Goal: Communication & Community: Participate in discussion

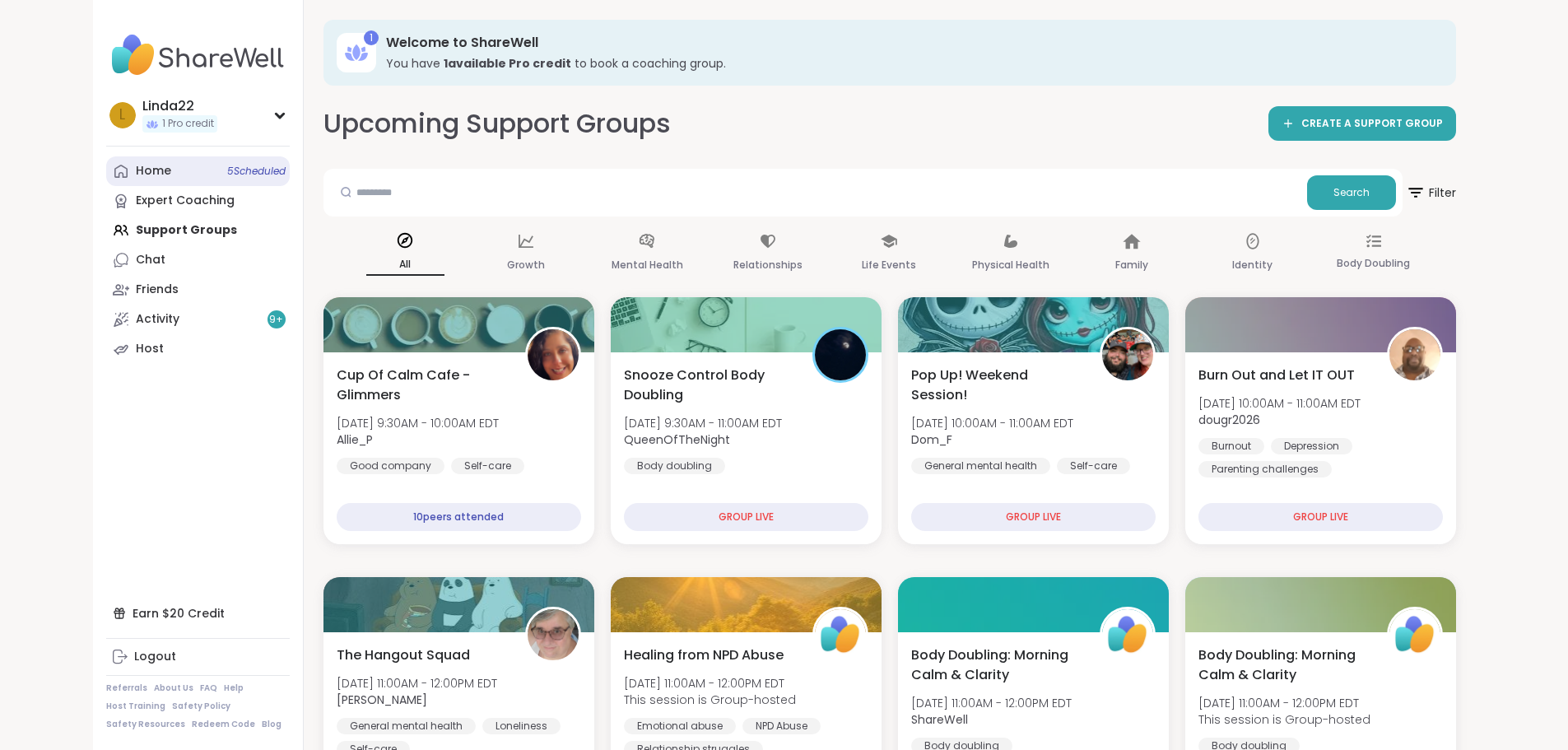
click at [227, 164] on span "5 Scheduled" at bounding box center [256, 170] width 58 height 13
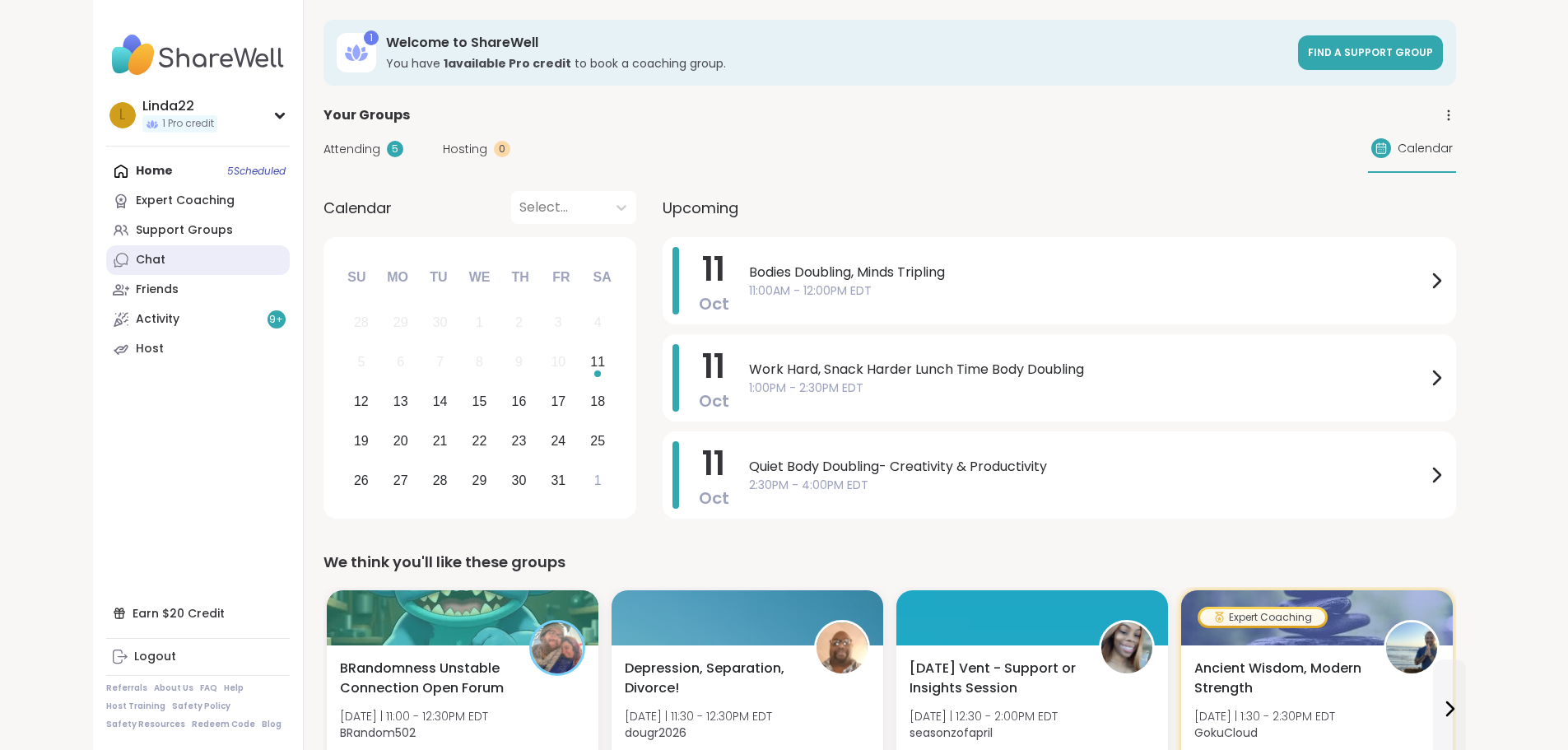
click at [122, 262] on link "Chat" at bounding box center [197, 259] width 184 height 30
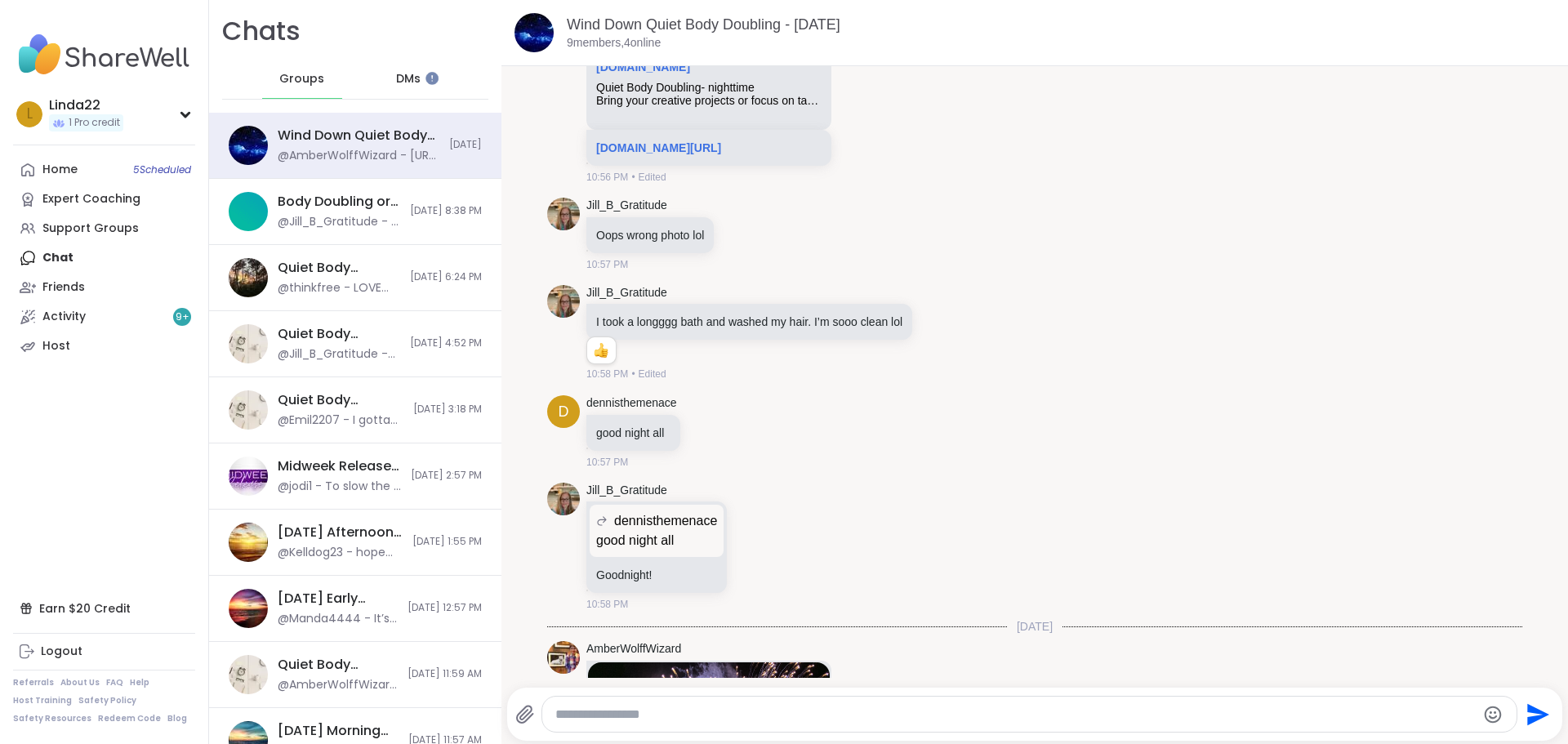
scroll to position [1954, 0]
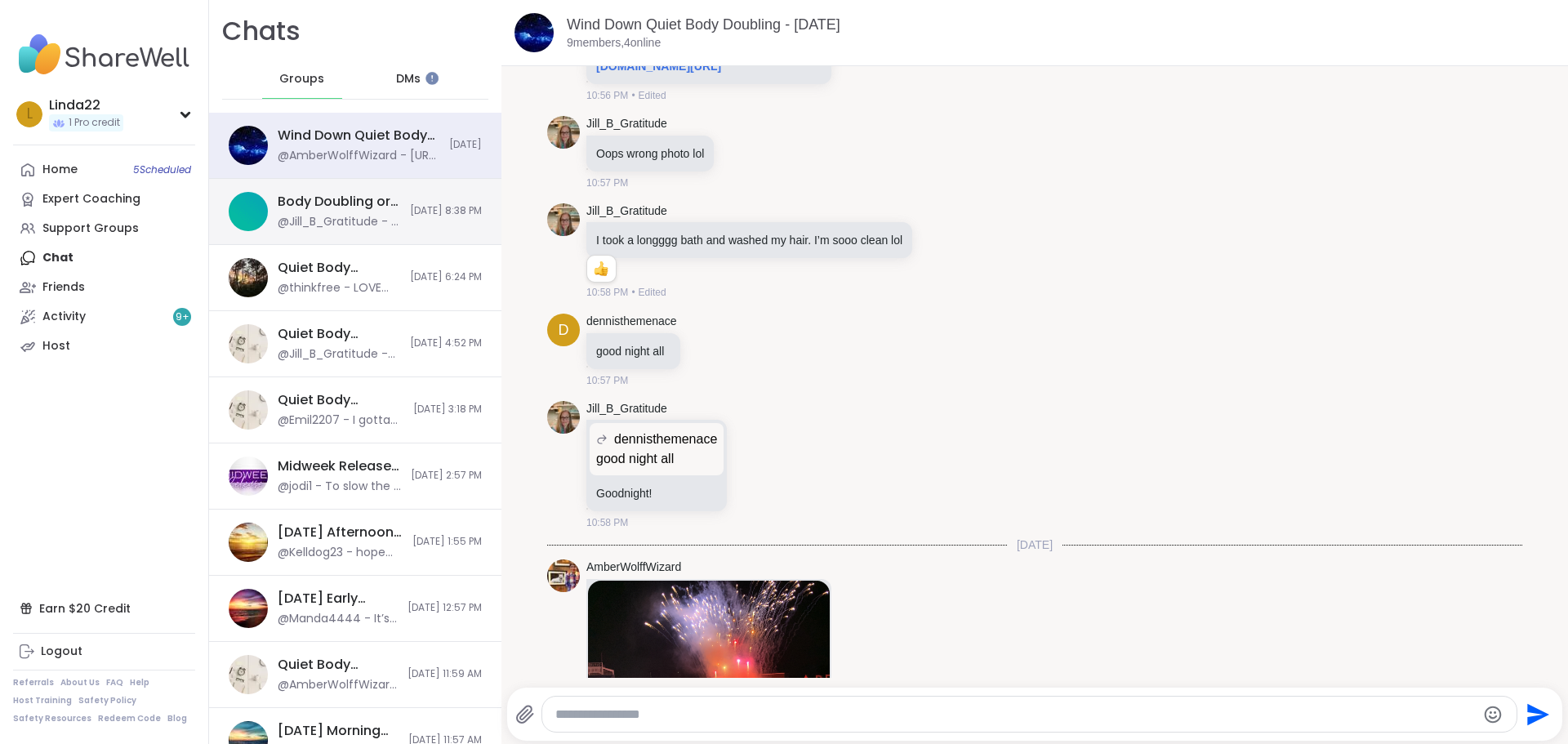
click at [376, 198] on div "Body Doubling or Uno, Oct 10 @Jill_B_Gratitude - I created 2 sessions for Satur…" at bounding box center [355, 212] width 292 height 66
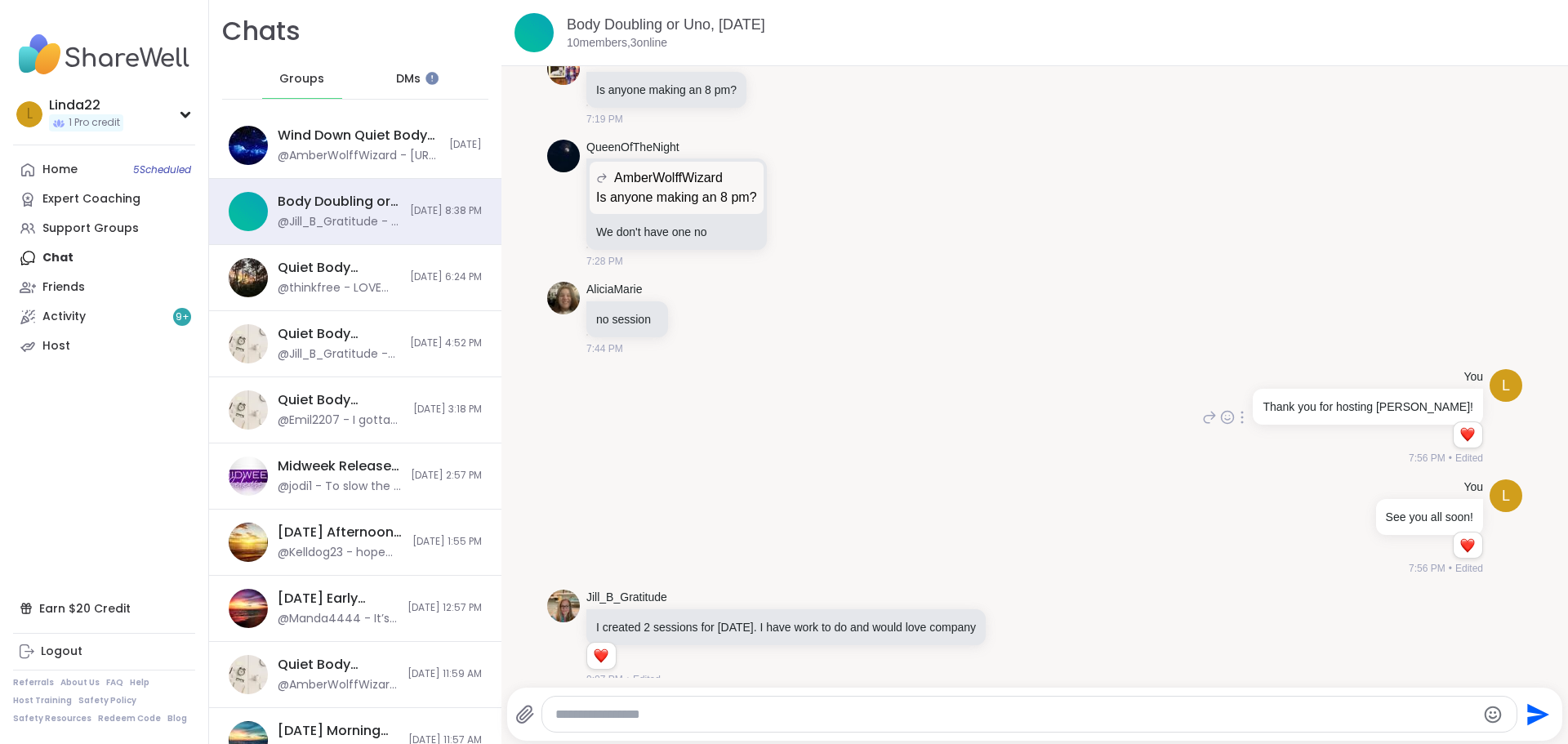
scroll to position [0, 0]
click at [1014, 629] on icon at bounding box center [1014, 637] width 15 height 16
click at [892, 604] on div "Select Reaction: Heart" at bounding box center [884, 611] width 15 height 15
click at [417, 277] on span "10/10/2025, 6:24 PM" at bounding box center [446, 278] width 72 height 14
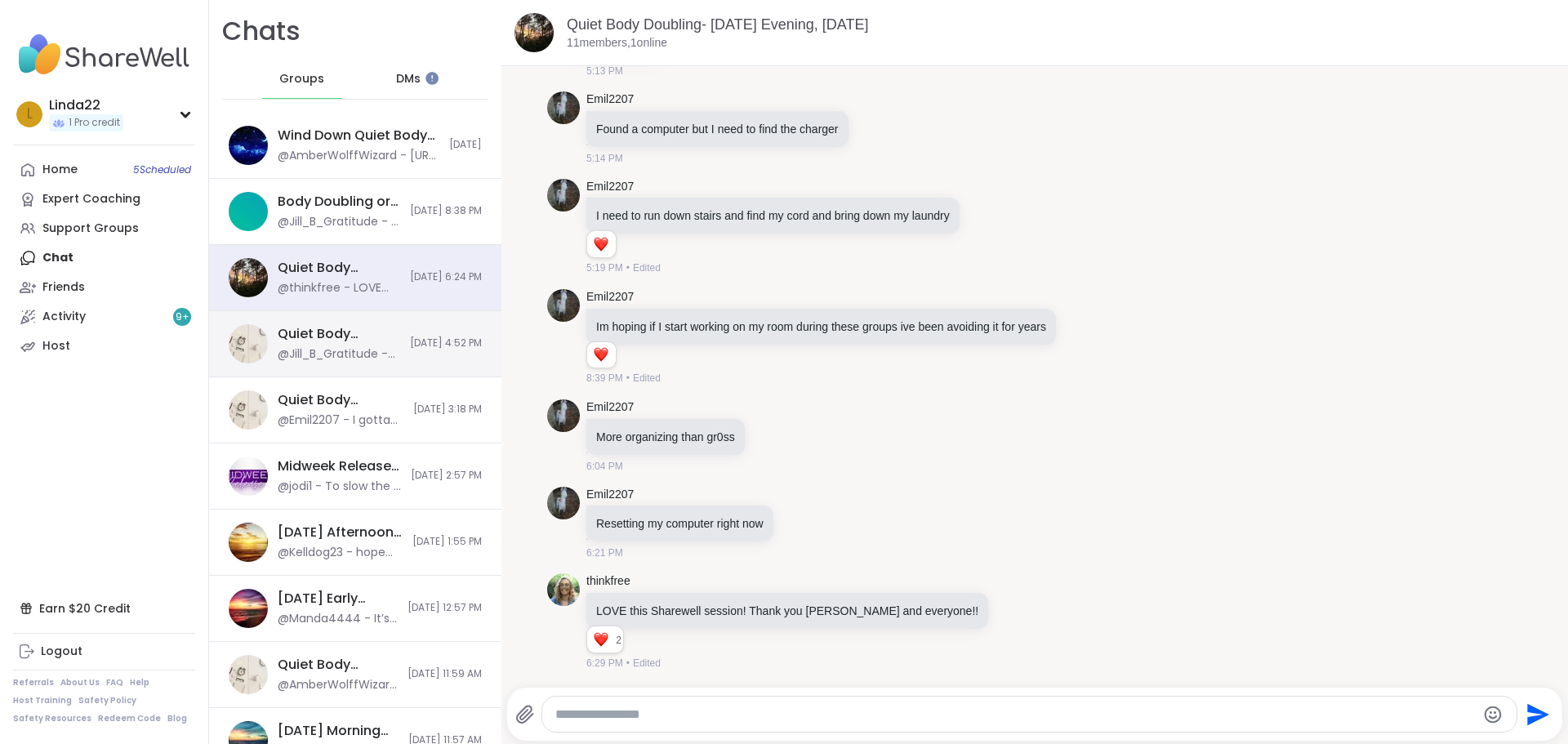
click at [366, 346] on div "@Jill_B_Gratitude - now try" at bounding box center [339, 354] width 123 height 16
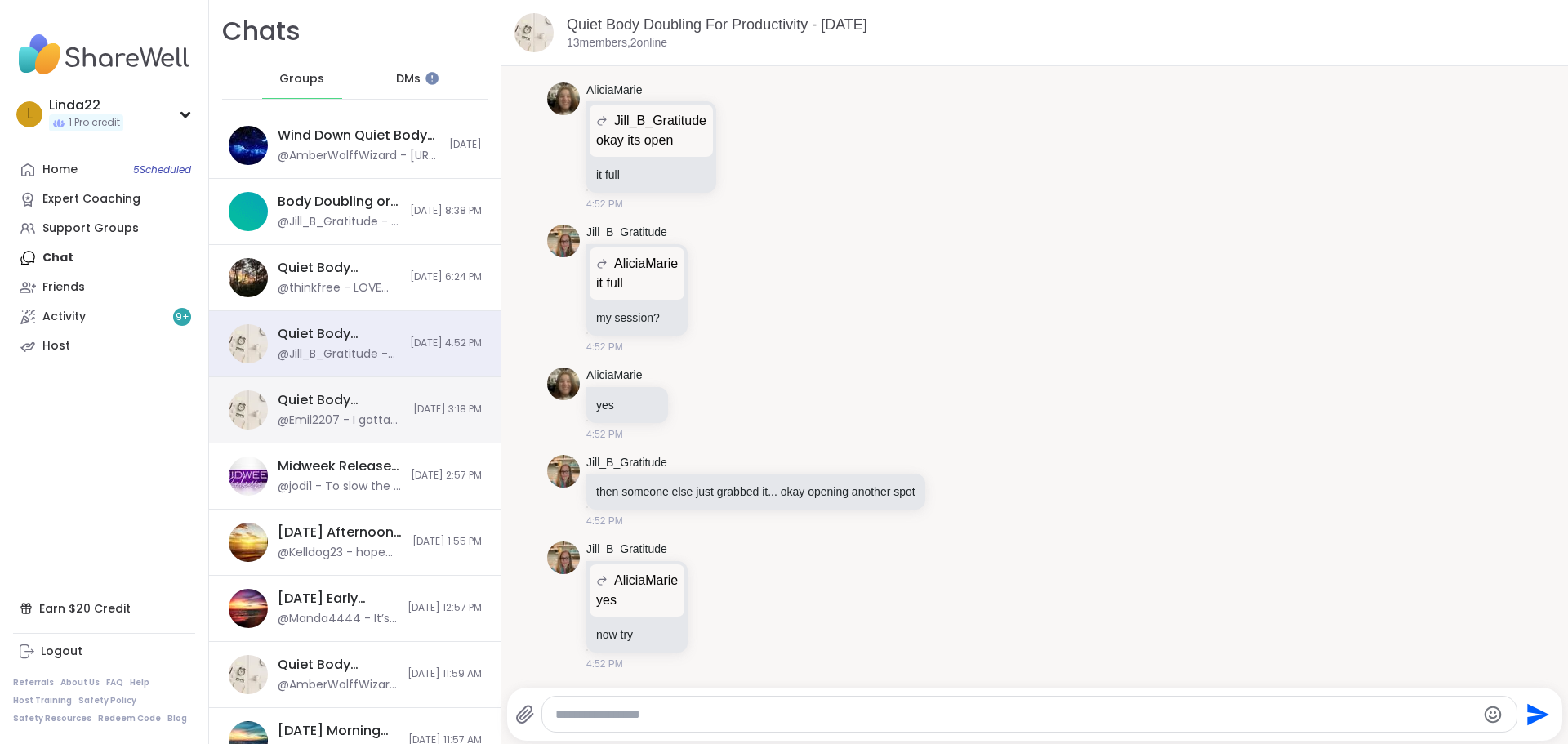
click at [383, 418] on div "Quiet Body Doubling For Productivity - Friday, Oct 10 @Emil2207 - I gotta go ne…" at bounding box center [355, 410] width 292 height 66
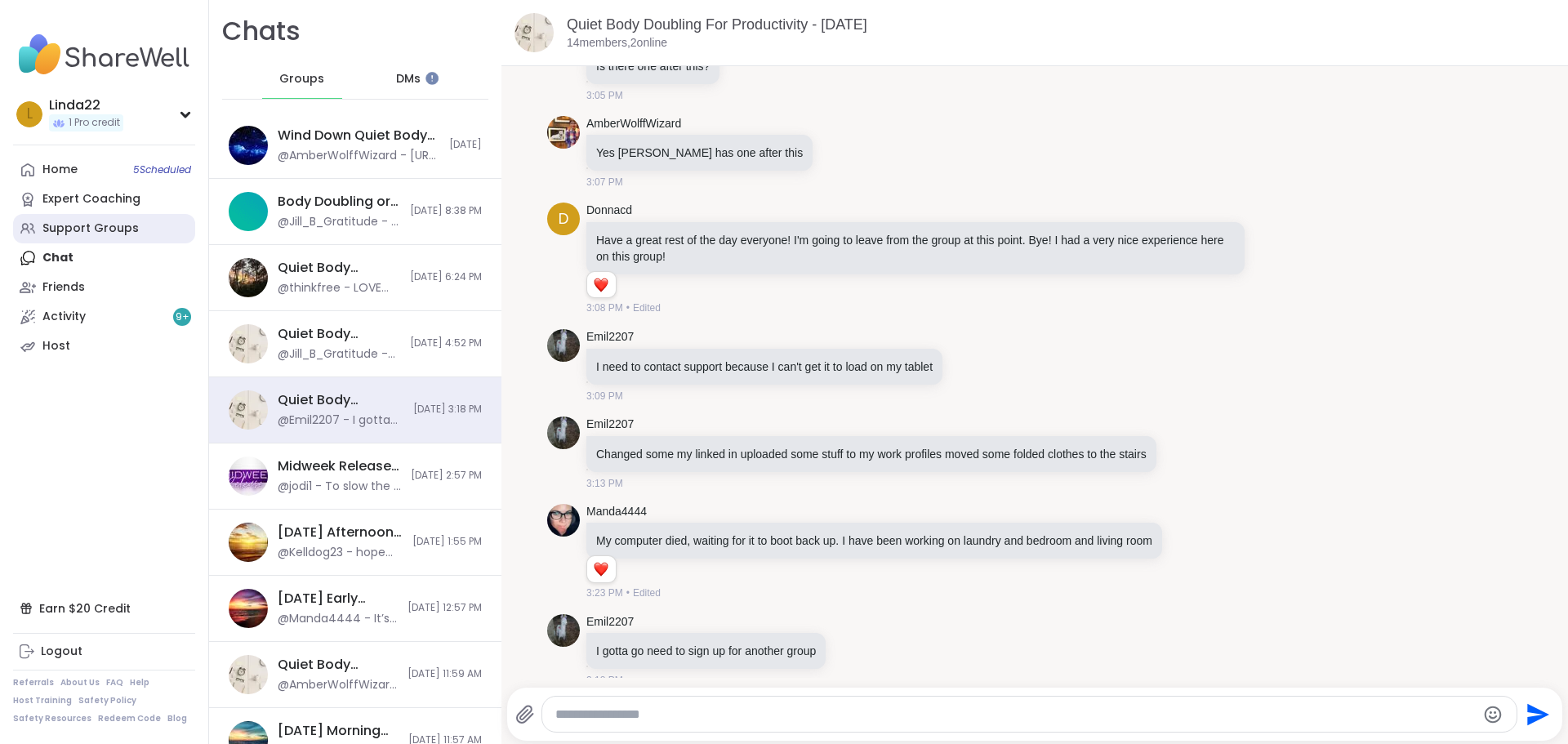
click at [146, 226] on link "Support Groups" at bounding box center [104, 228] width 182 height 29
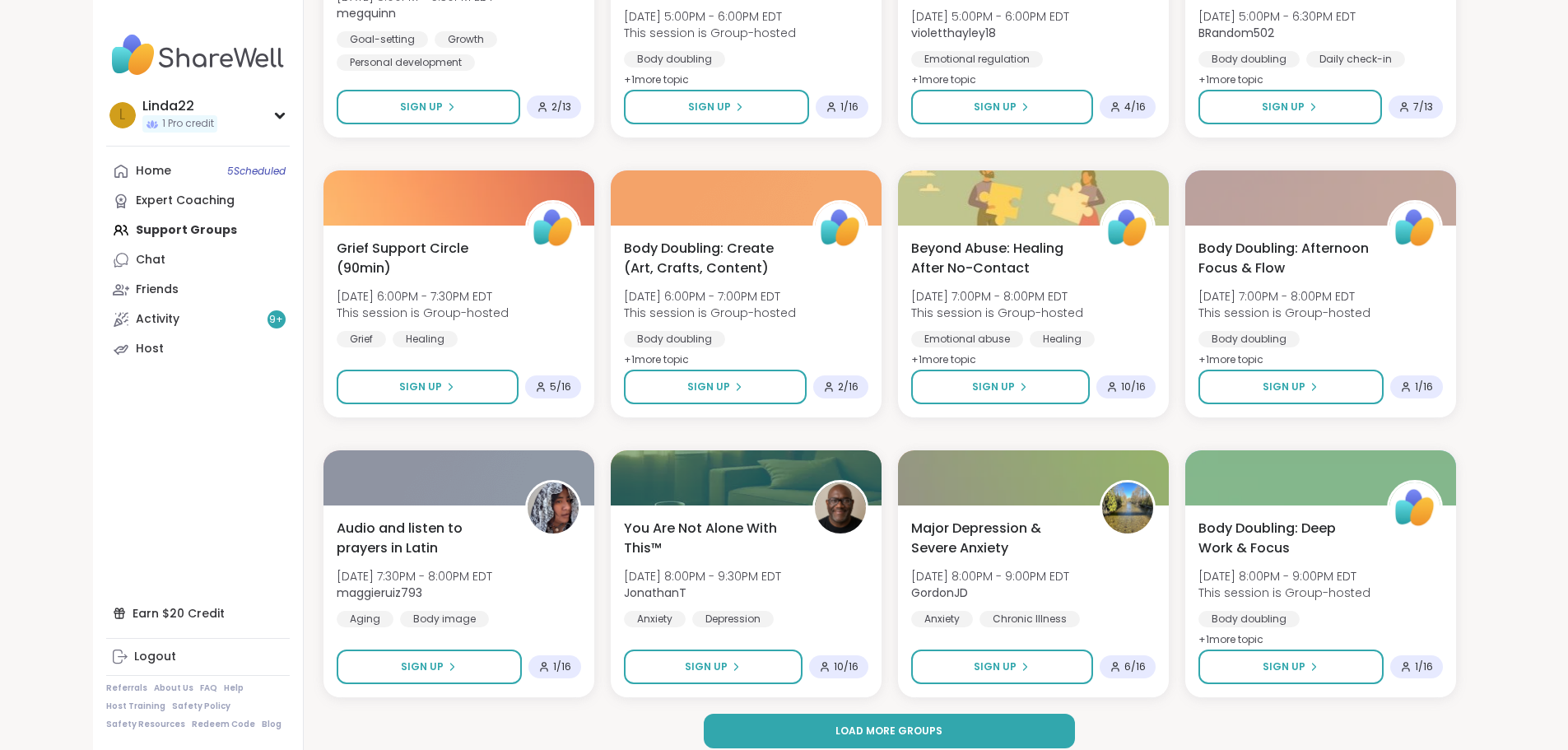
scroll to position [2100, 0]
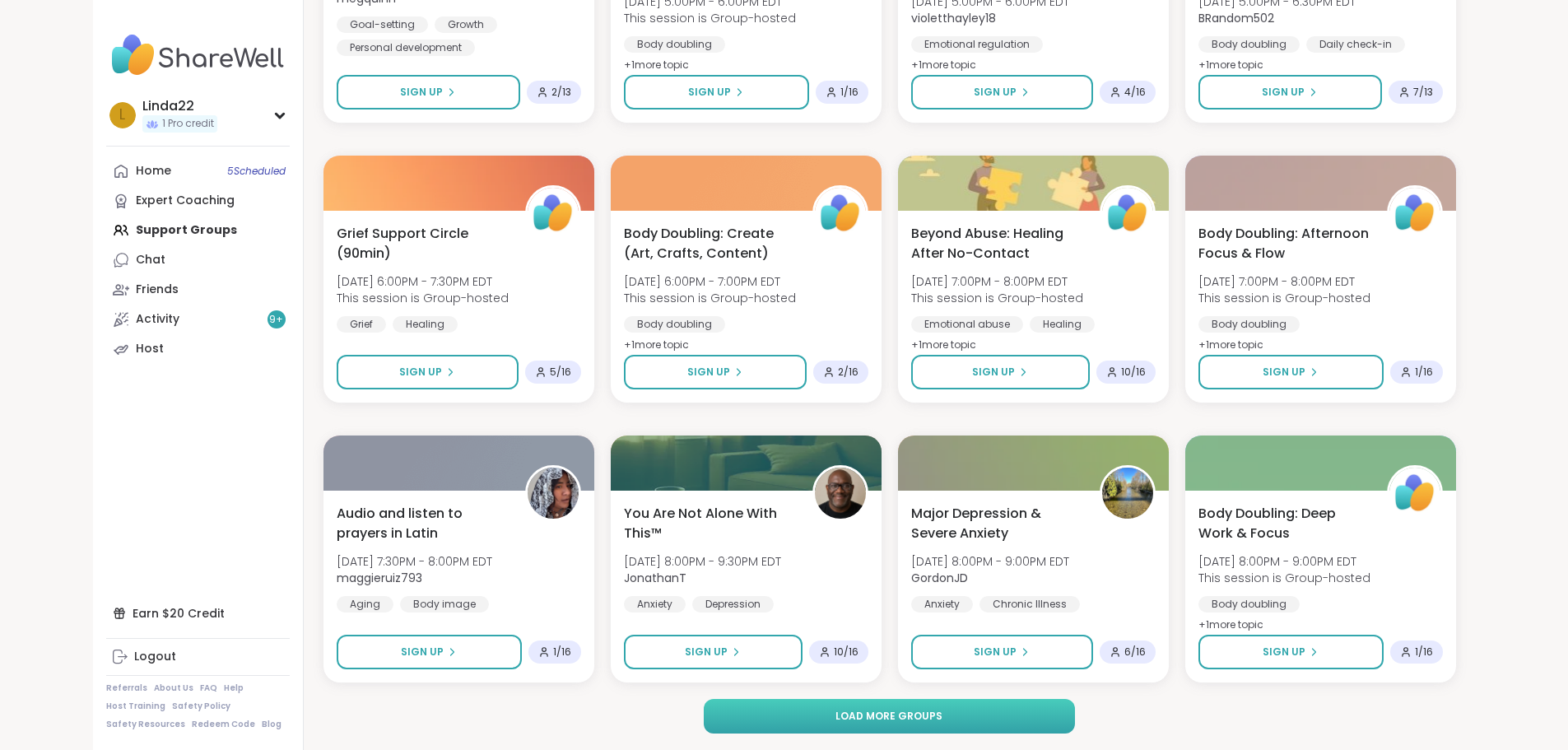
click at [717, 707] on button "Load more groups" at bounding box center [889, 716] width 371 height 35
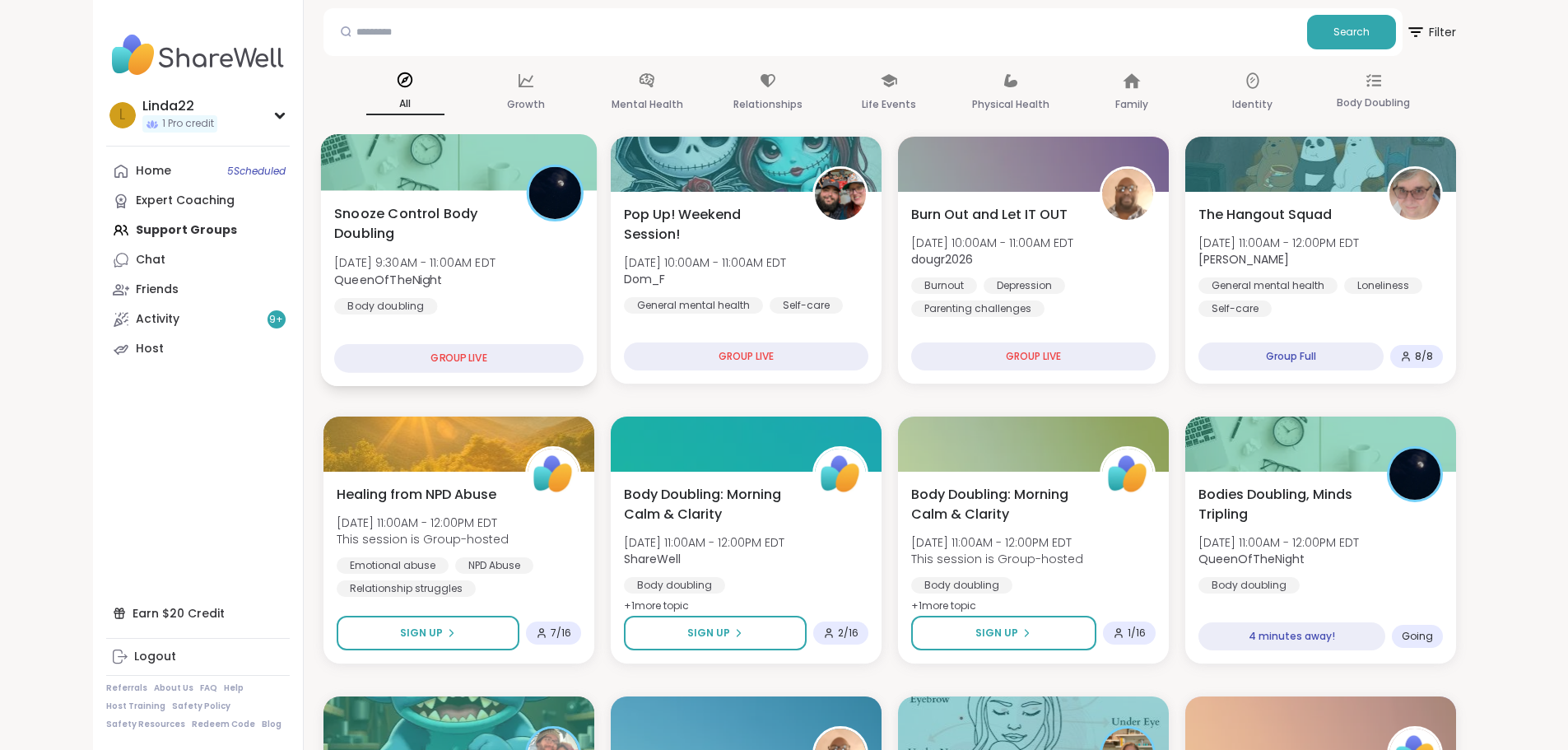
scroll to position [164, 0]
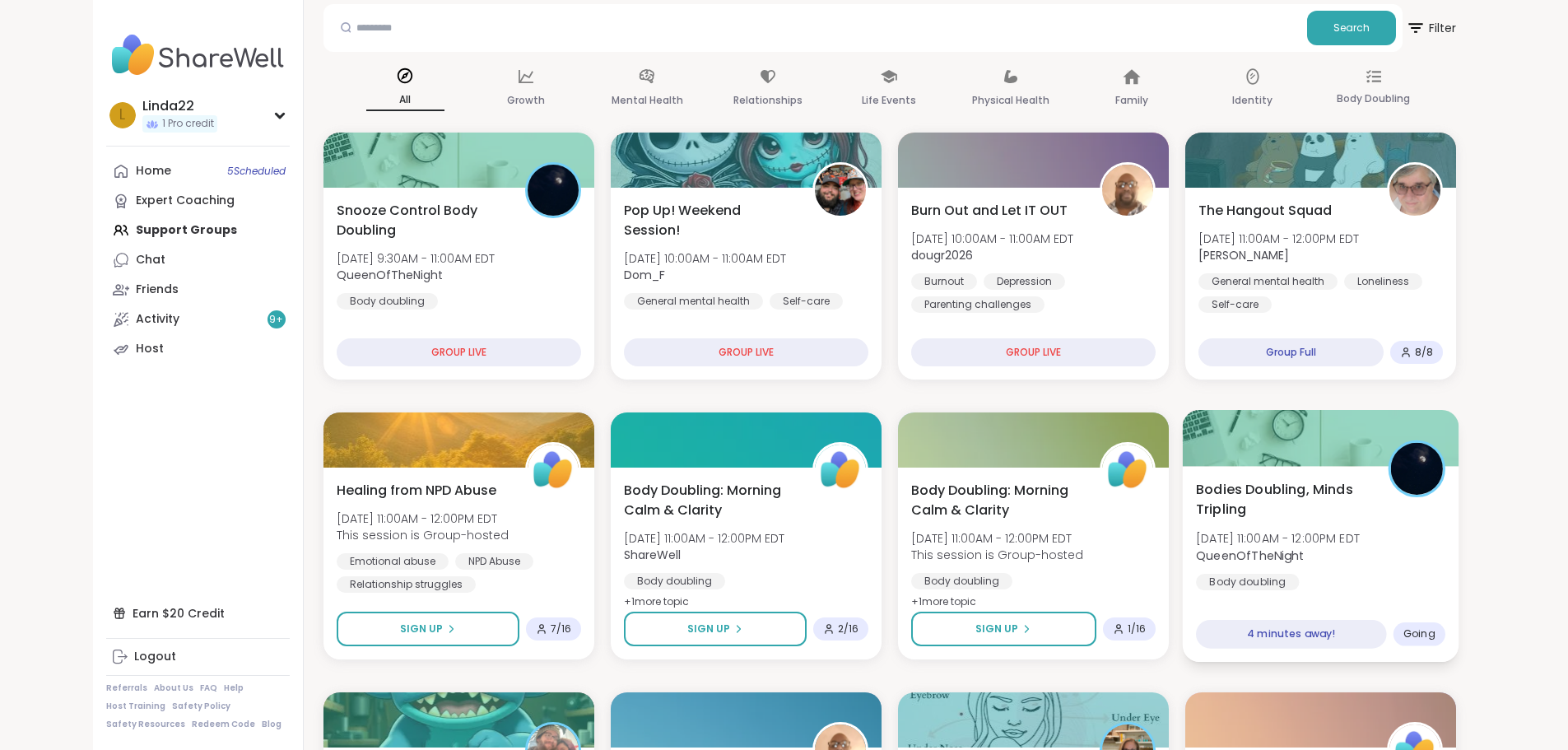
click at [1290, 454] on div at bounding box center [1320, 438] width 276 height 56
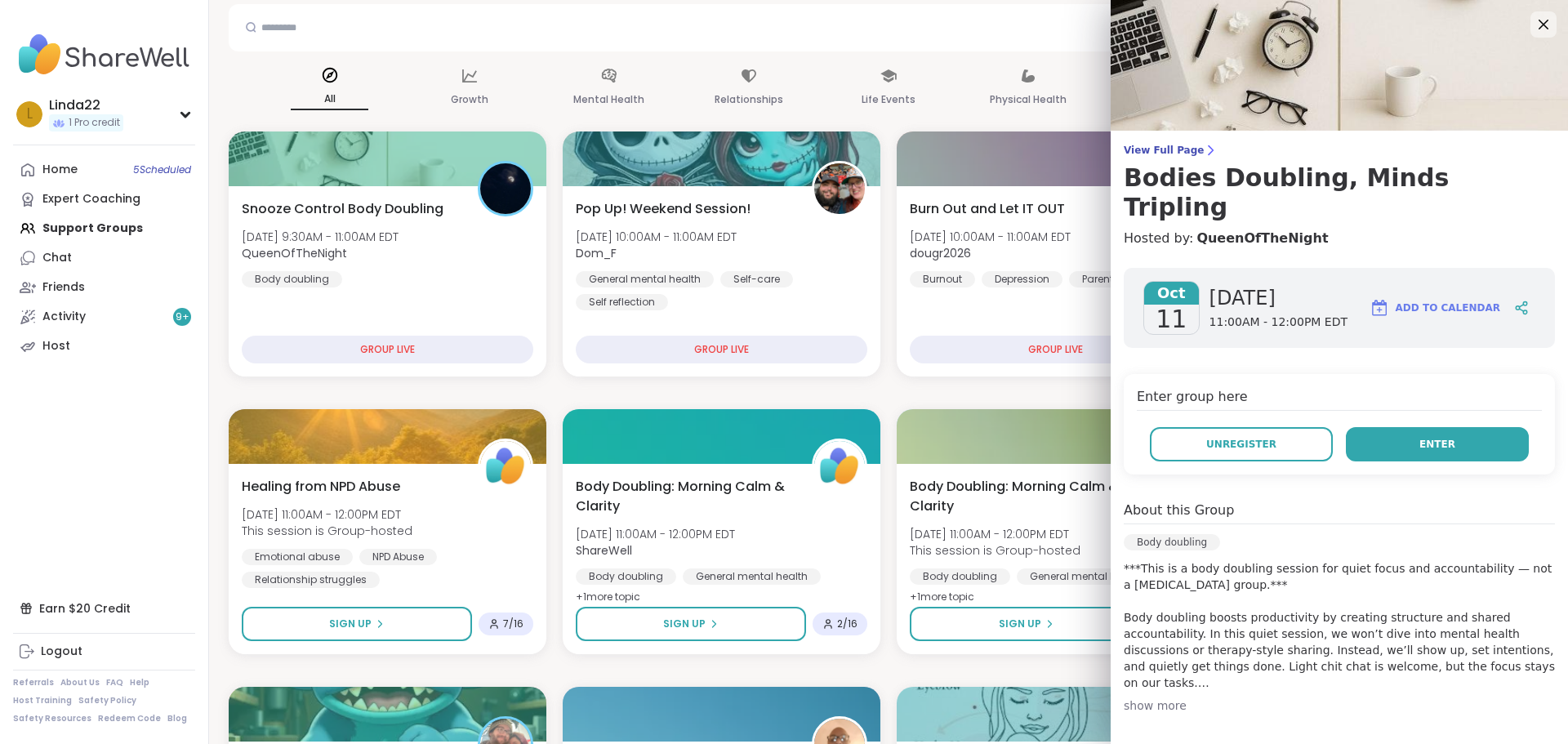
click at [1395, 427] on button "Enter" at bounding box center [1437, 444] width 183 height 35
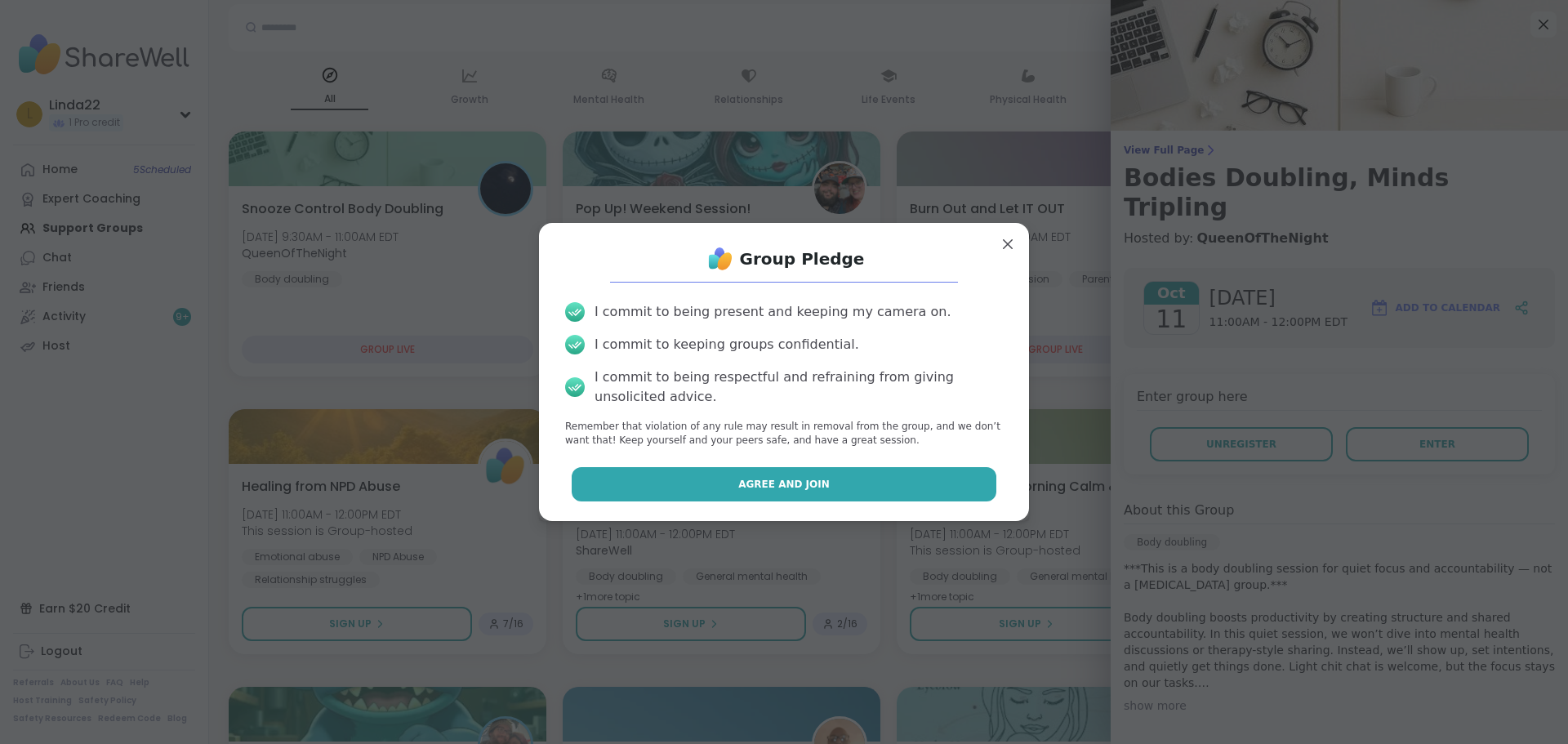
click at [880, 475] on button "Agree and Join" at bounding box center [784, 484] width 425 height 35
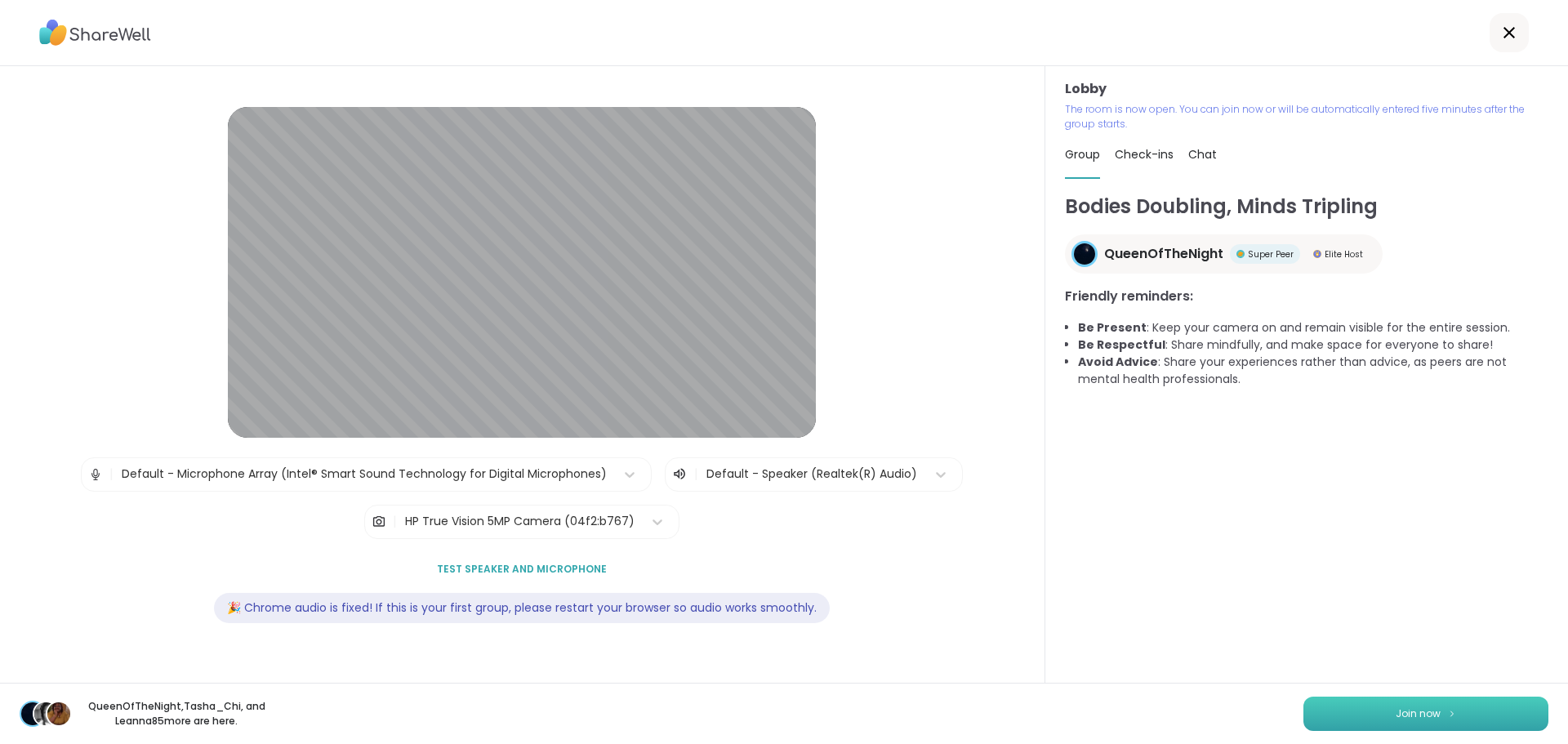
click at [1314, 719] on button "Join now" at bounding box center [1425, 714] width 245 height 35
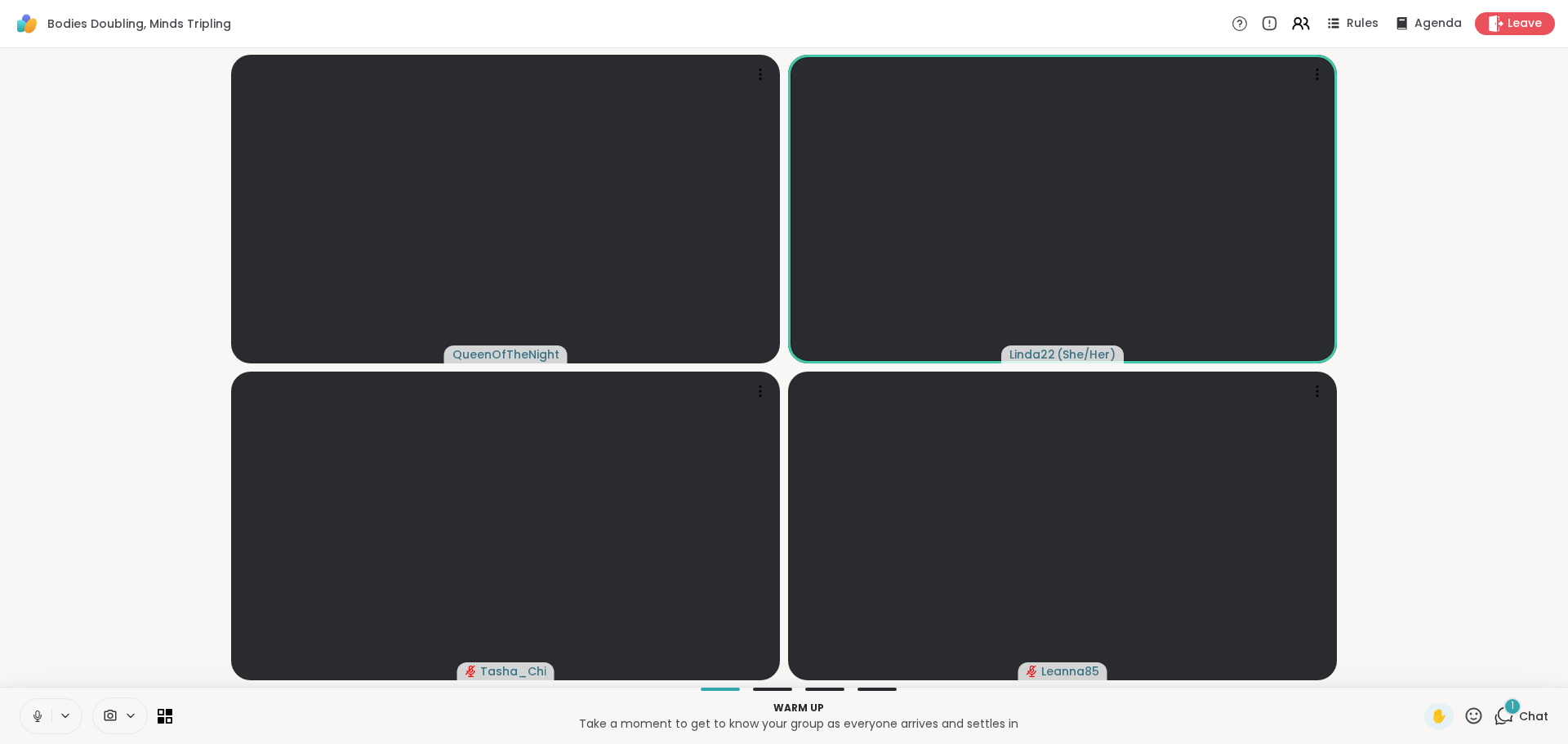
click at [32, 720] on icon at bounding box center [37, 716] width 15 height 15
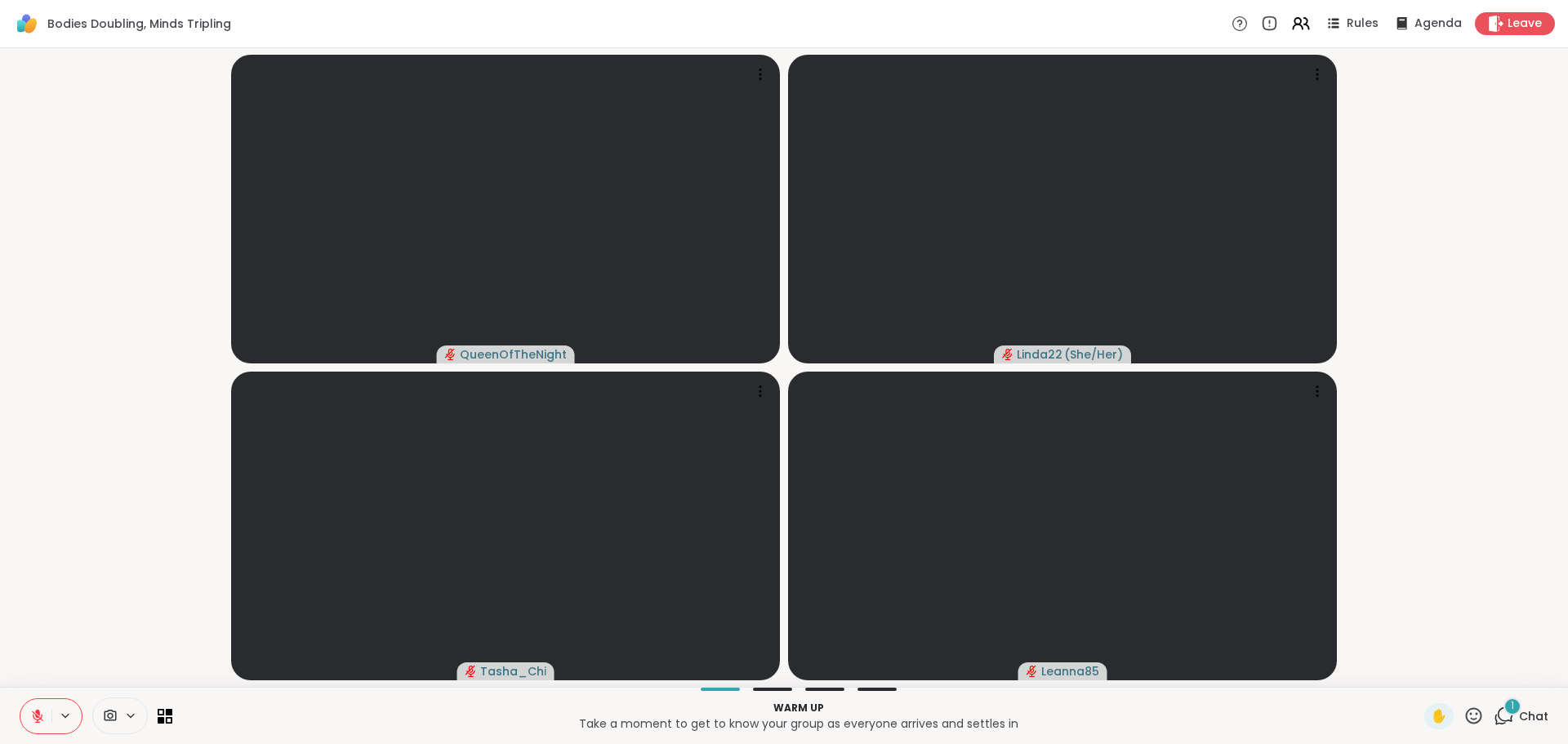
click at [1519, 713] on span "Chat" at bounding box center [1533, 716] width 29 height 16
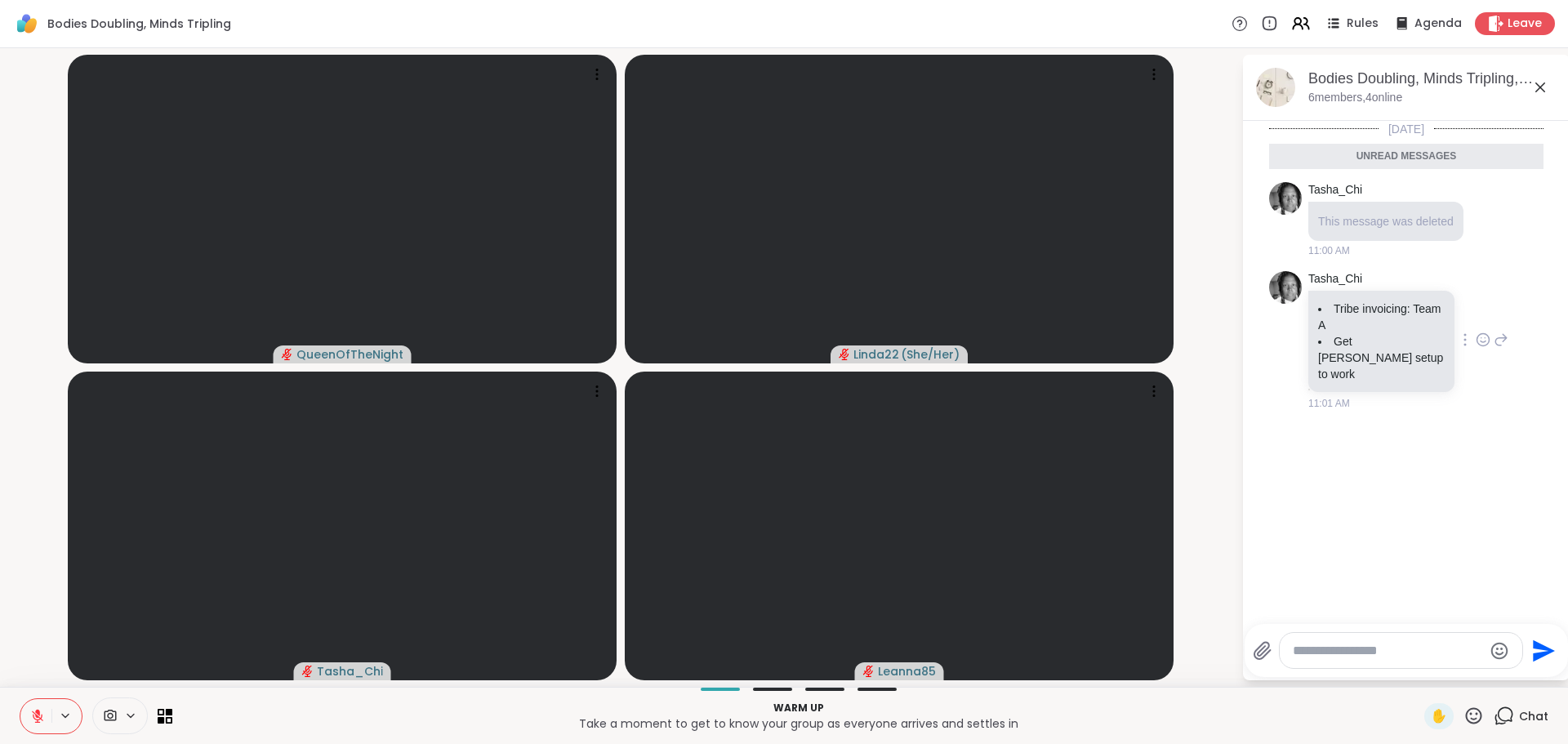
click at [1475, 331] on icon at bounding box center [1483, 339] width 15 height 16
click at [1477, 311] on div "Select Reaction: Heart" at bounding box center [1483, 313] width 15 height 15
click at [1354, 638] on div at bounding box center [1401, 650] width 242 height 35
click at [1331, 653] on textarea "Type your message" at bounding box center [1387, 651] width 190 height 16
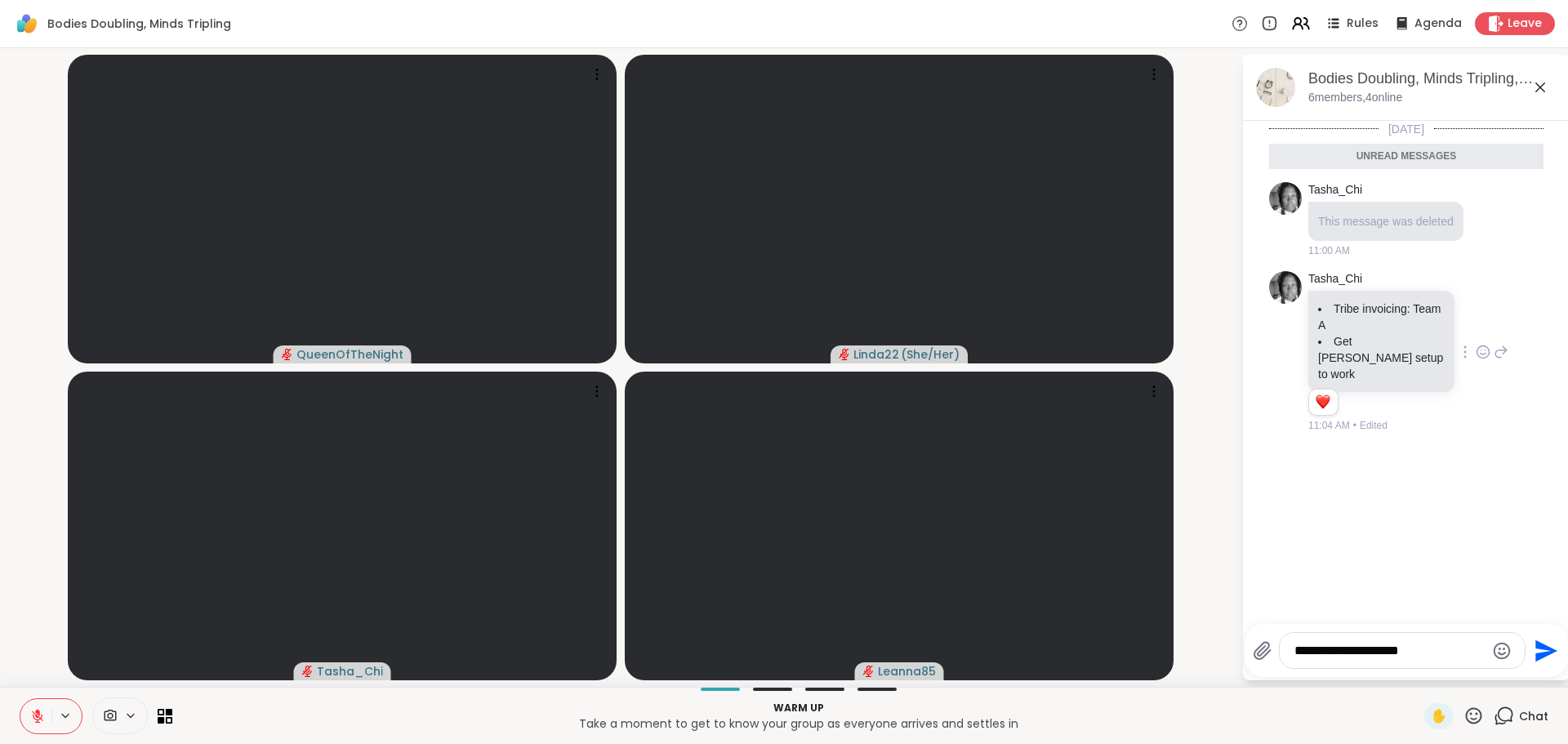
type textarea "**********"
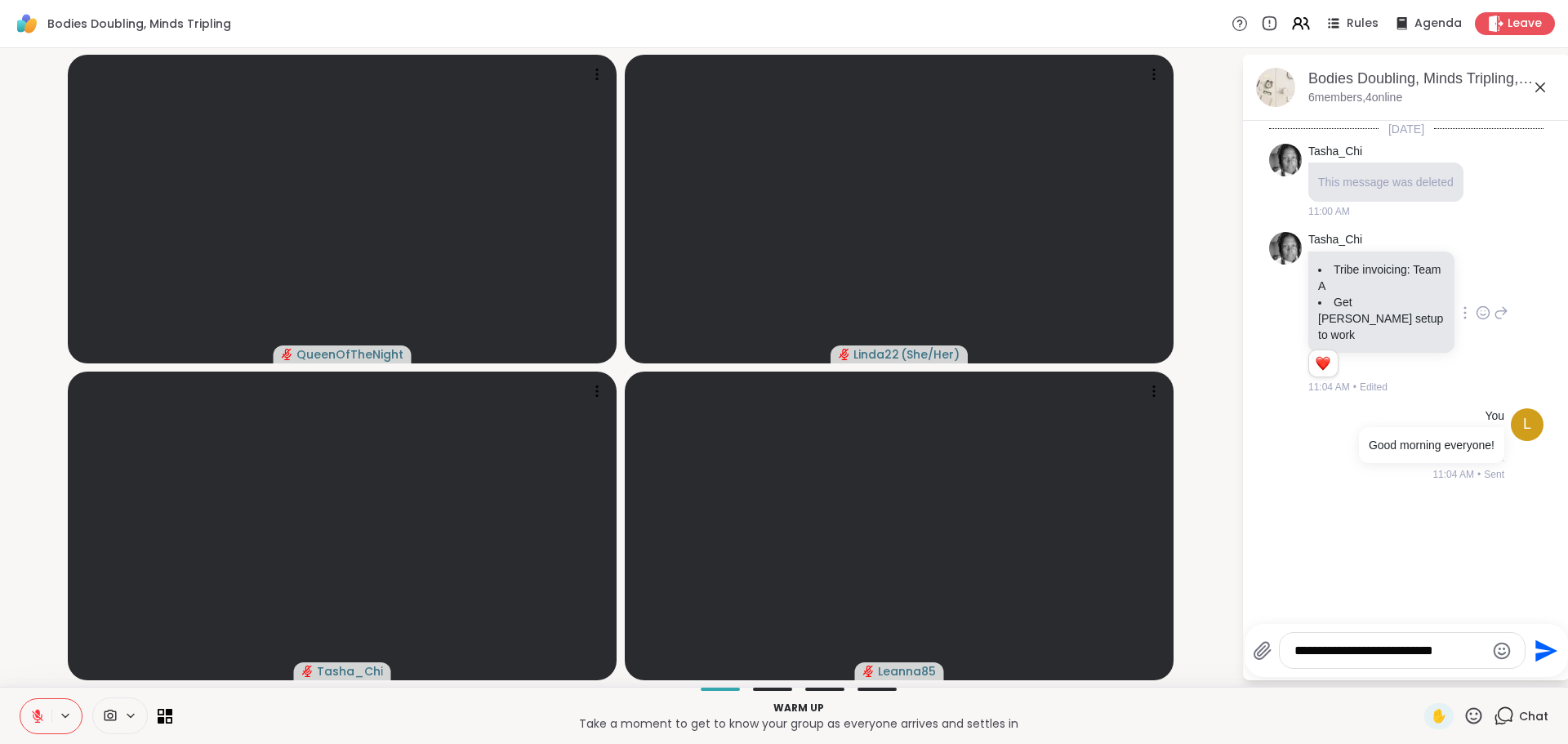
type textarea "**********"
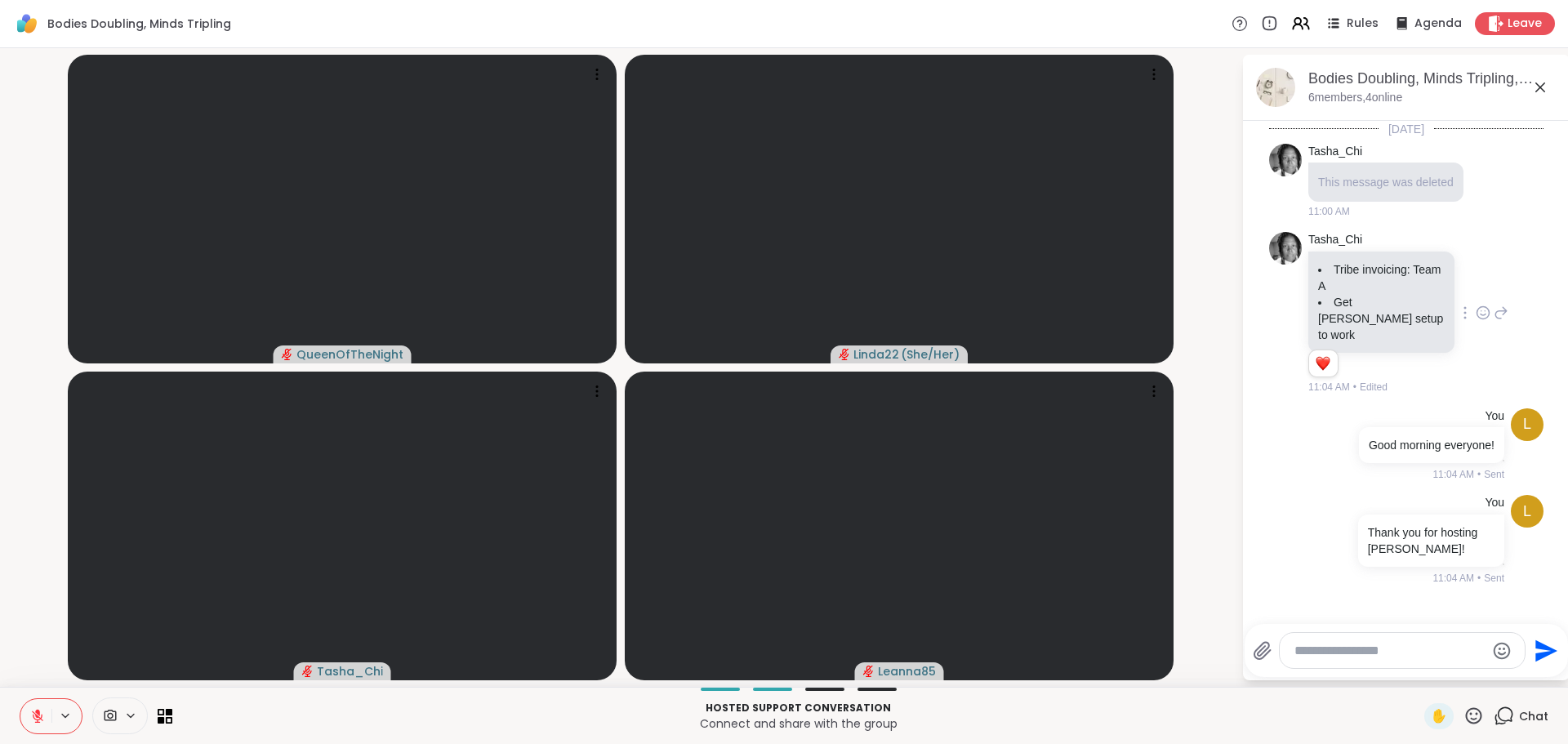
scroll to position [2, 0]
click at [1336, 651] on textarea "Type your message" at bounding box center [1389, 651] width 190 height 16
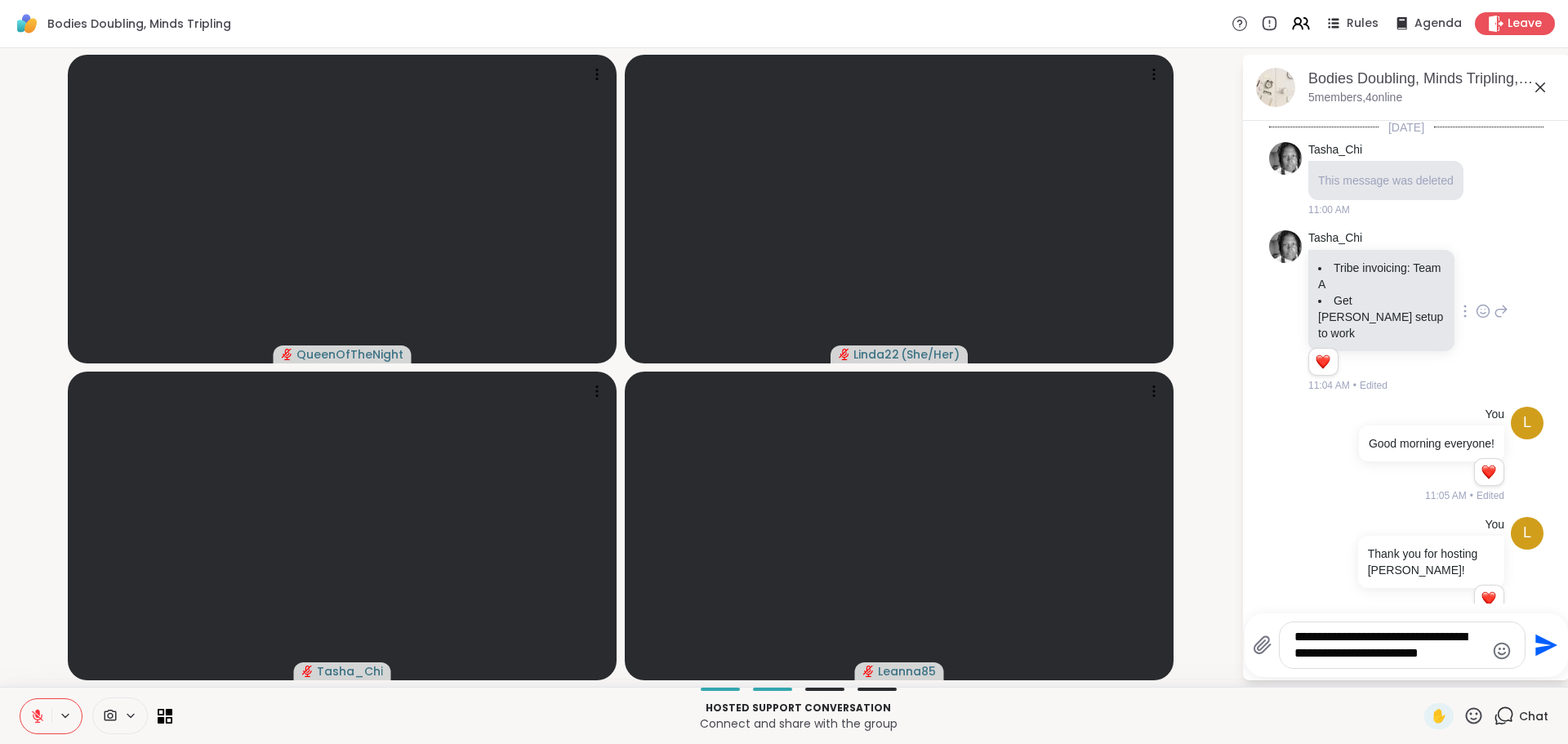
type textarea "**********"
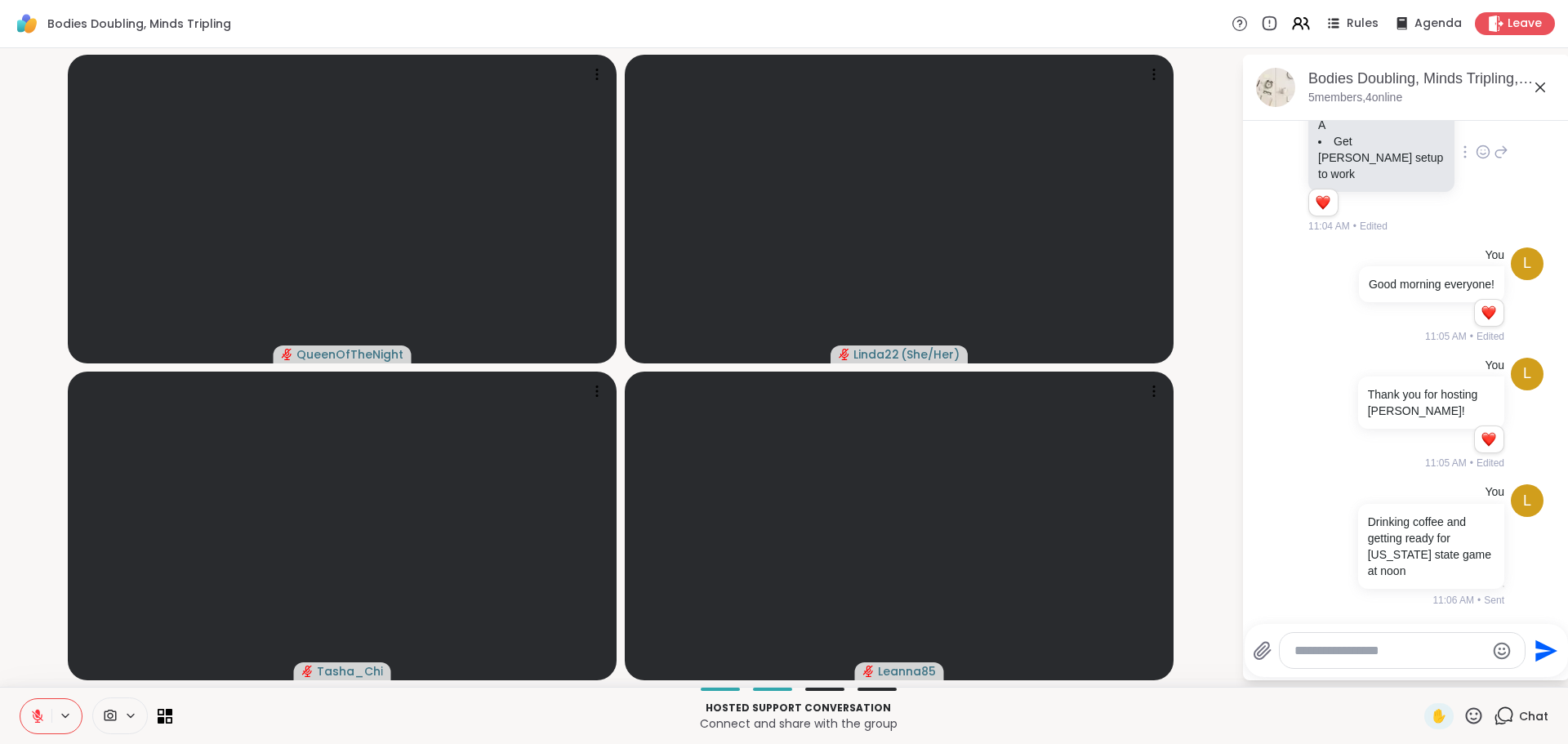
click at [1466, 718] on icon at bounding box center [1473, 716] width 20 height 20
click at [1411, 683] on div "❤️" at bounding box center [1425, 672] width 29 height 26
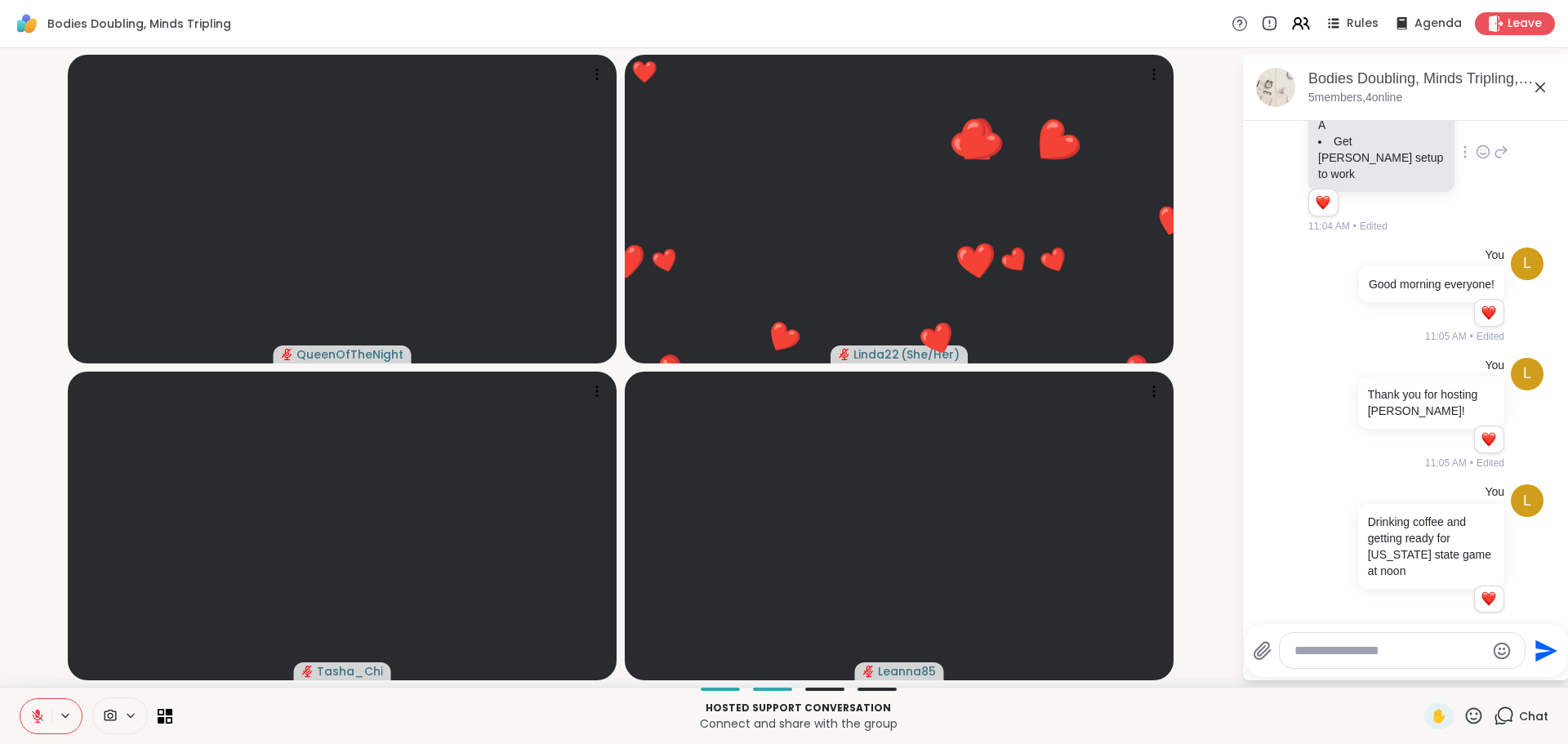
scroll to position [183, 0]
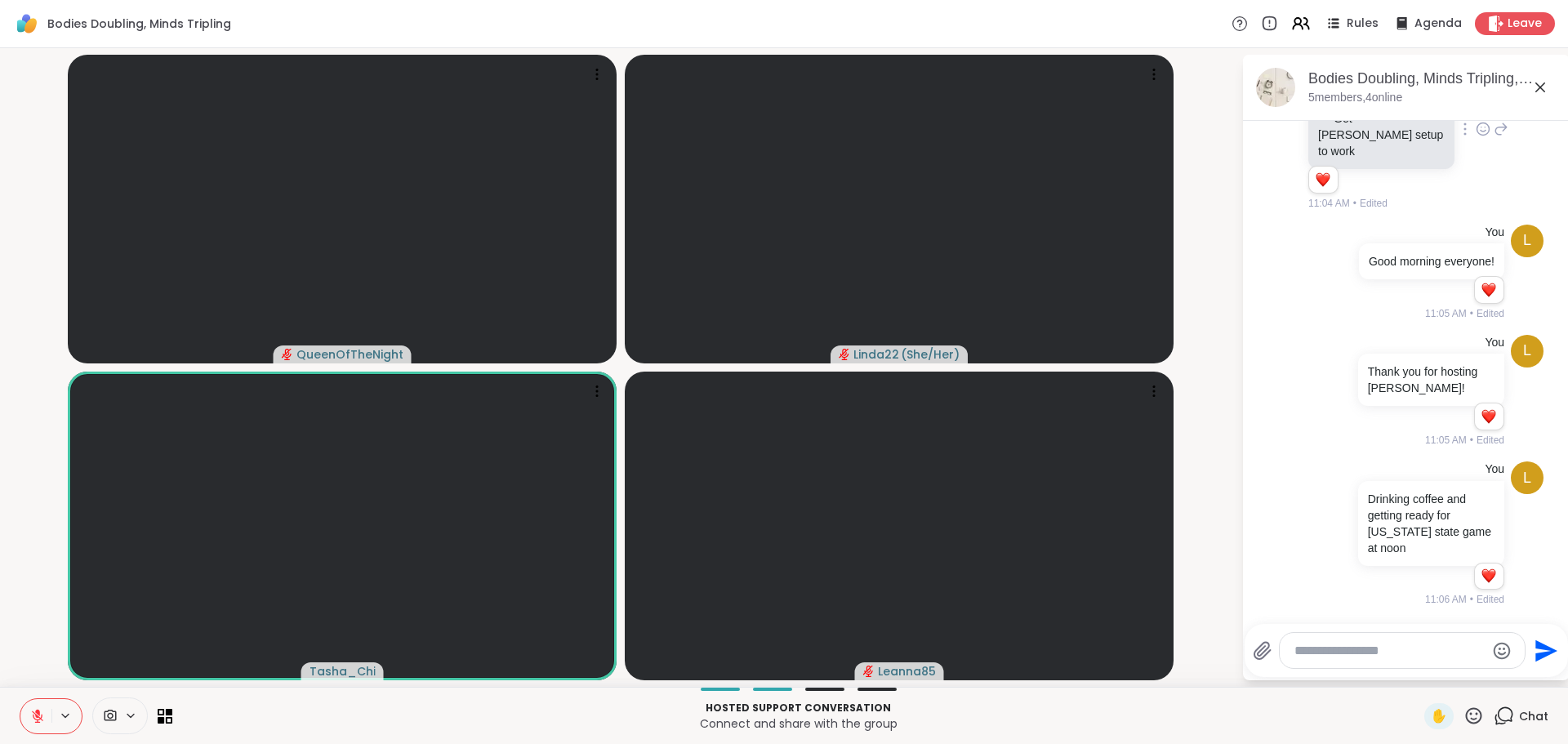
click at [1296, 652] on textarea "Type your message" at bounding box center [1389, 651] width 190 height 16
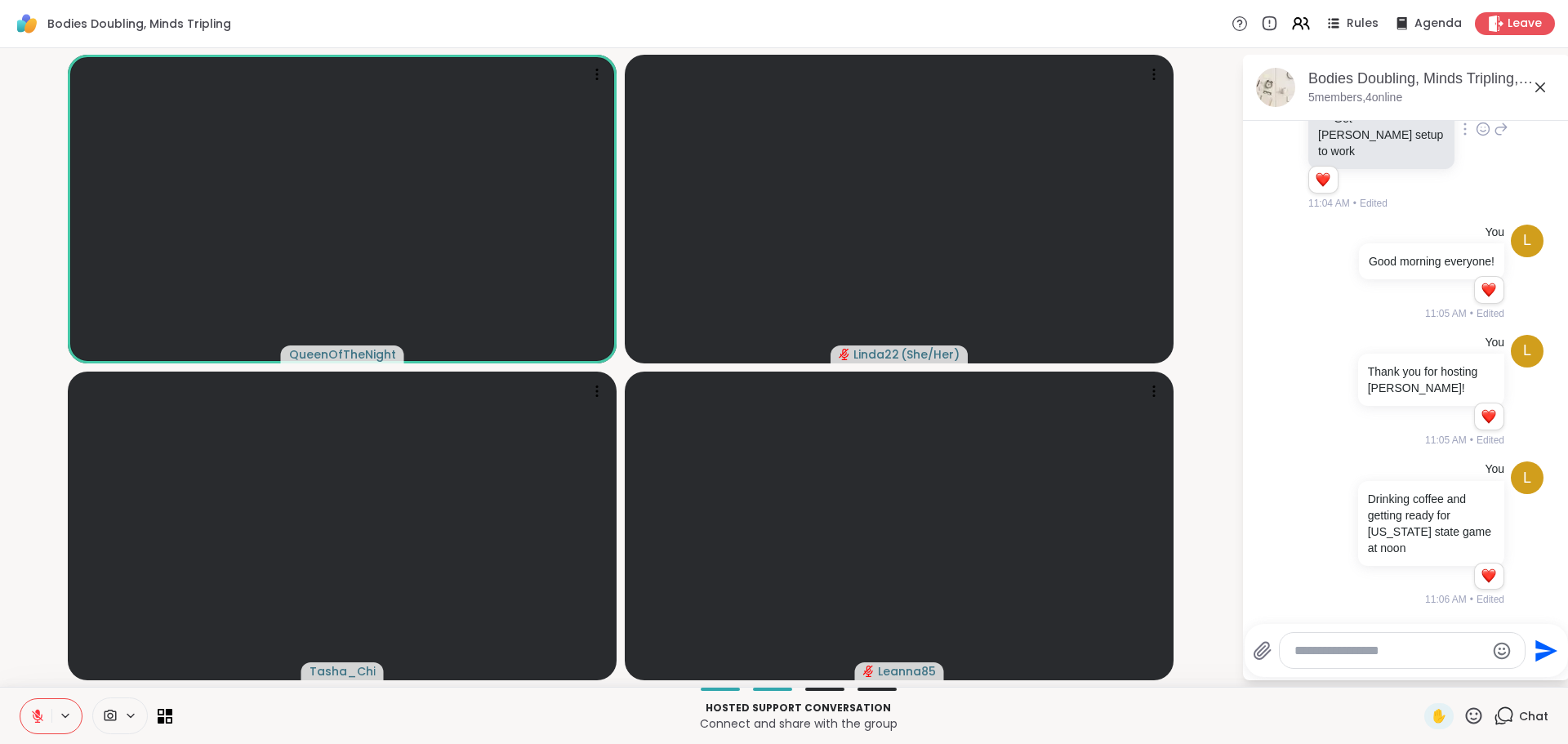
click at [1463, 716] on icon at bounding box center [1473, 716] width 20 height 20
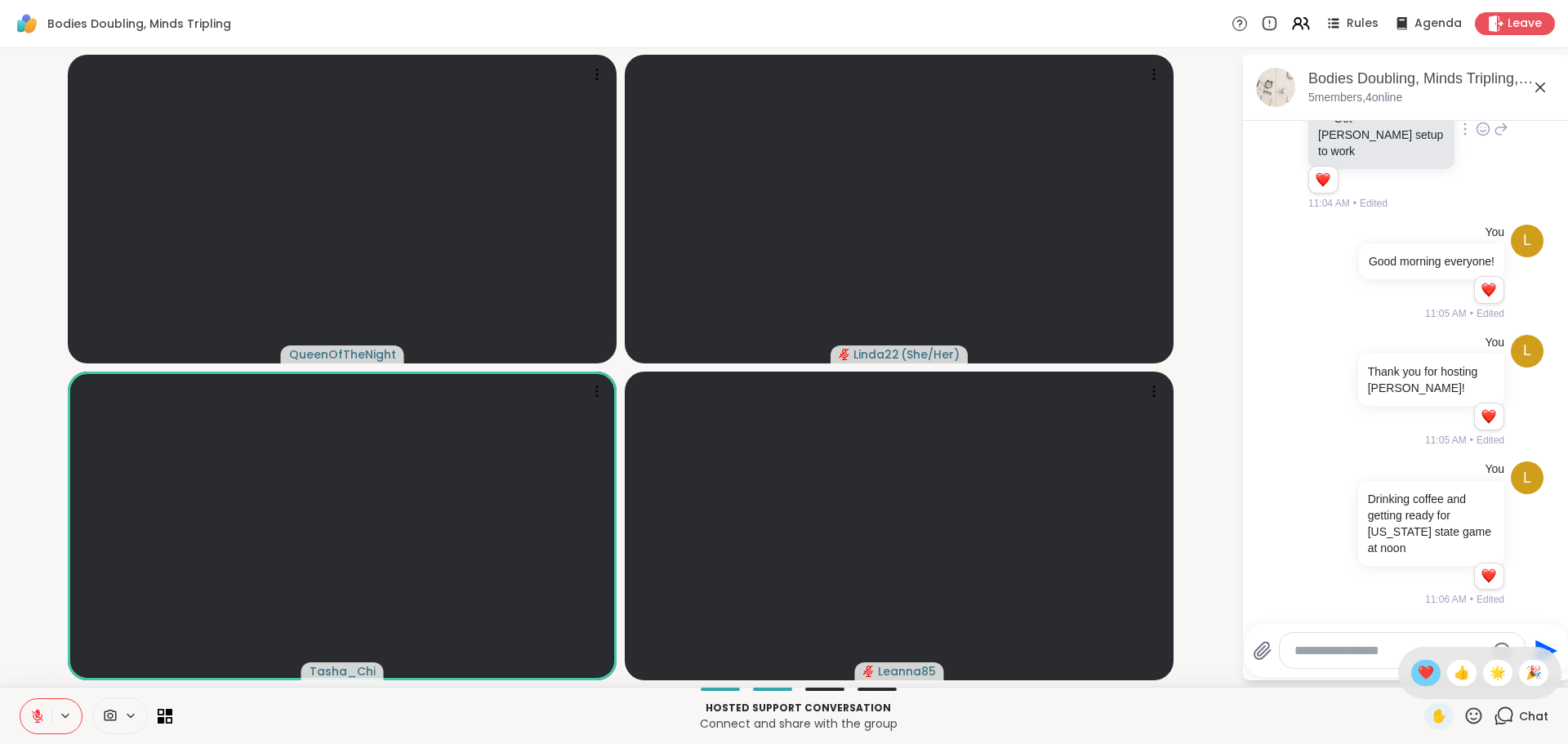
click at [1418, 678] on span "❤️" at bounding box center [1426, 673] width 16 height 20
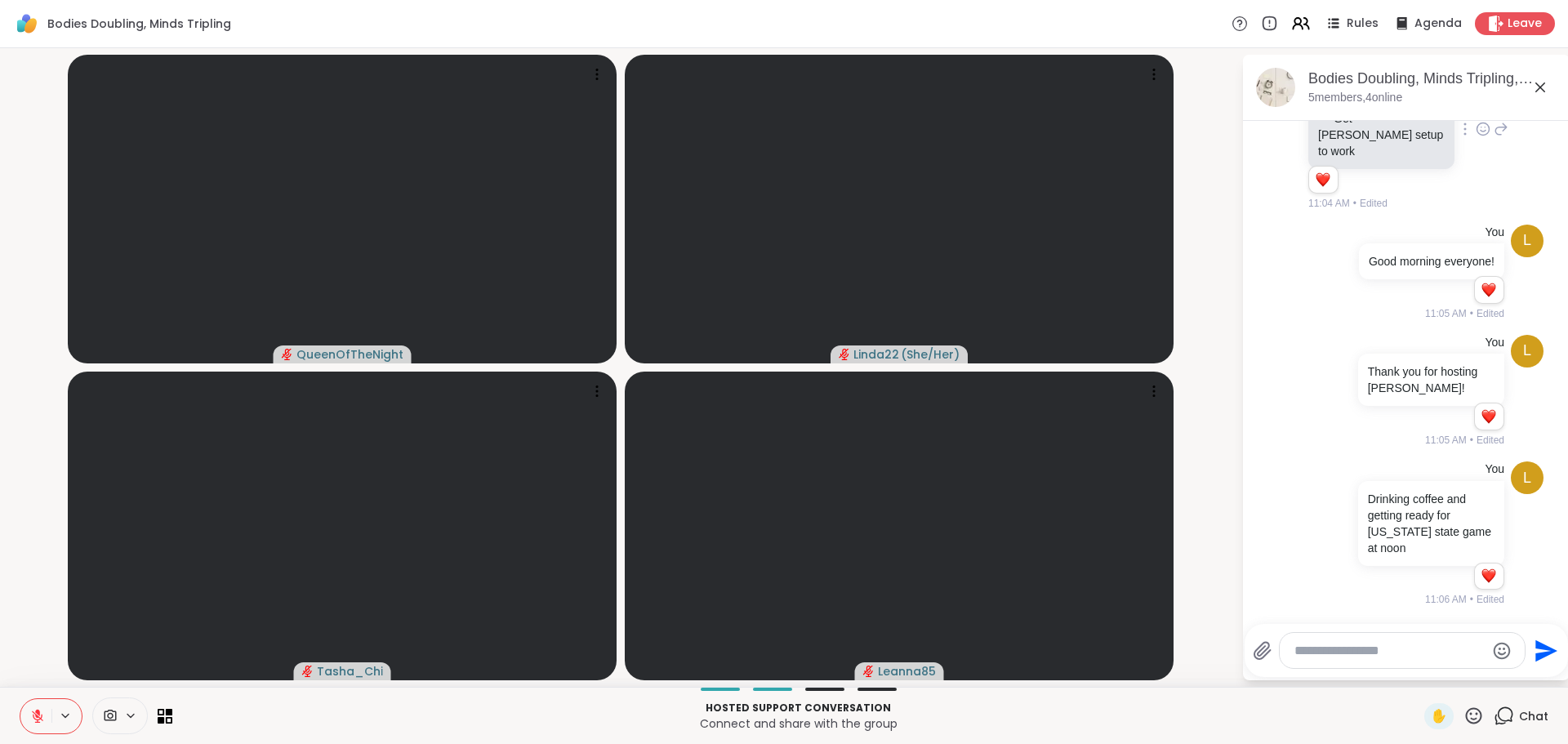
click at [1306, 653] on textarea "Type your message" at bounding box center [1389, 651] width 190 height 16
type textarea "**********"
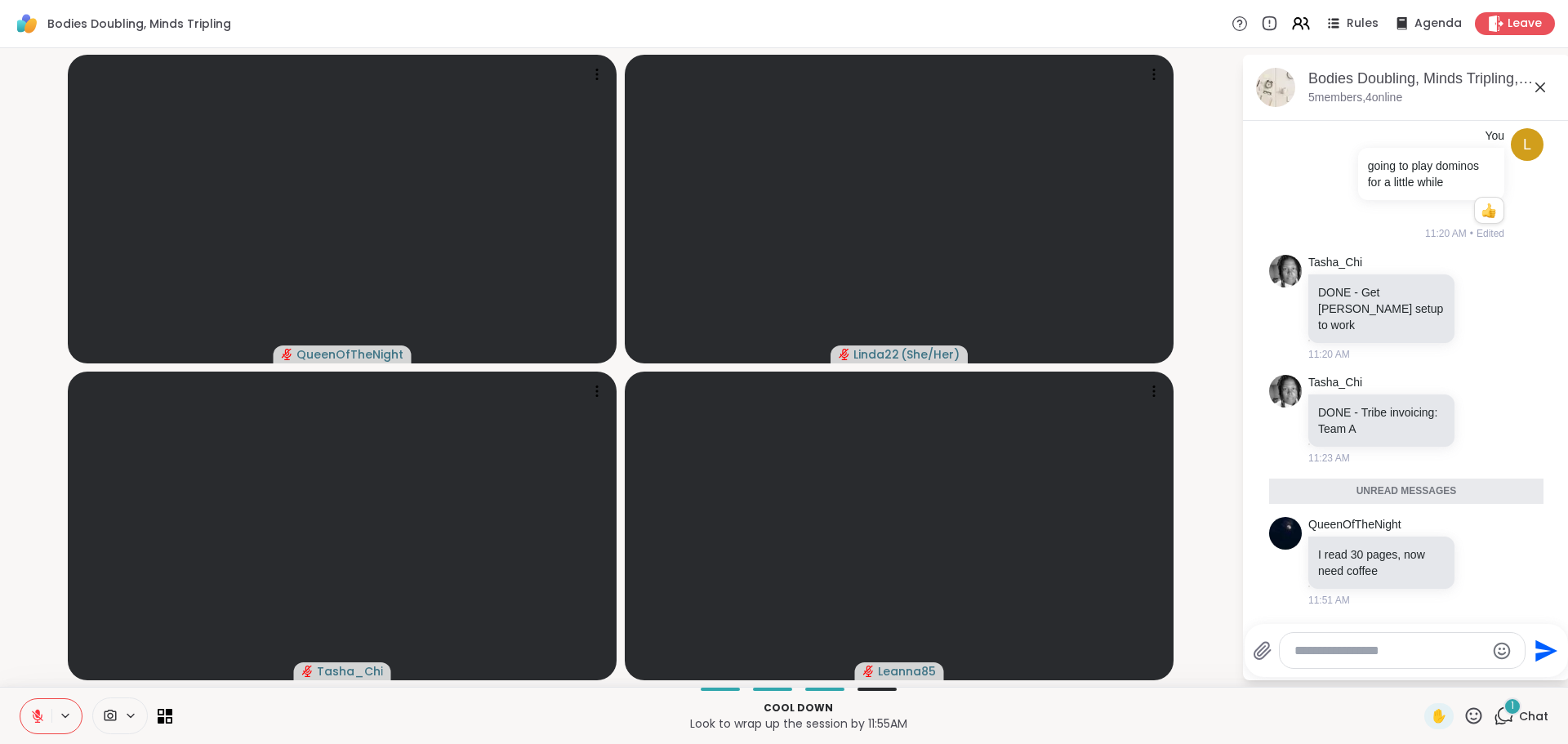
scroll to position [637, 0]
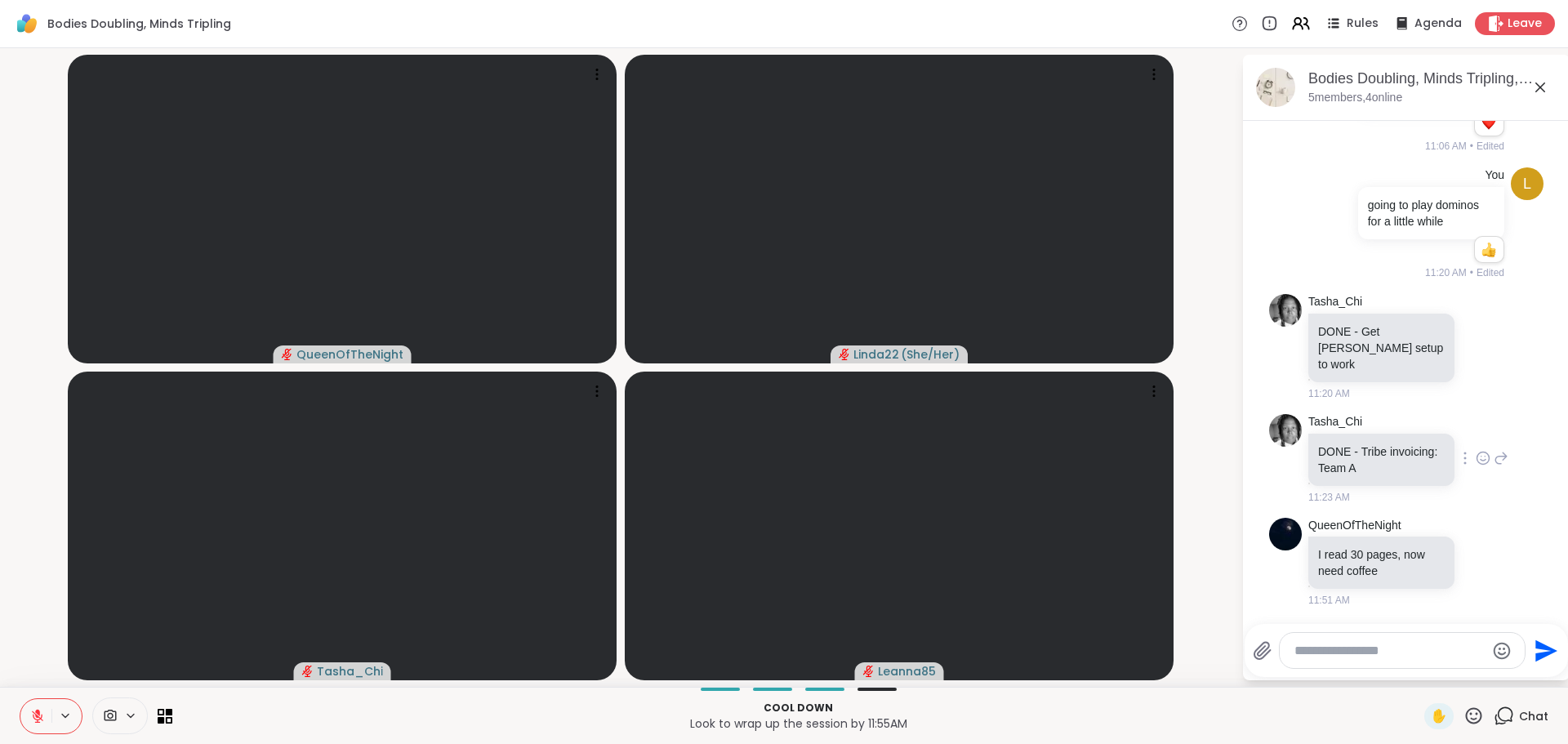
click at [1475, 458] on icon at bounding box center [1483, 458] width 15 height 16
click at [1475, 424] on span "Select Reaction: Heart" at bounding box center [1483, 432] width 15 height 16
click at [1475, 352] on icon at bounding box center [1483, 347] width 15 height 16
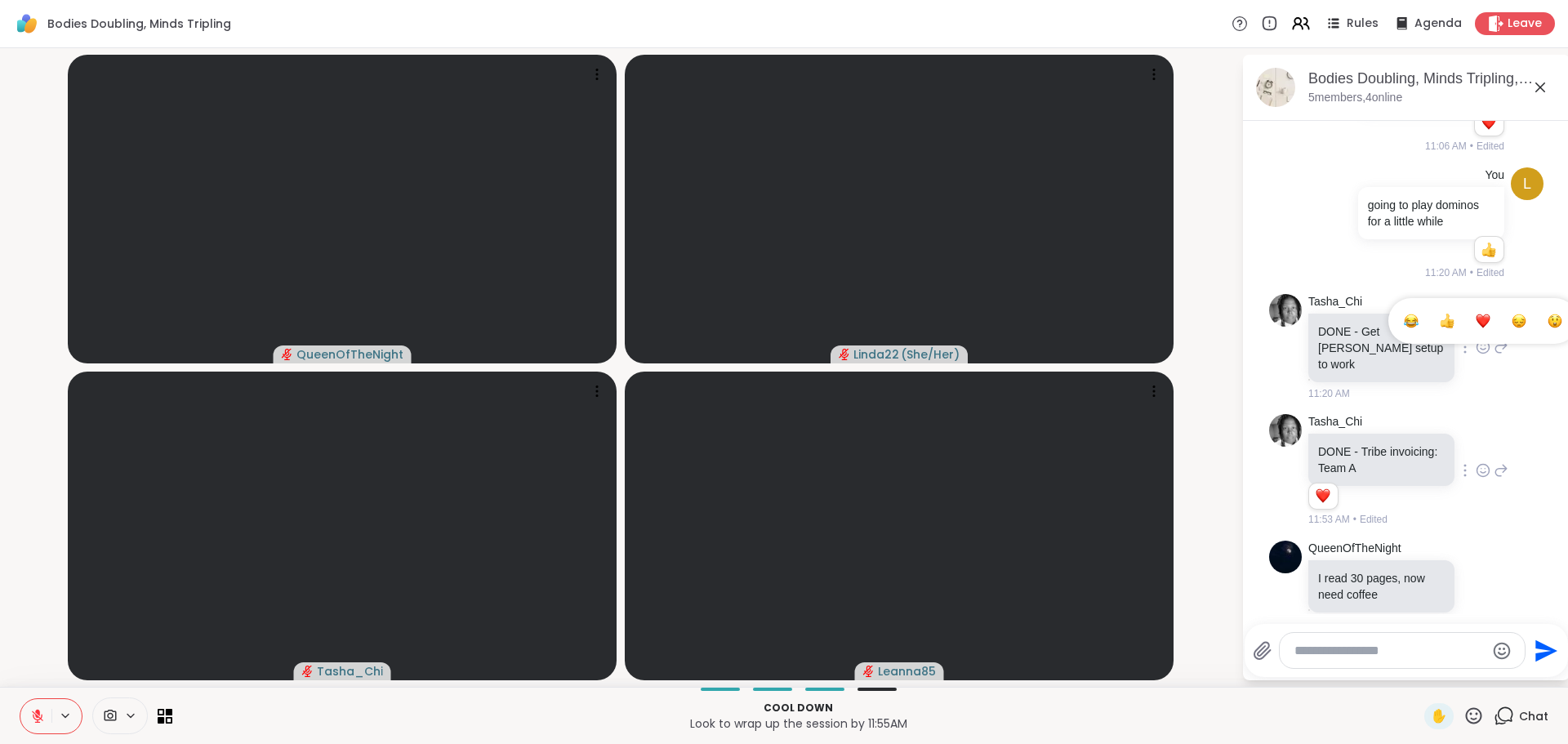
click at [1467, 337] on button "Select Reaction: Heart" at bounding box center [1483, 320] width 33 height 33
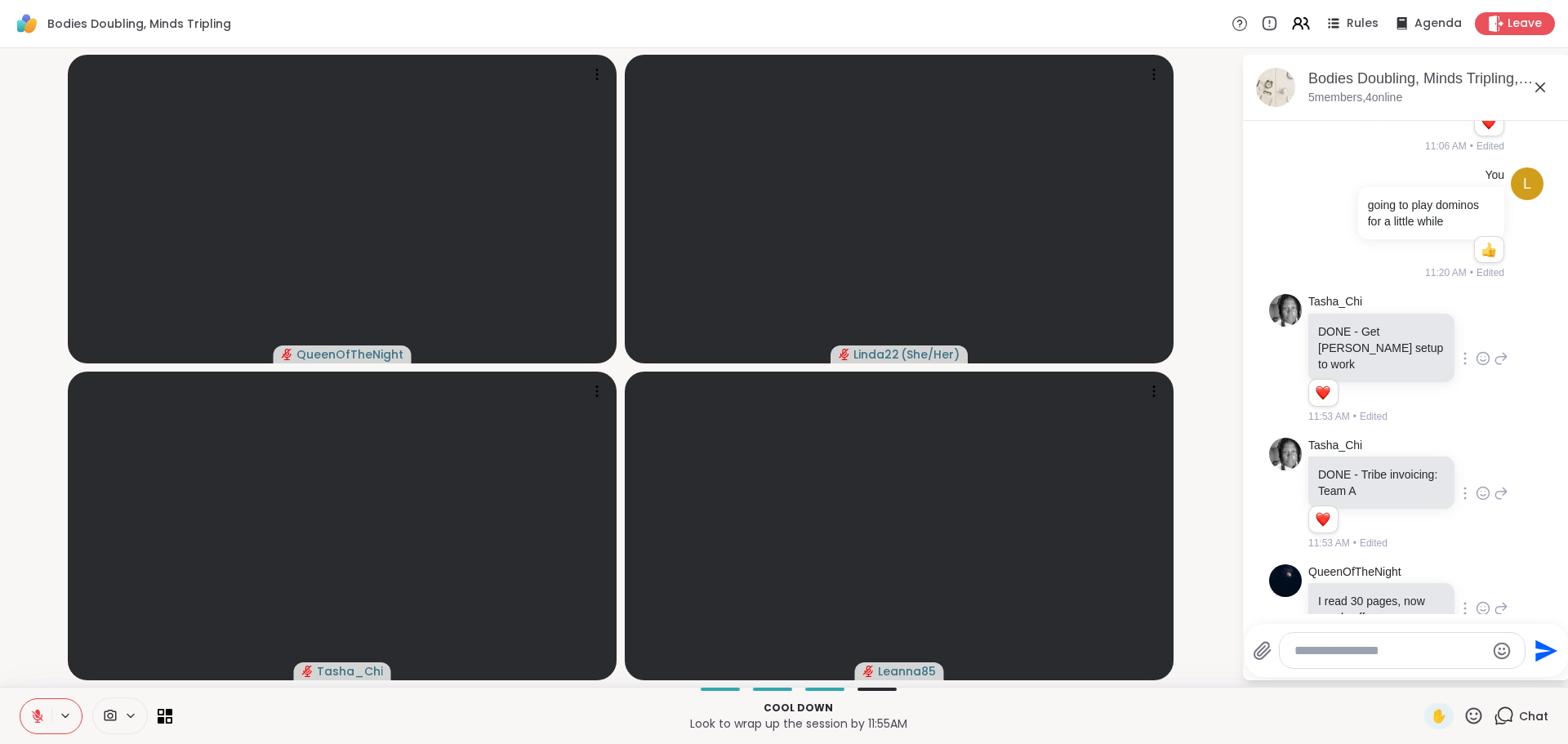
scroll to position [683, 0]
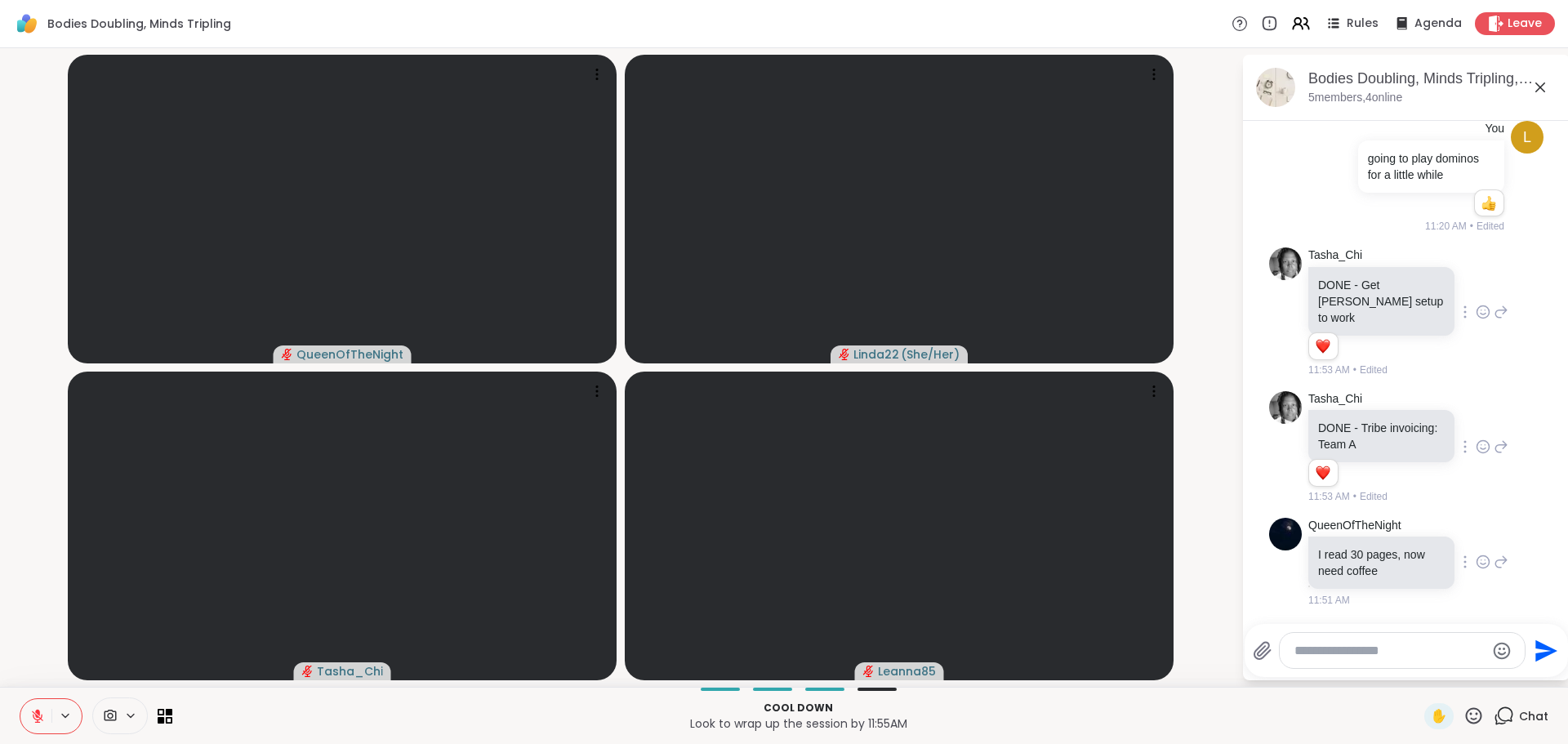
click at [1475, 559] on icon at bounding box center [1483, 562] width 15 height 16
click at [1475, 534] on div "Select Reaction: Heart" at bounding box center [1483, 536] width 15 height 15
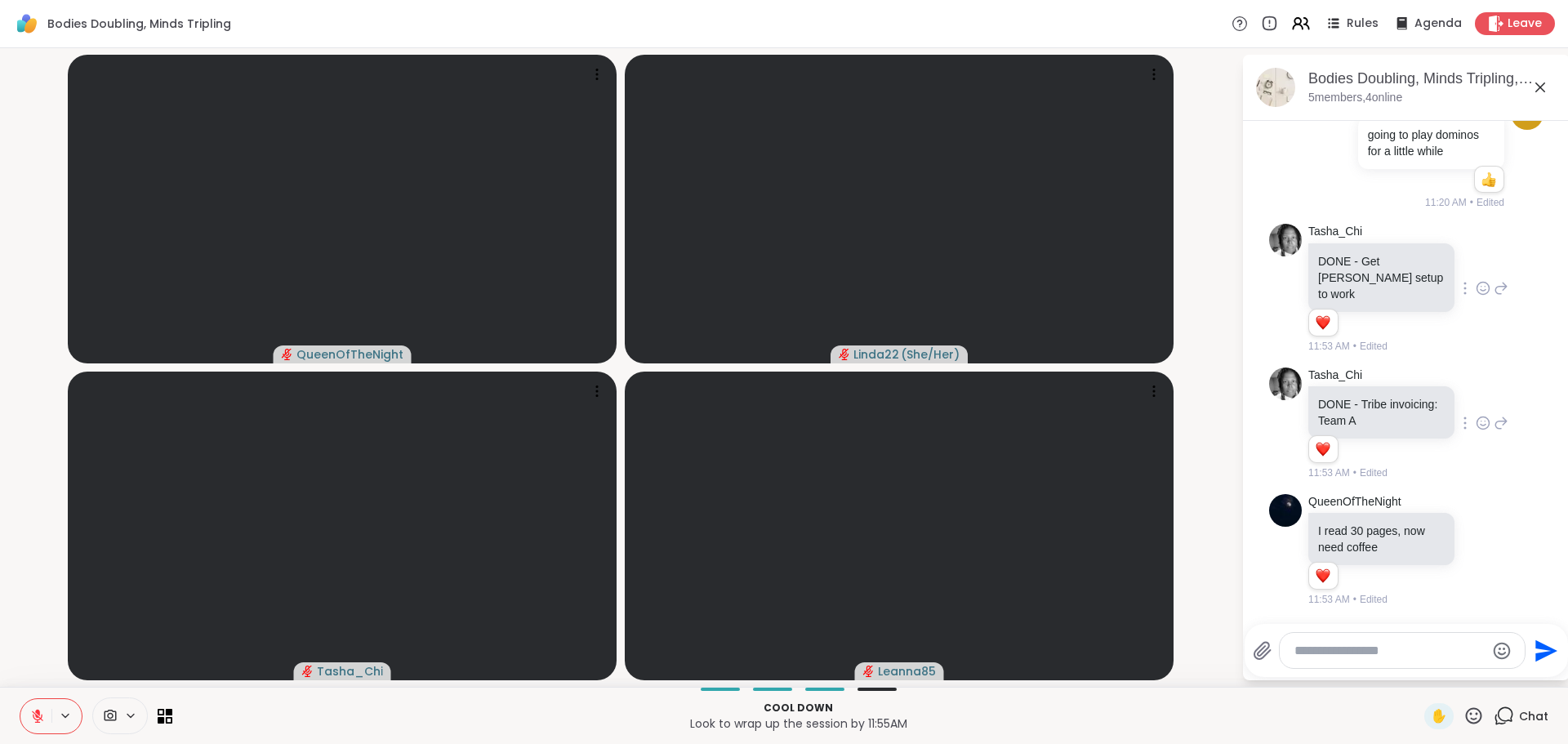
click at [1338, 660] on div at bounding box center [1402, 650] width 245 height 35
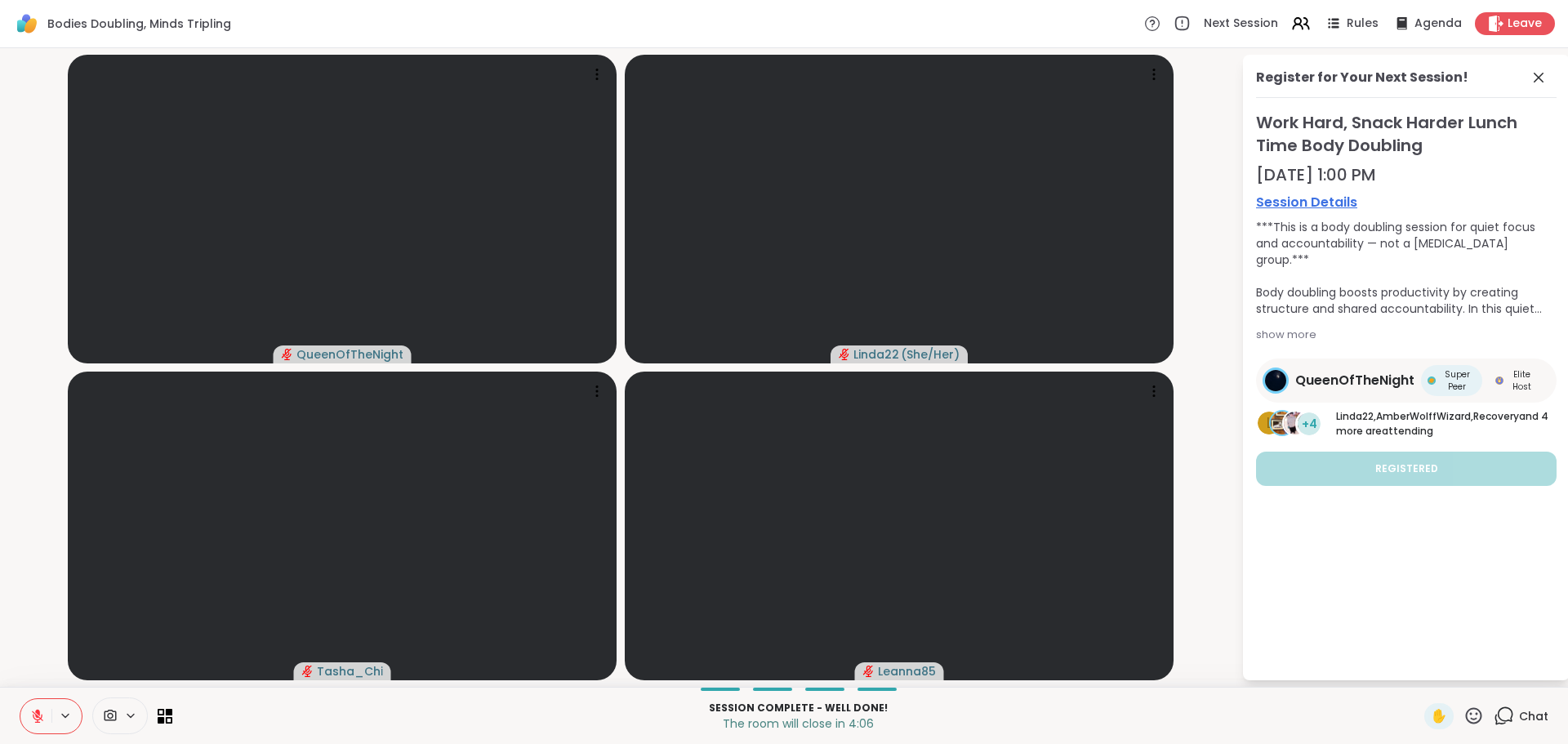
click at [1535, 76] on icon at bounding box center [1539, 77] width 20 height 20
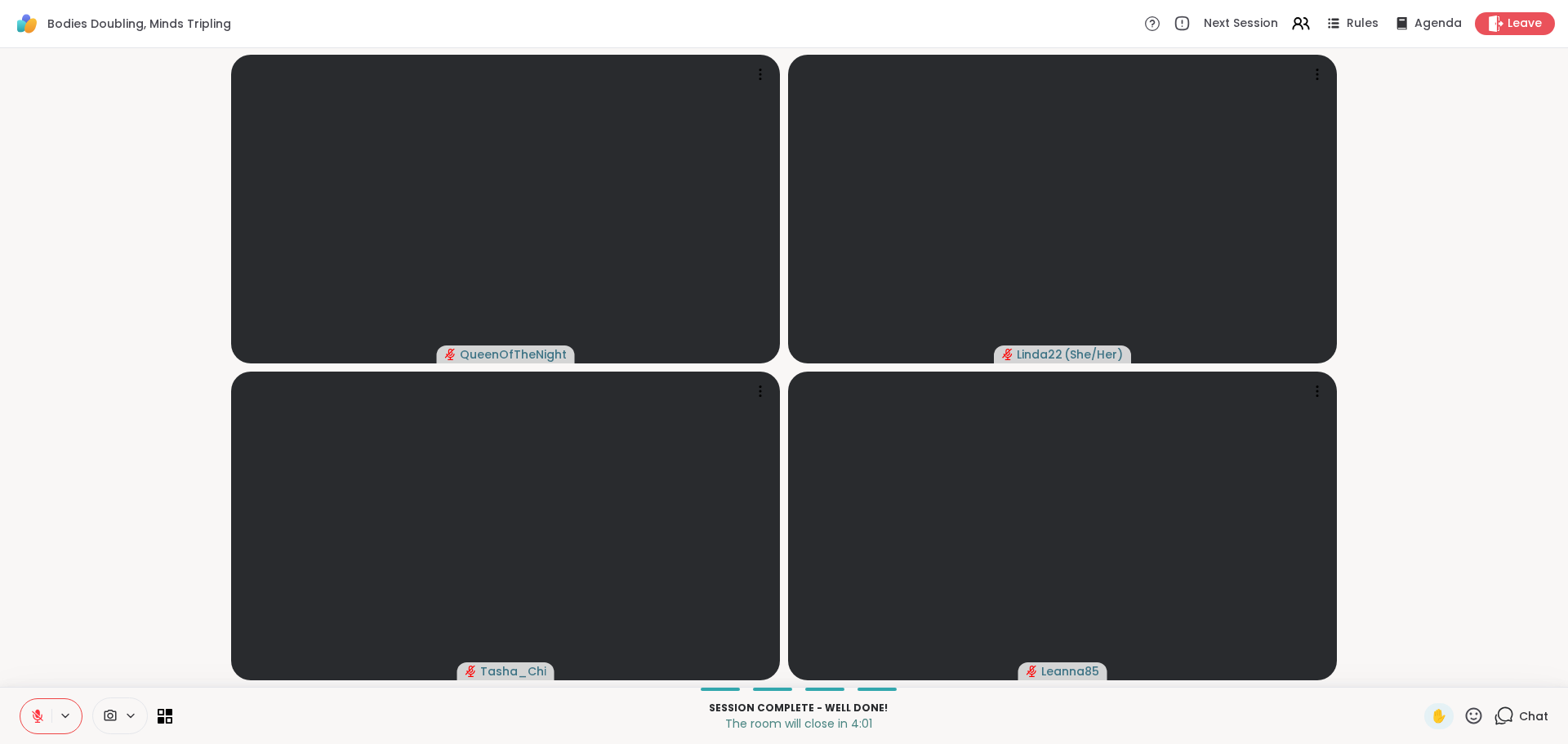
click at [1499, 714] on icon at bounding box center [1503, 716] width 20 height 20
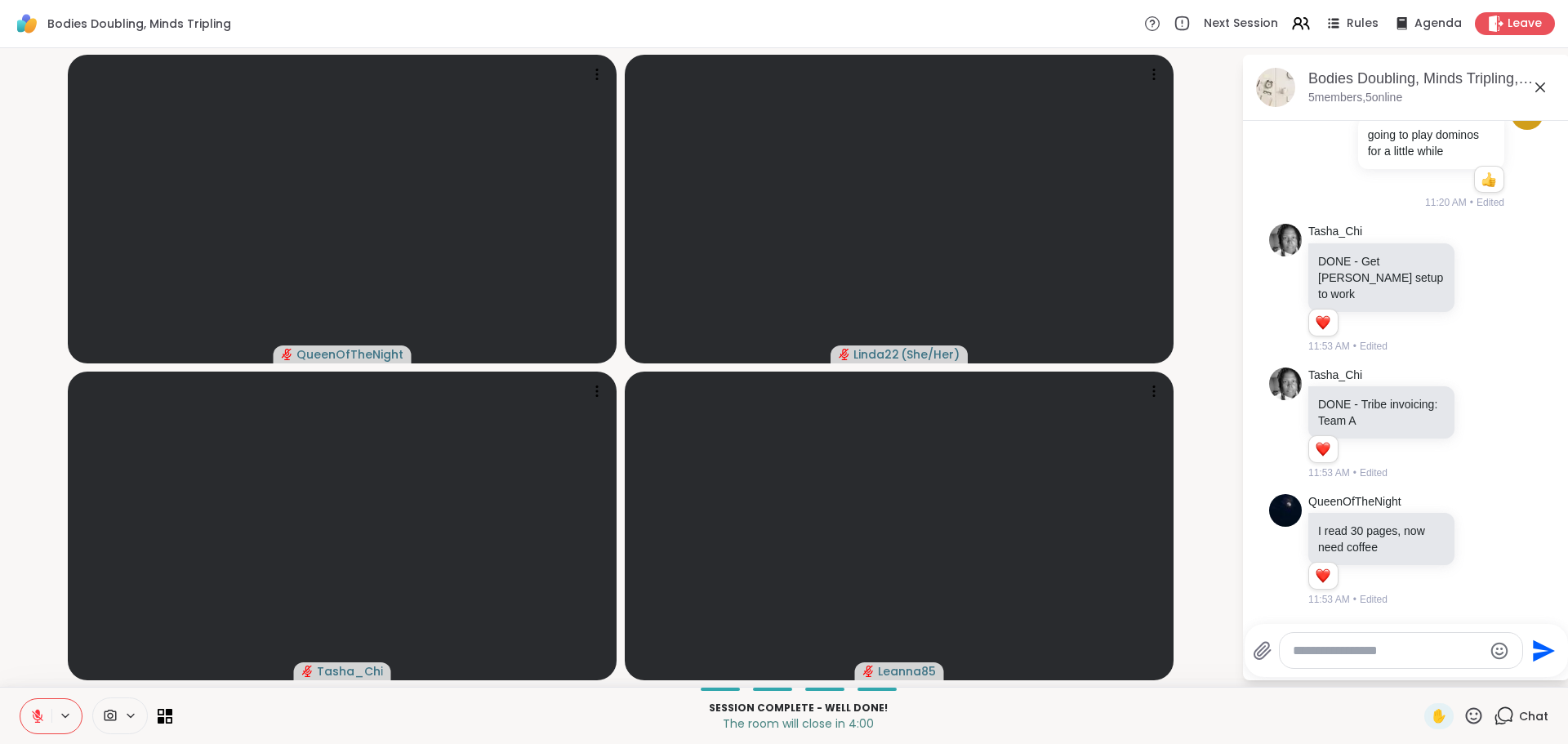
click at [1414, 649] on textarea "Type your message" at bounding box center [1387, 651] width 190 height 16
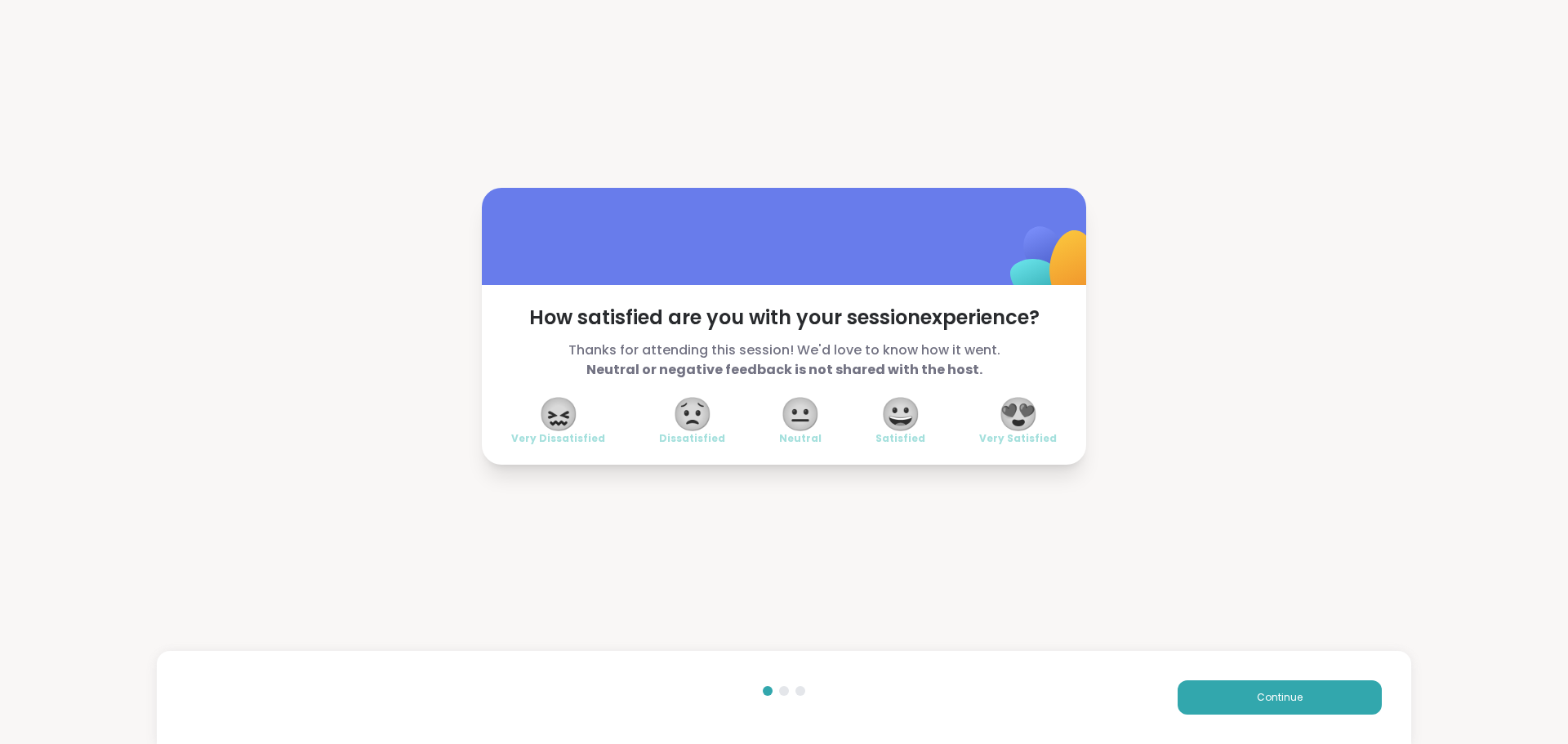
click at [1013, 410] on span "😍" at bounding box center [1018, 414] width 41 height 29
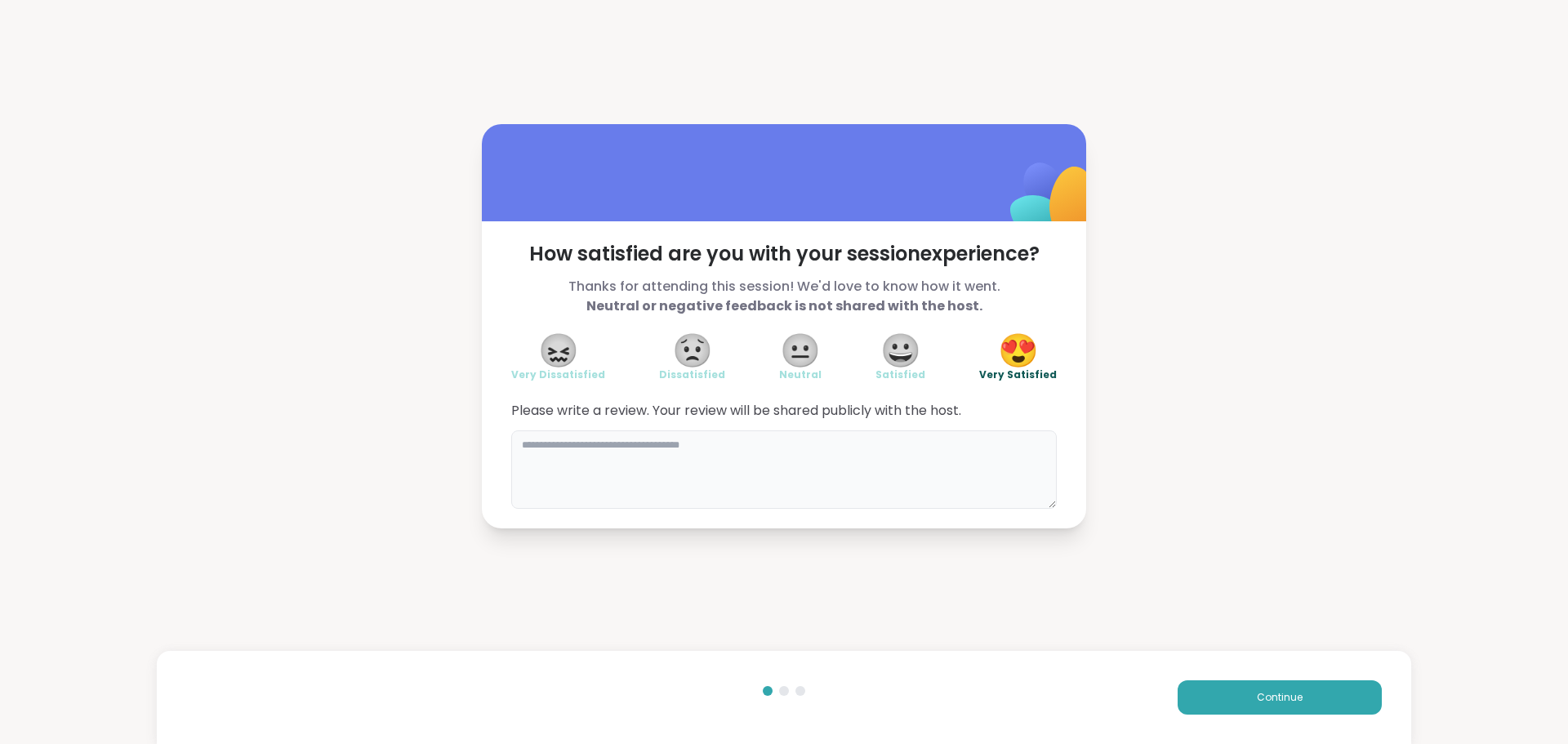
click at [971, 459] on textarea at bounding box center [783, 470] width 546 height 78
type textarea "**********"
click at [1192, 696] on button "Continue" at bounding box center [1279, 697] width 204 height 35
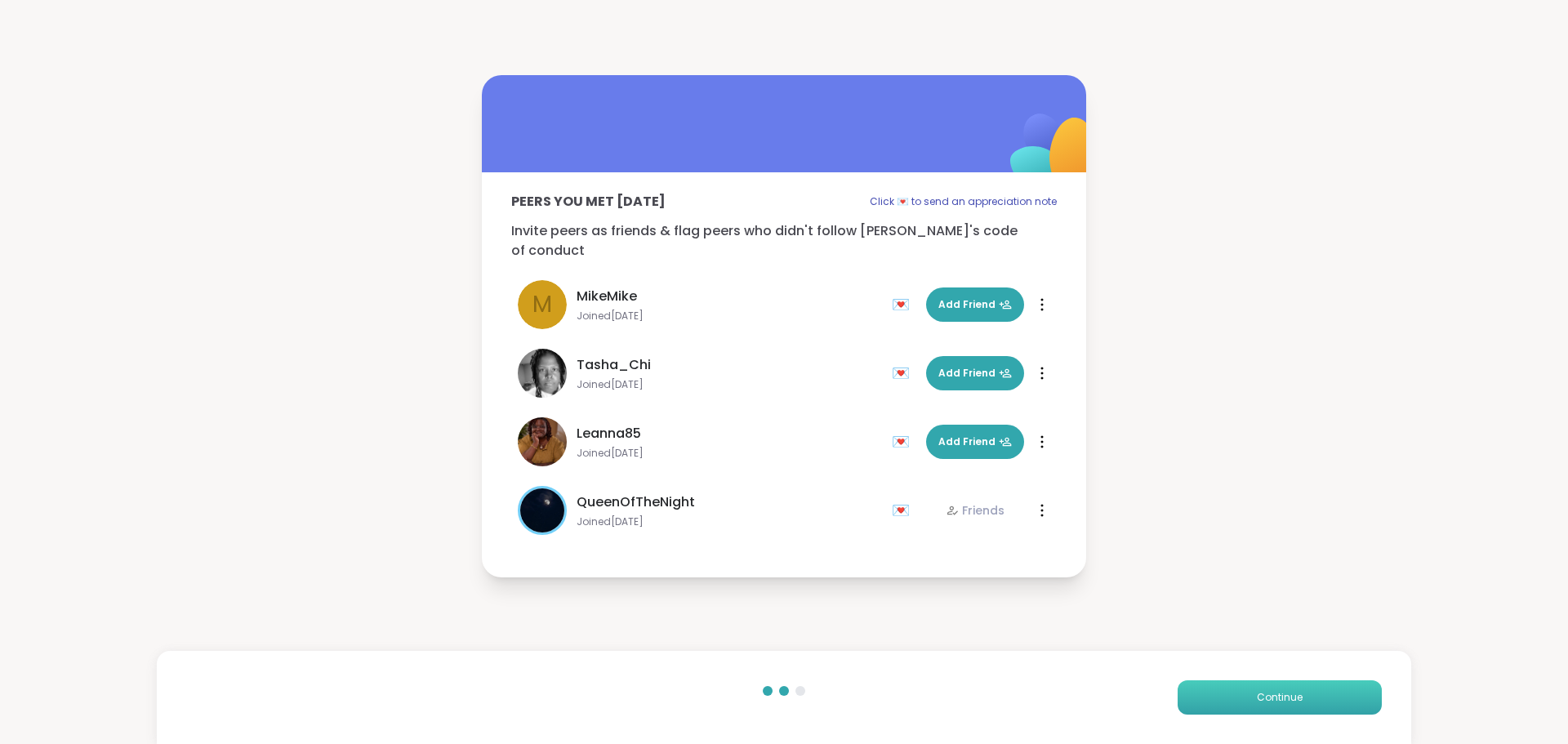
click at [1192, 696] on button "Continue" at bounding box center [1279, 697] width 204 height 35
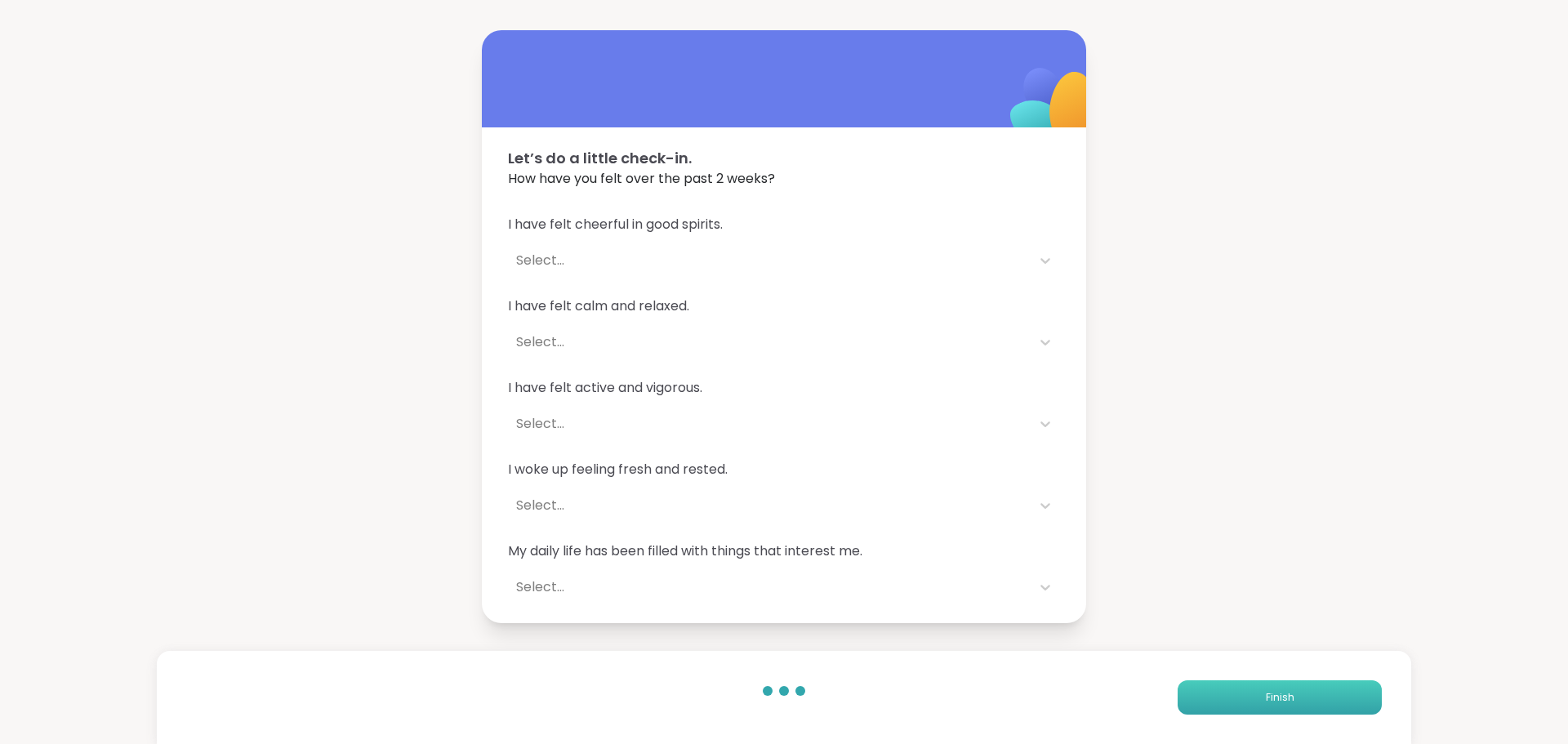
click at [1192, 696] on button "Finish" at bounding box center [1279, 697] width 204 height 35
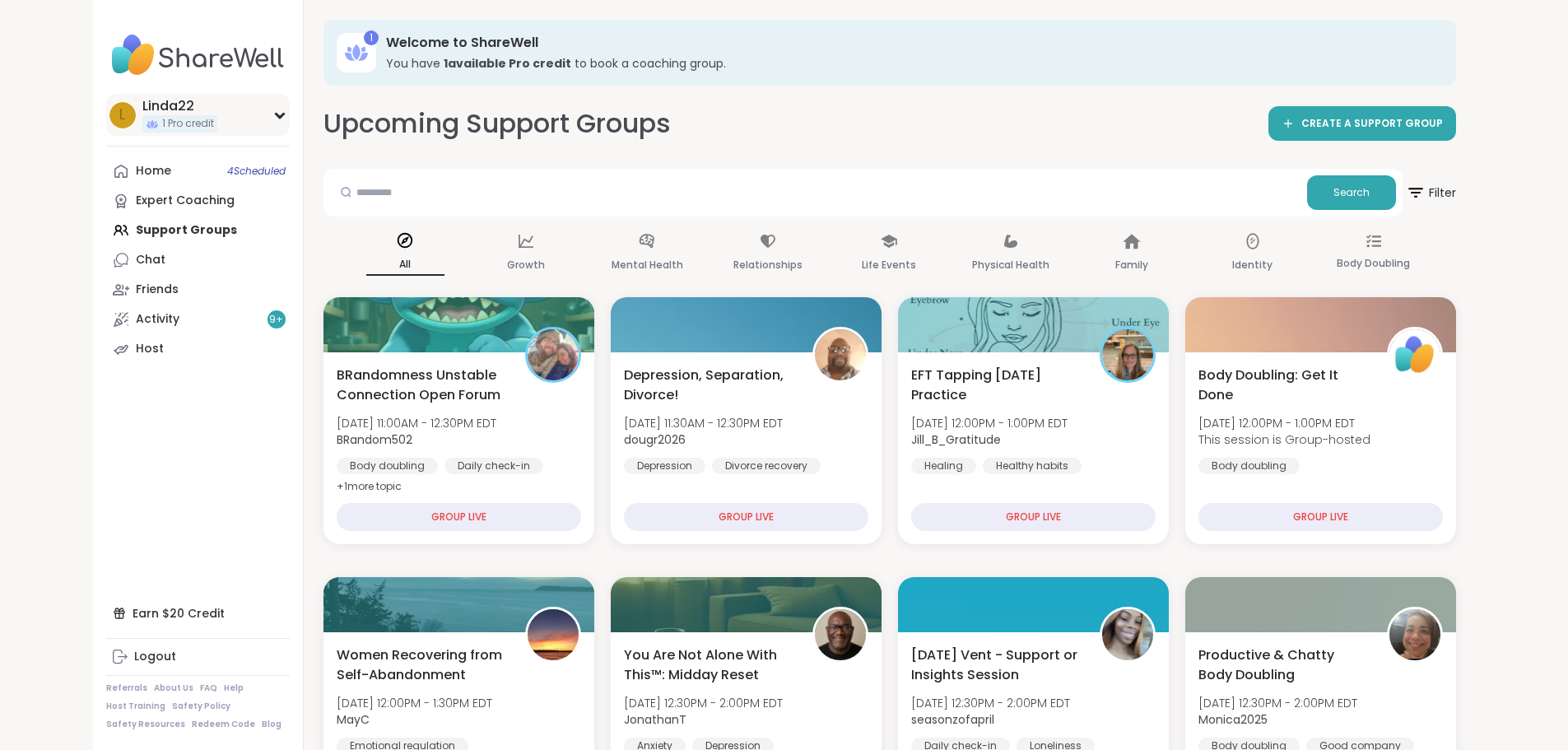
click at [128, 111] on div "L Linda22 1 Pro credit" at bounding box center [197, 115] width 184 height 42
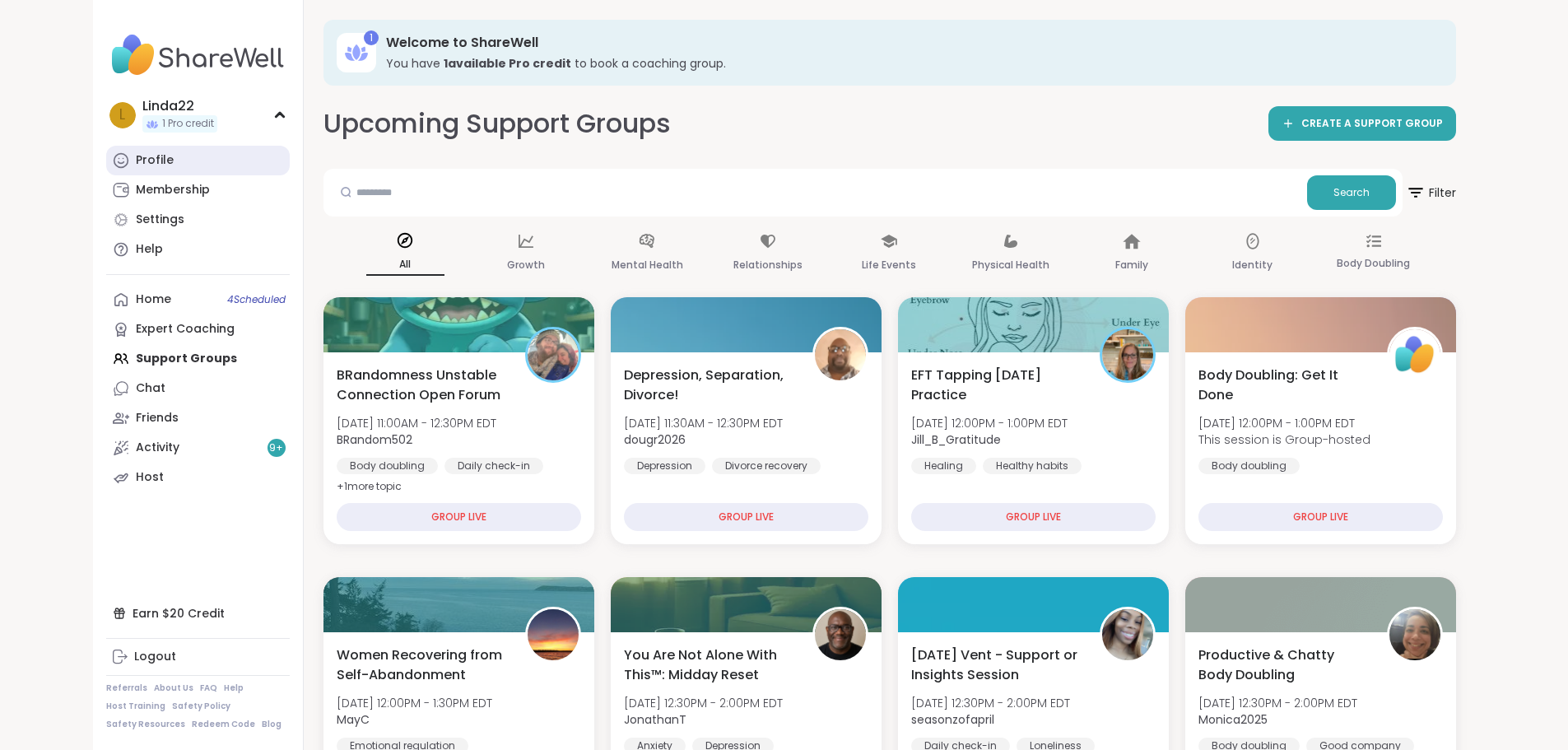
click at [115, 146] on link "Profile" at bounding box center [197, 160] width 184 height 30
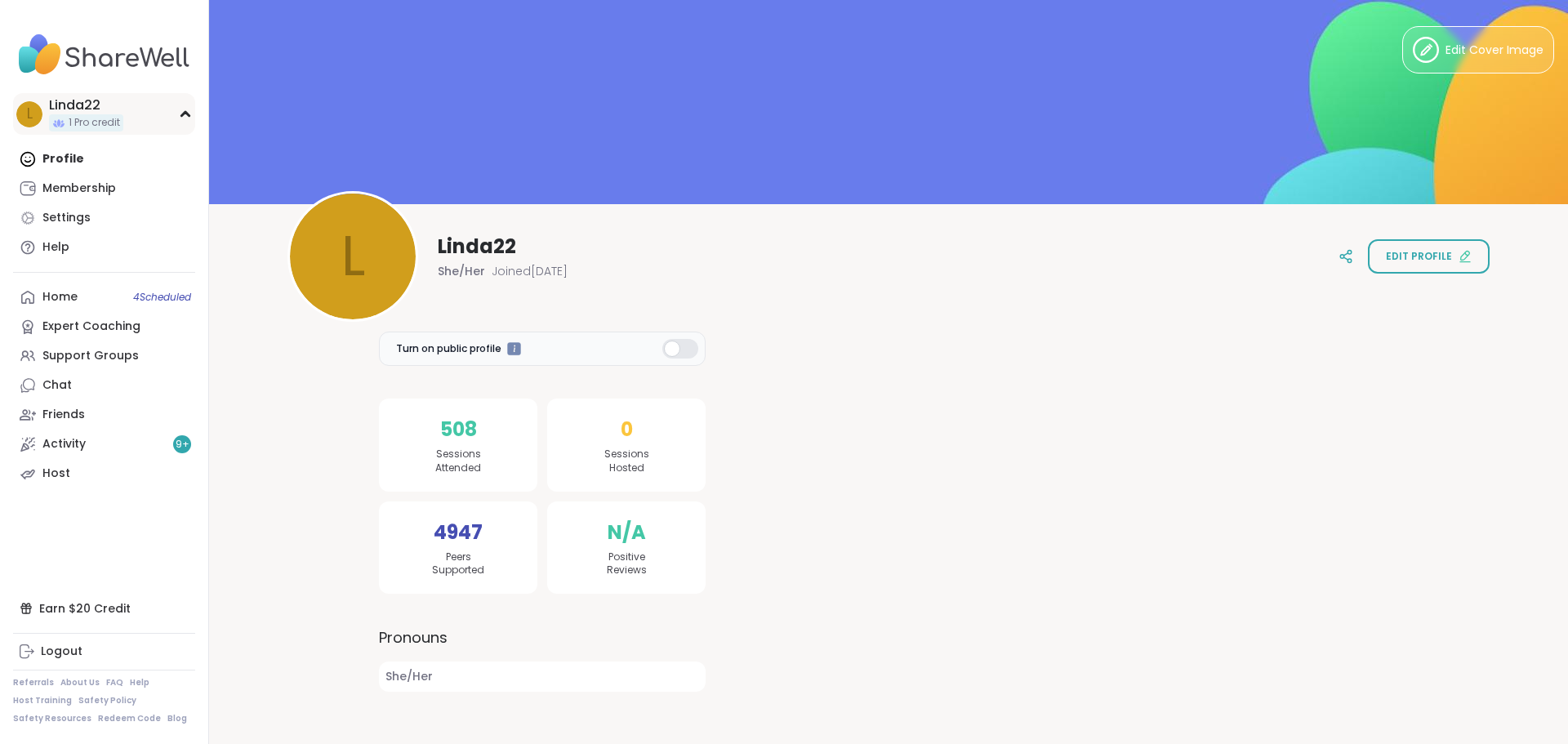
click at [121, 125] on div "1 Pro credit" at bounding box center [85, 122] width 74 height 17
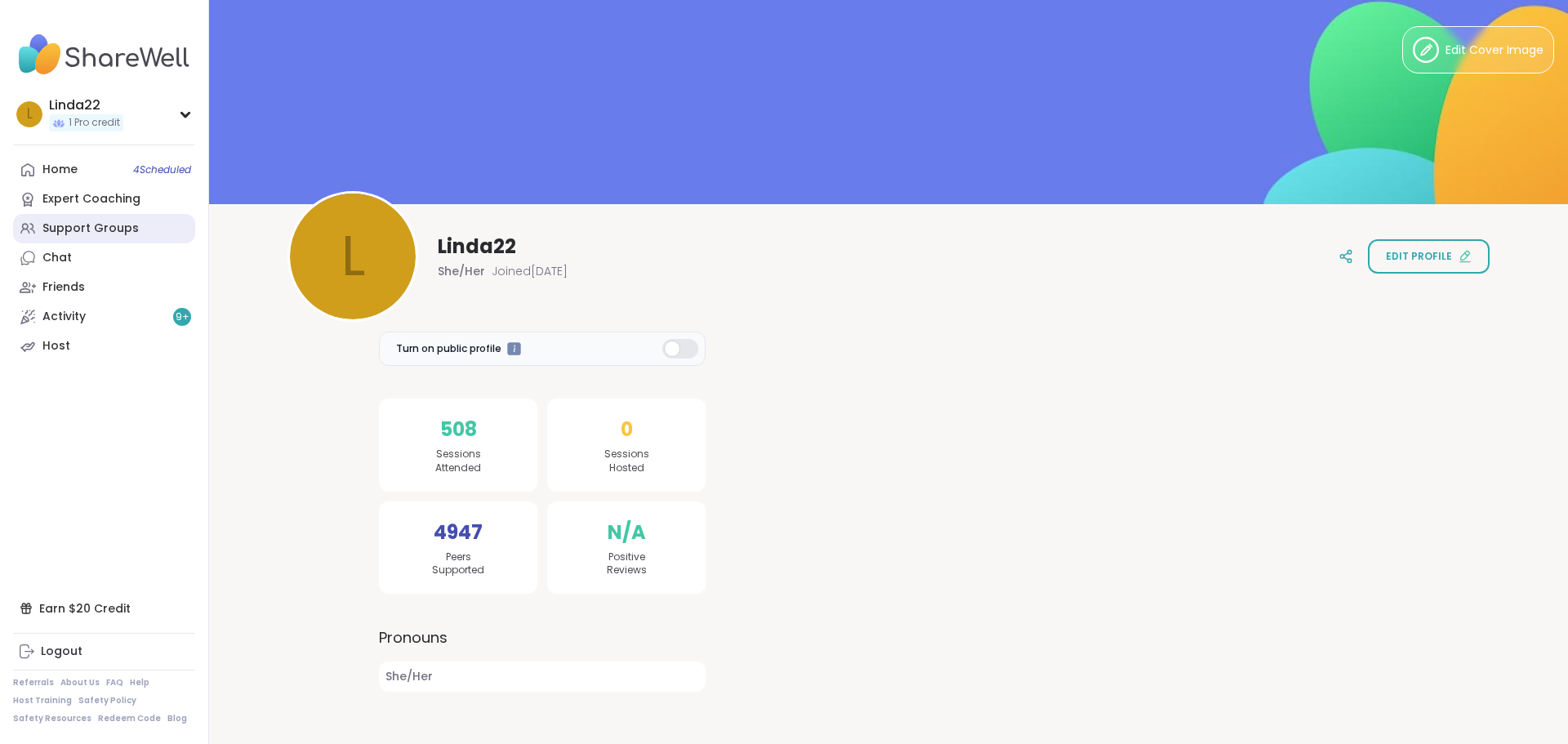
click at [118, 238] on link "Support Groups" at bounding box center [104, 228] width 182 height 29
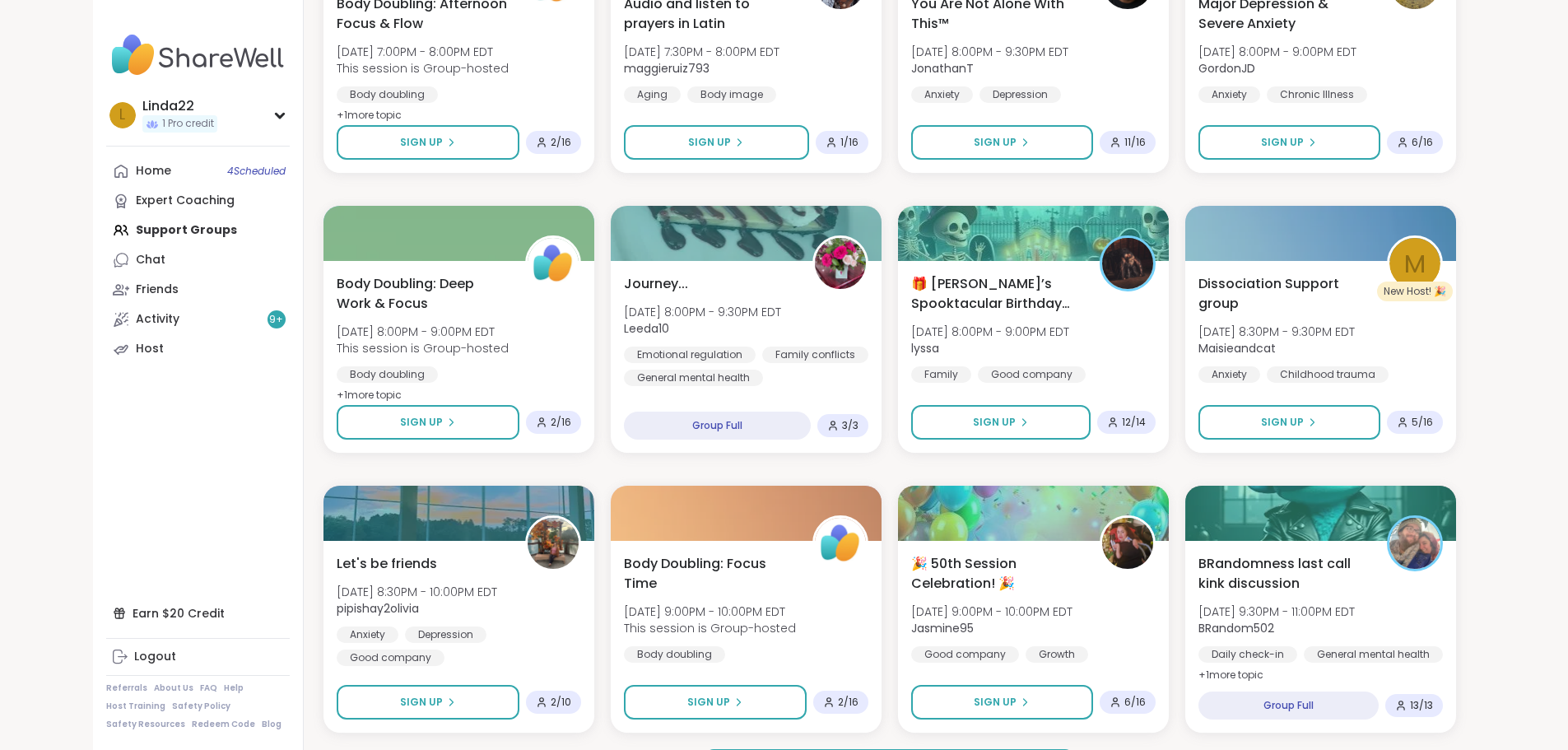
scroll to position [2100, 0]
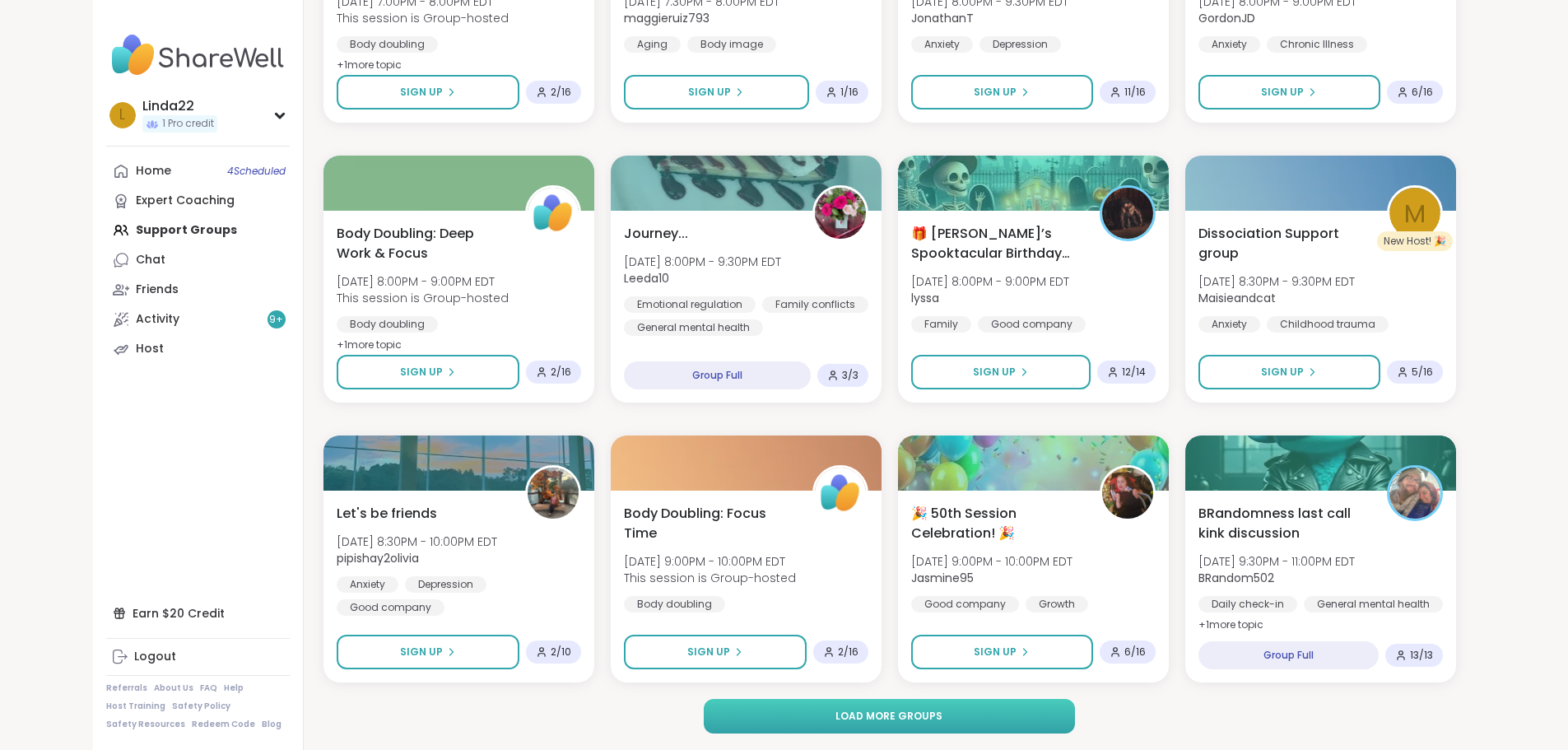
click at [711, 703] on button "Load more groups" at bounding box center [889, 716] width 371 height 35
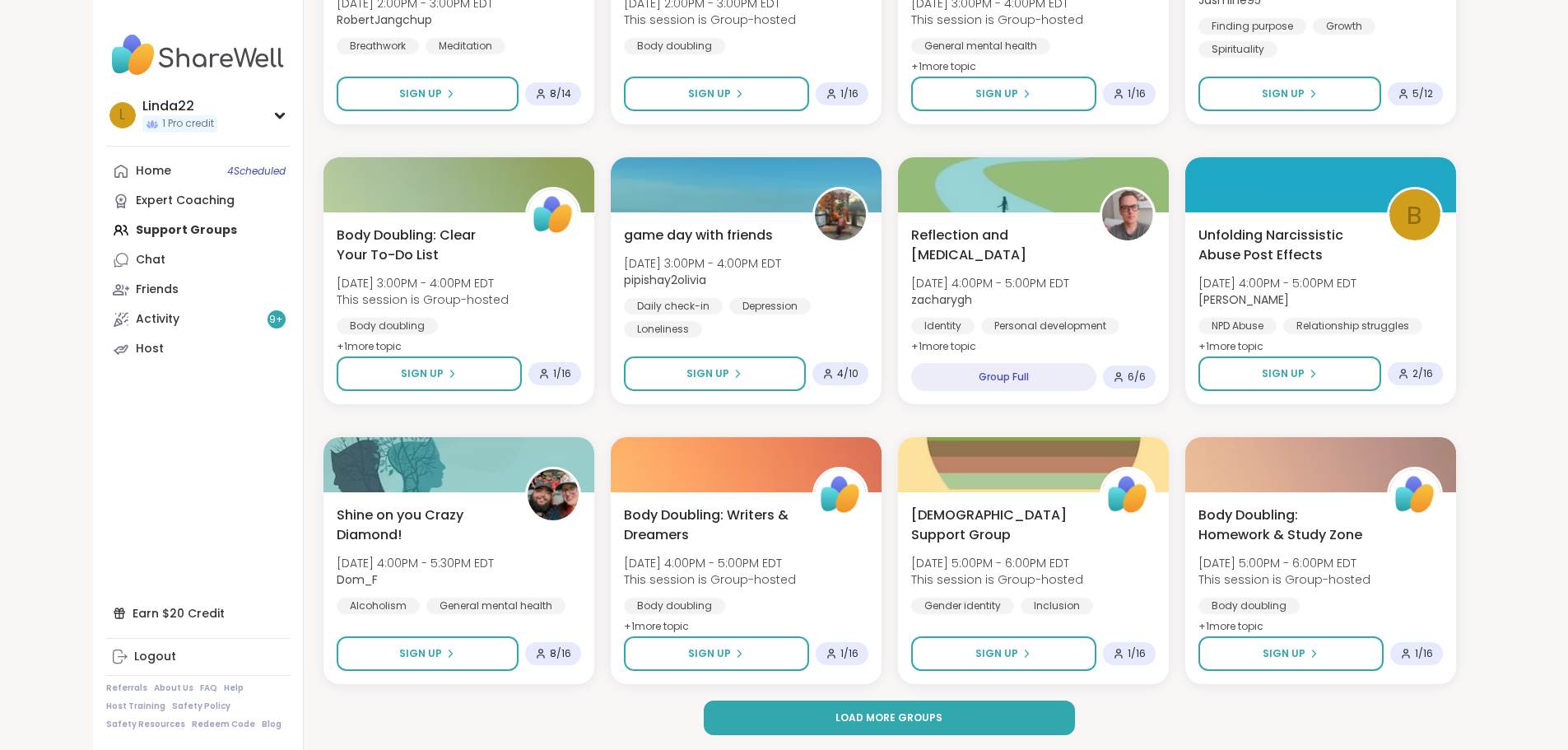
scroll to position [4619, 0]
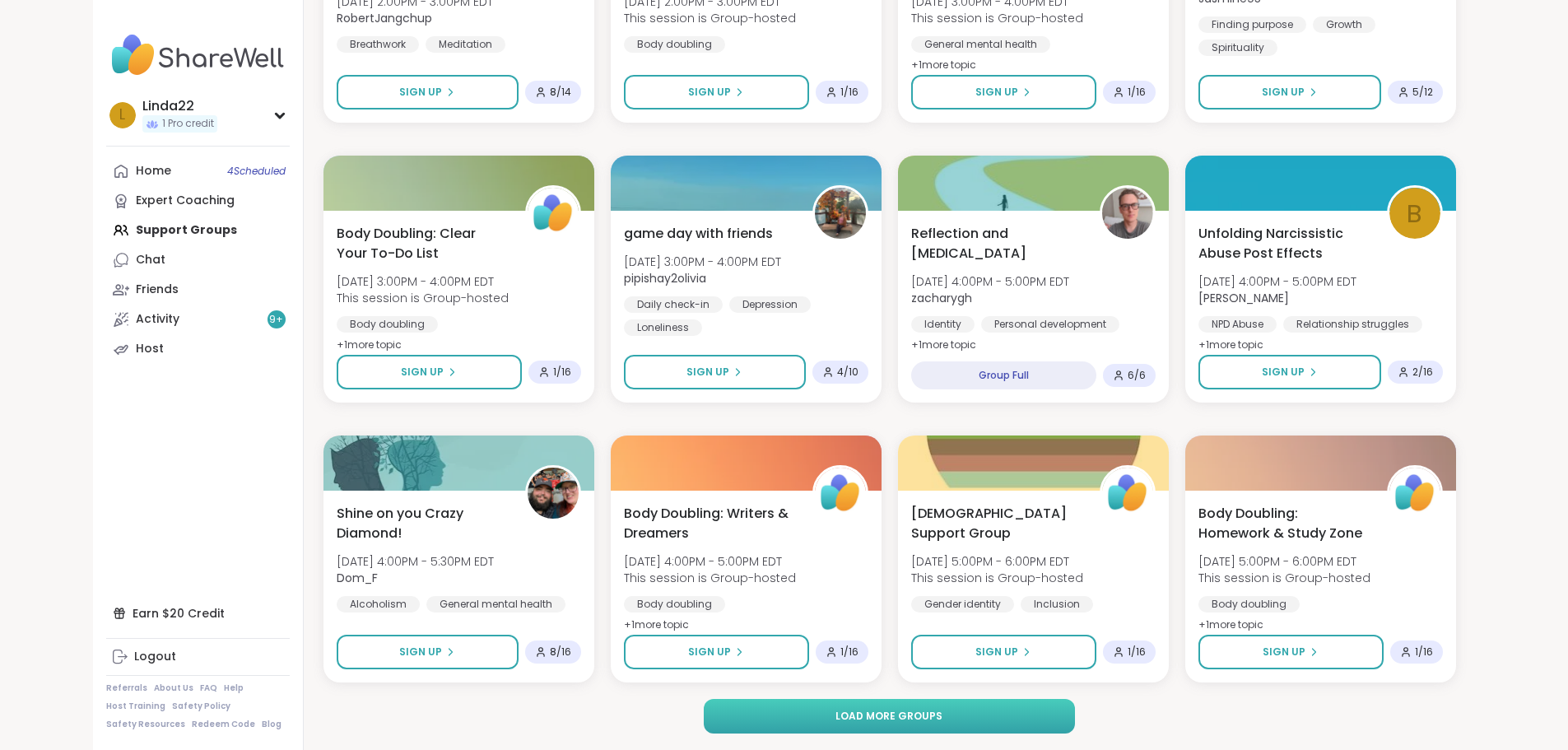
click at [744, 703] on button "Load more groups" at bounding box center [889, 716] width 371 height 35
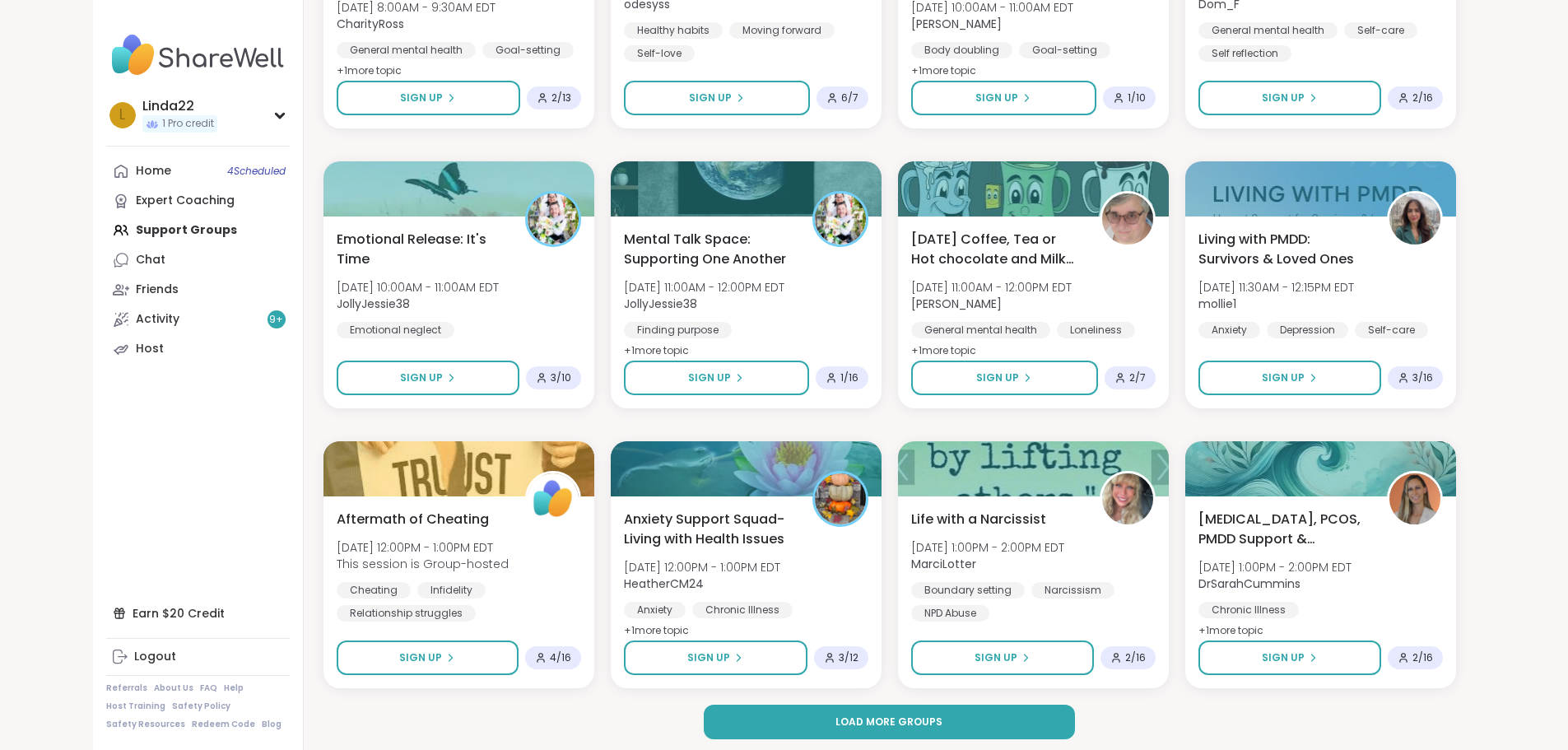
scroll to position [7138, 0]
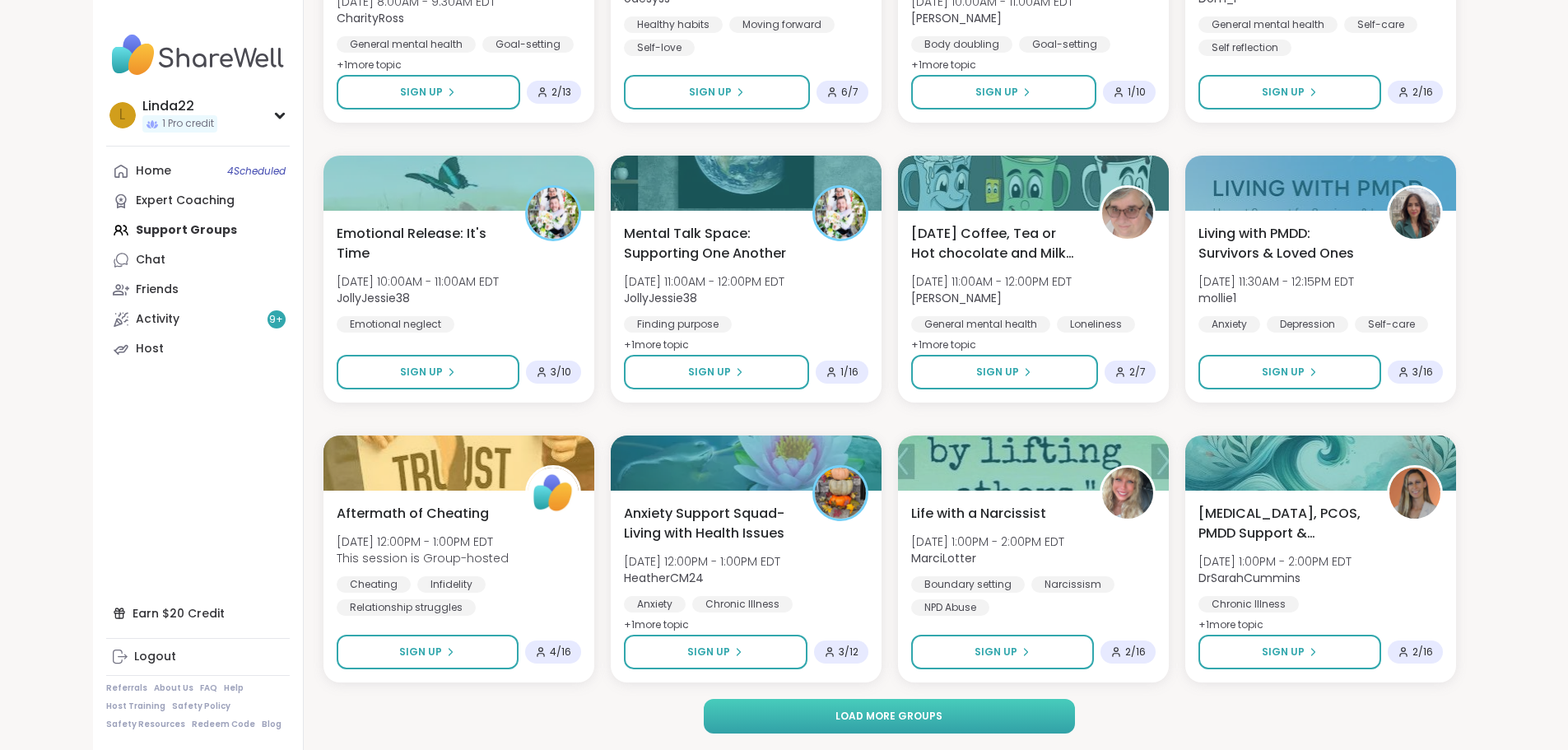
click at [737, 714] on button "Load more groups" at bounding box center [889, 716] width 371 height 35
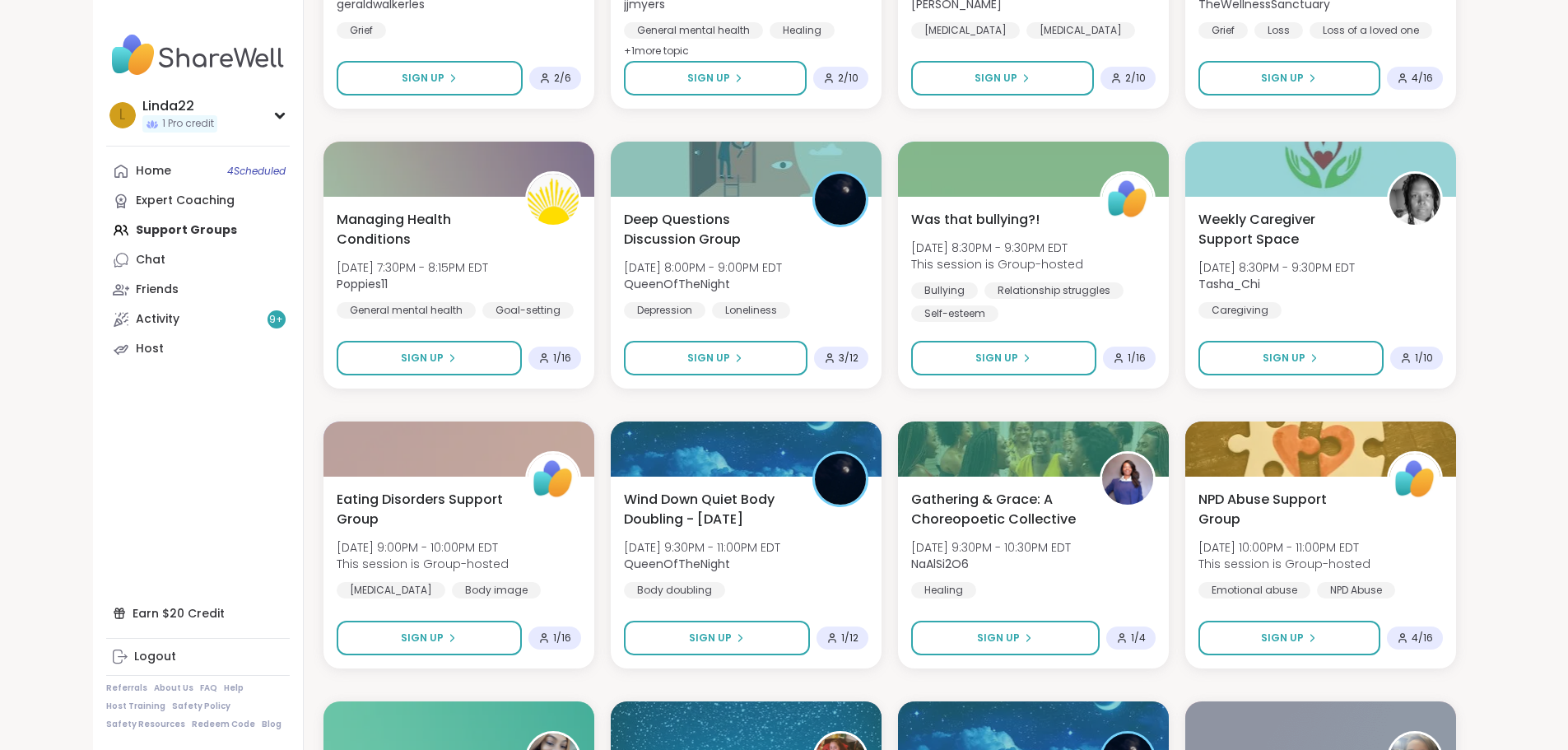
scroll to position [9113, 0]
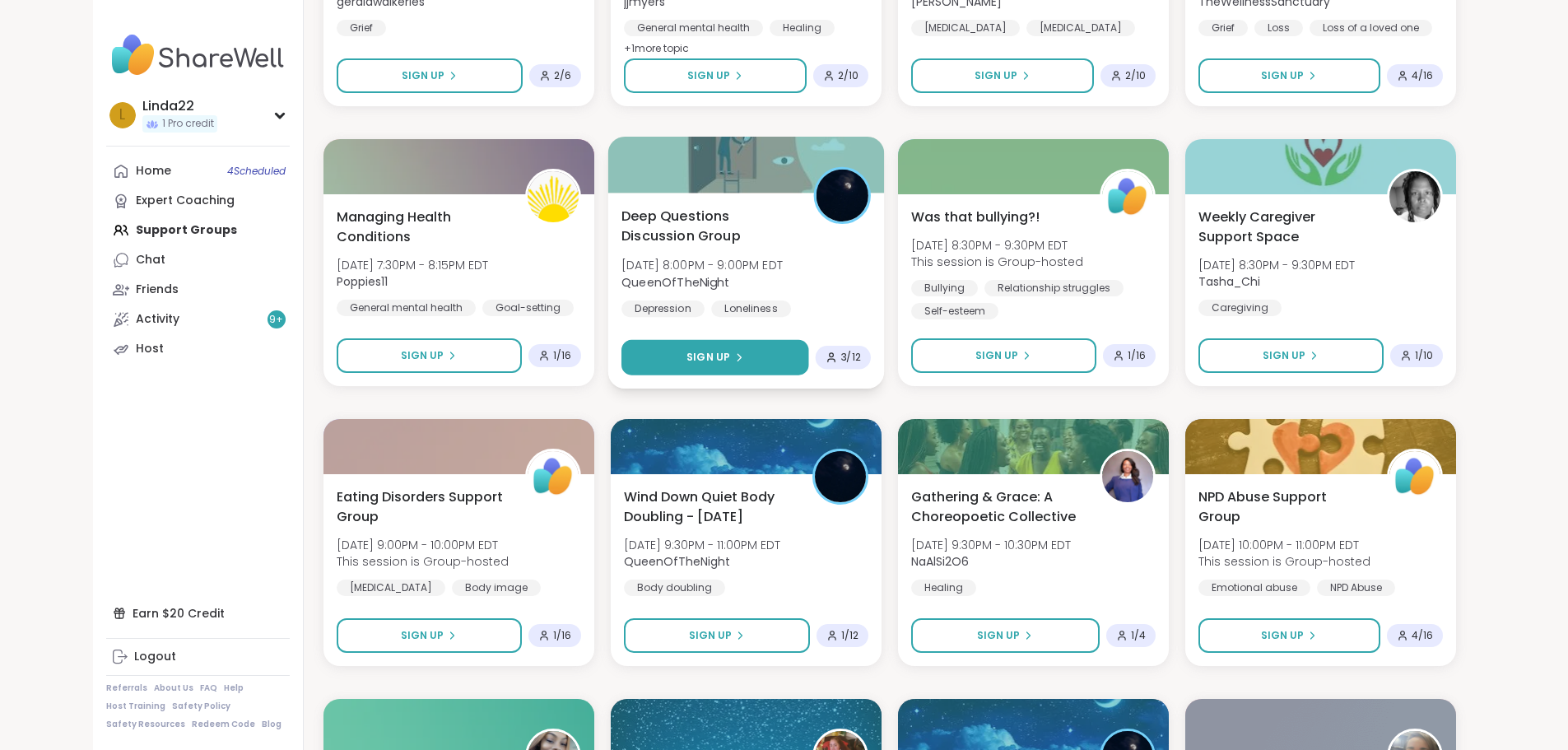
click at [712, 367] on button "Sign Up" at bounding box center [715, 357] width 187 height 35
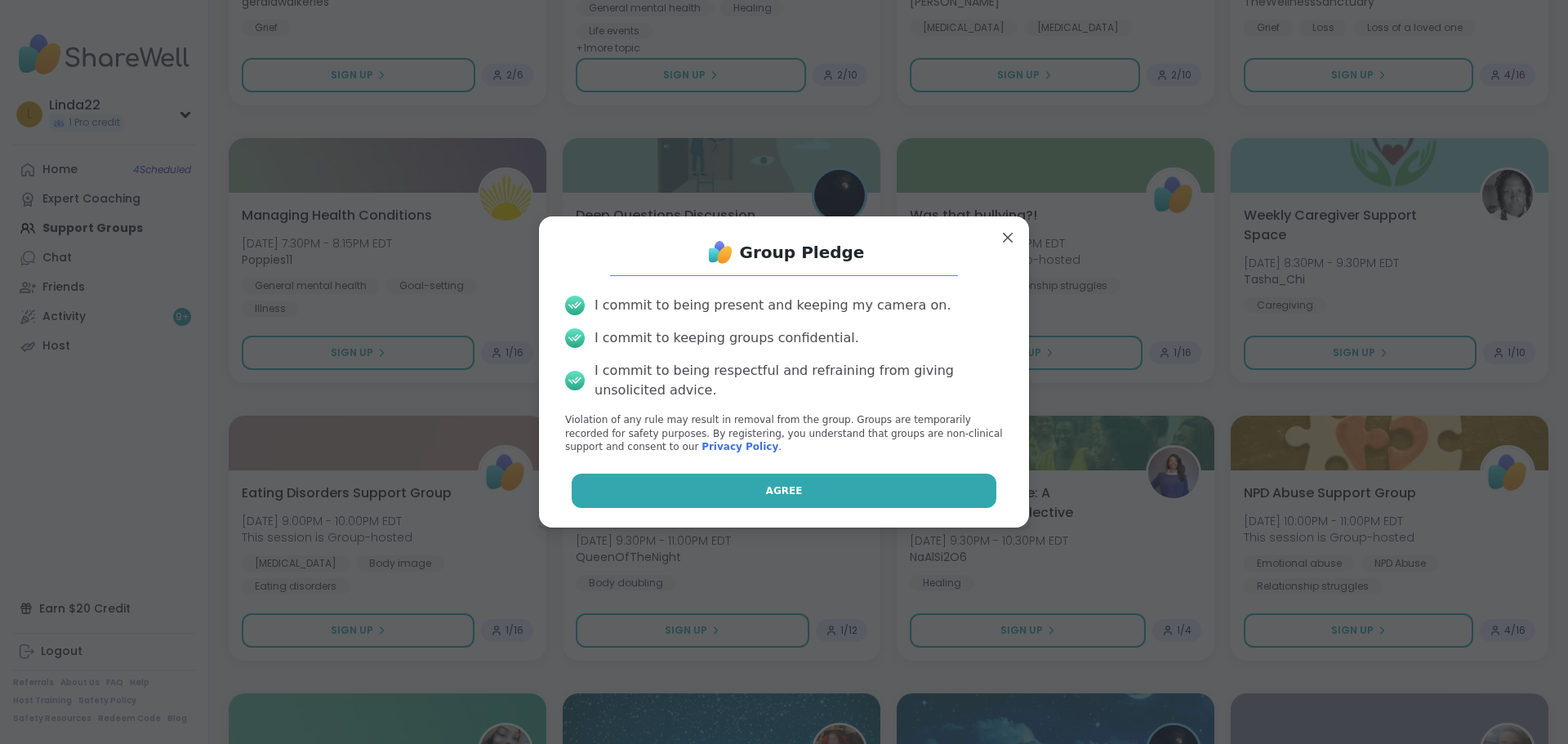
click at [710, 481] on button "Agree" at bounding box center [784, 490] width 425 height 35
click at [710, 481] on div "Agree" at bounding box center [783, 490] width 464 height 35
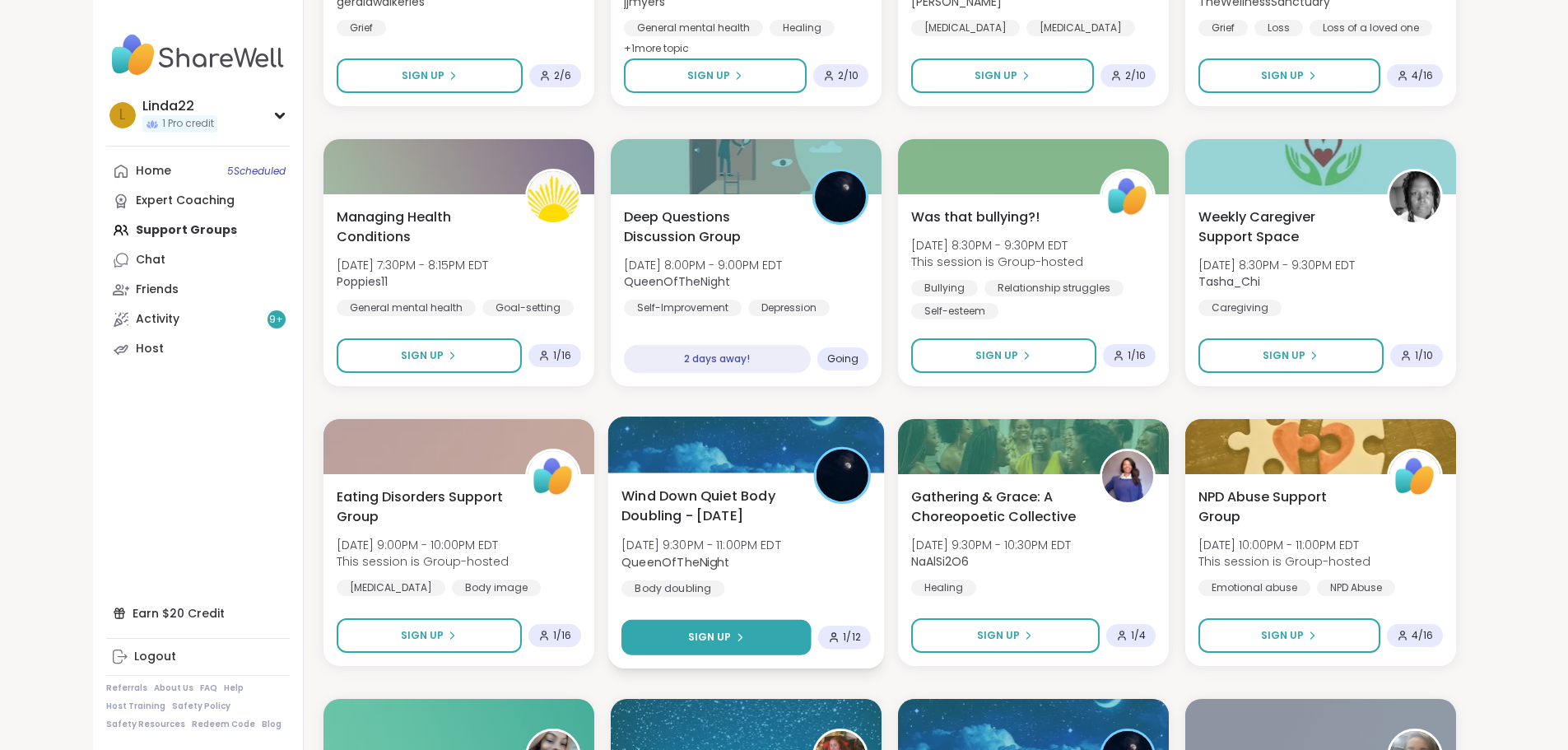
click at [757, 631] on button "Sign Up" at bounding box center [717, 637] width 190 height 35
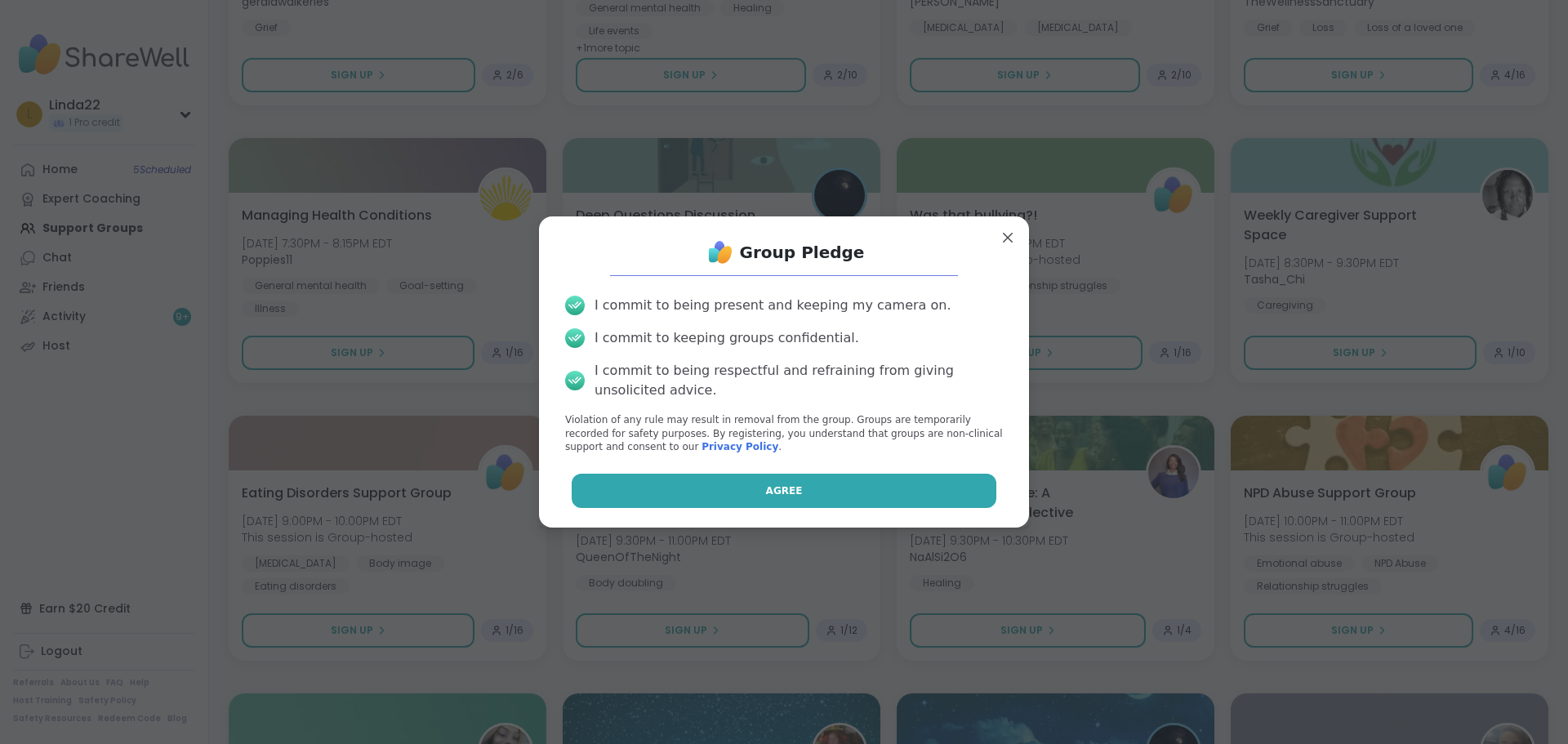
click at [787, 497] on button "Agree" at bounding box center [784, 490] width 425 height 35
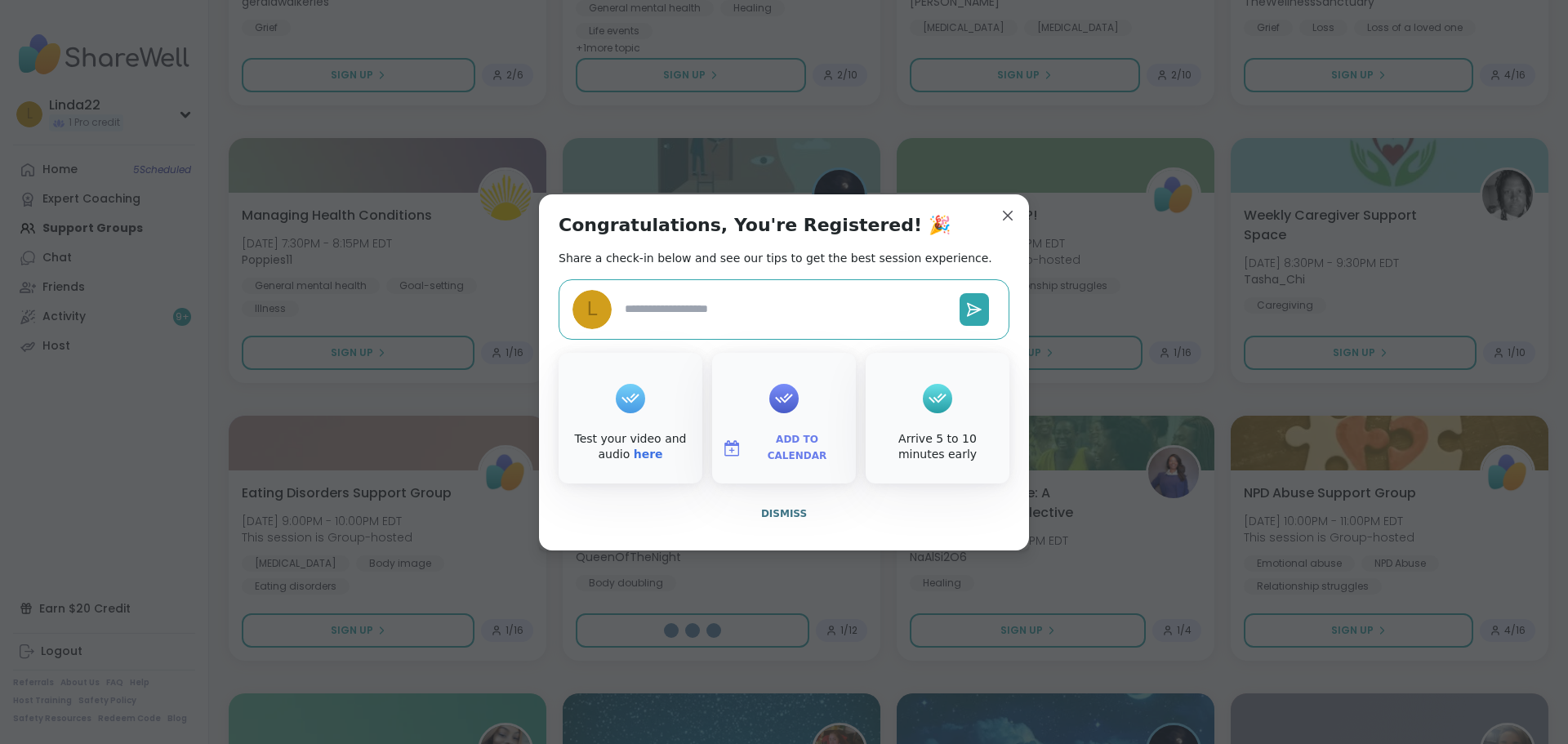
type textarea "*"
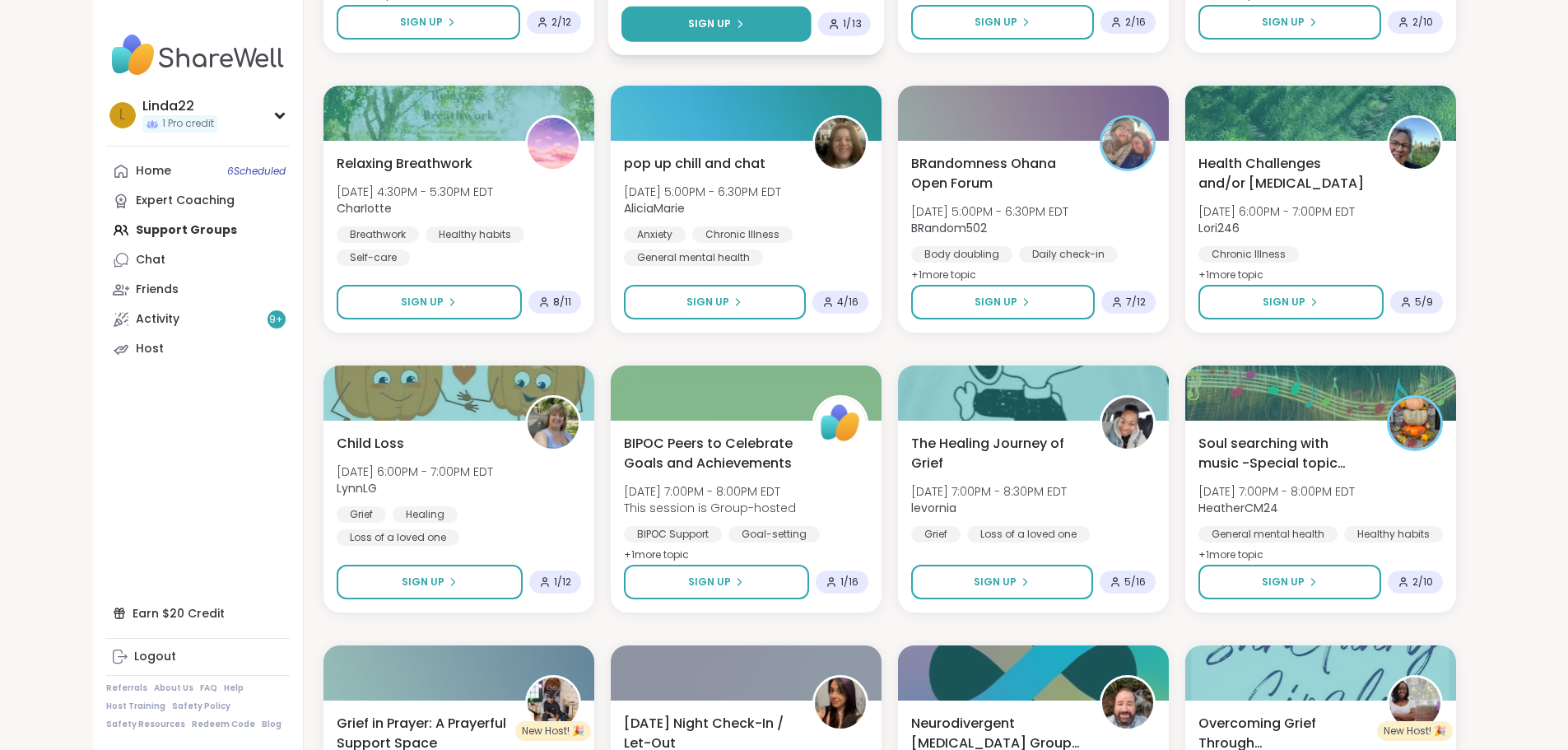
scroll to position [7879, 0]
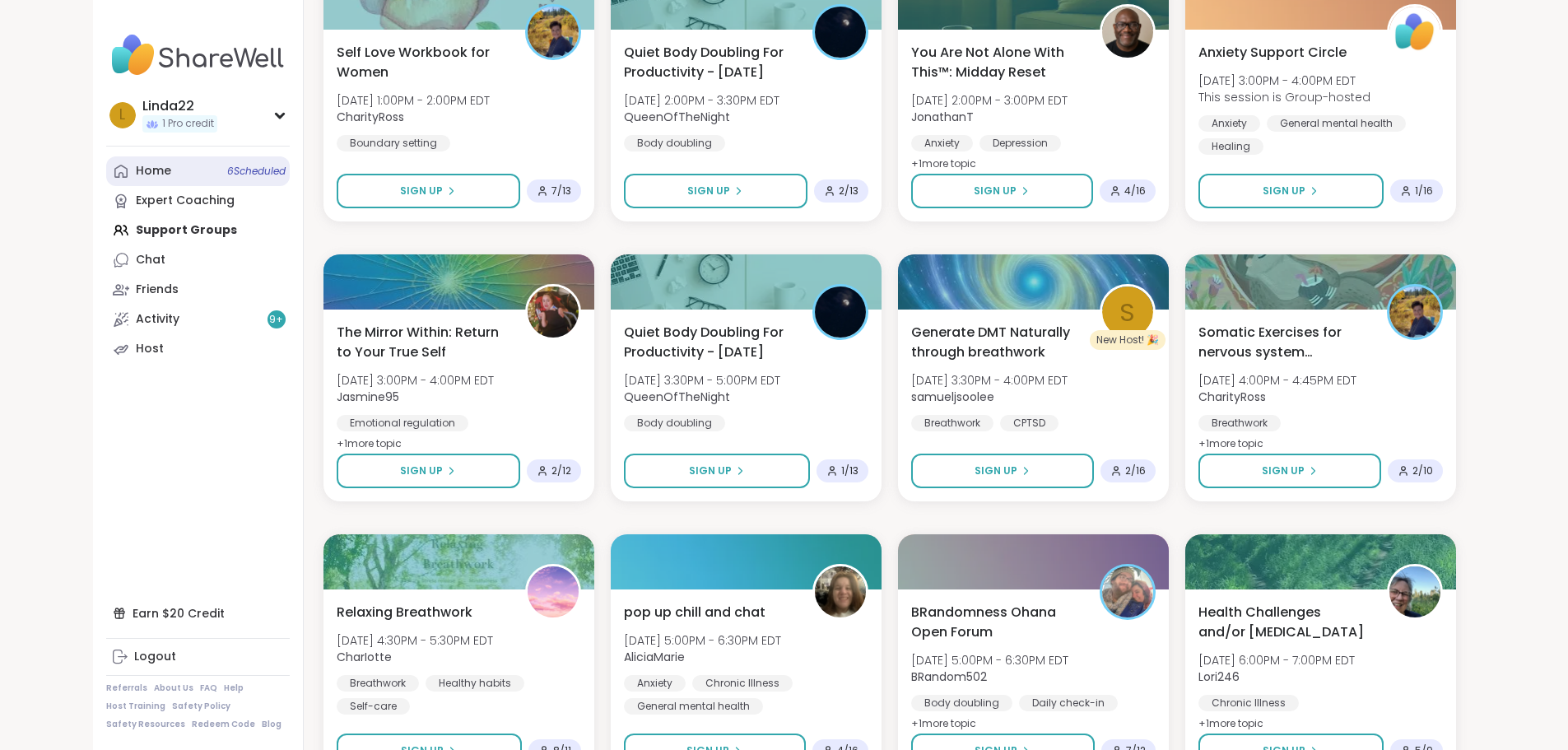
click at [130, 169] on link "Home 6 Scheduled" at bounding box center [197, 170] width 184 height 30
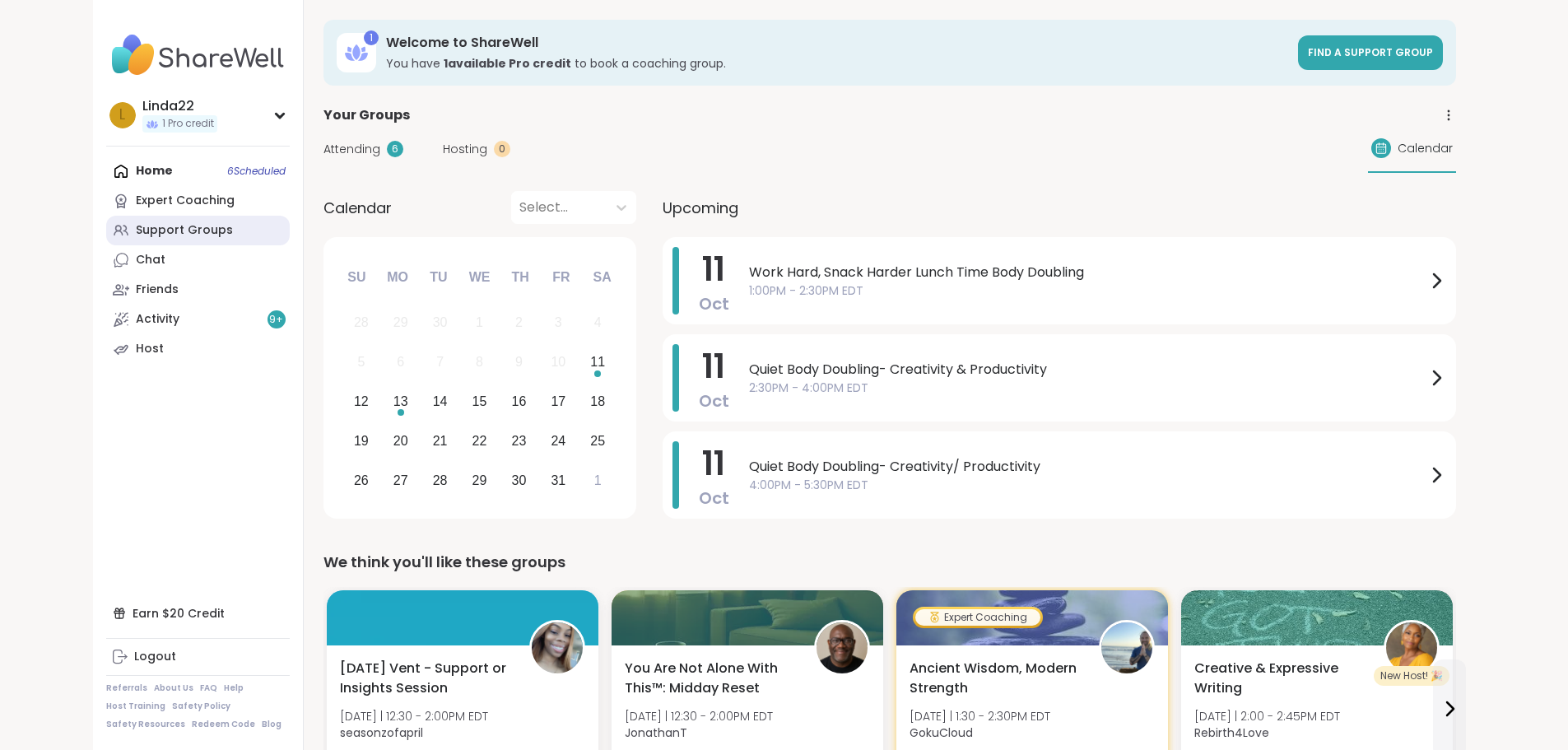
click at [147, 231] on link "Support Groups" at bounding box center [197, 230] width 184 height 30
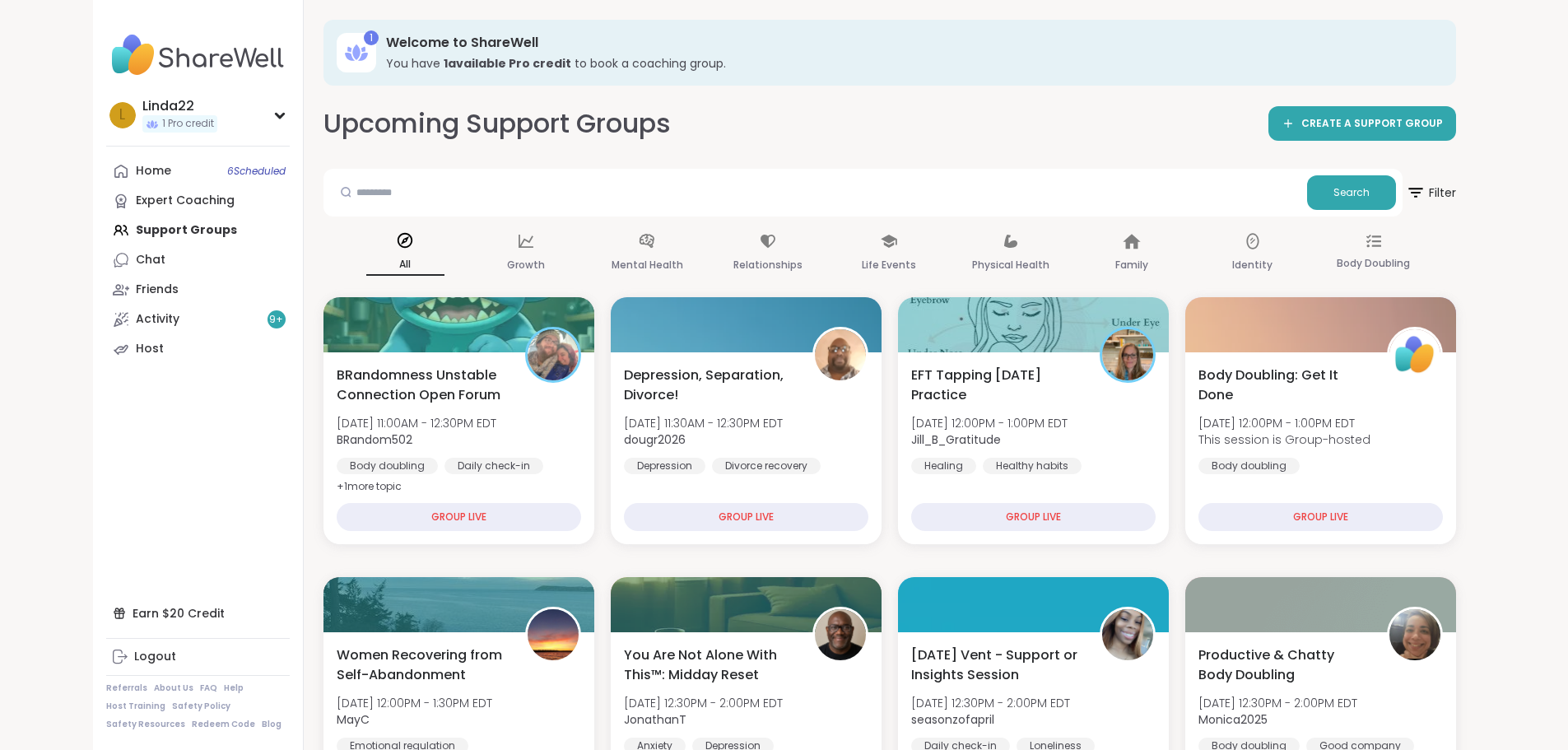
click at [742, 120] on div "Upcoming Support Groups CREATE A SUPPORT GROUP" at bounding box center [890, 123] width 1132 height 37
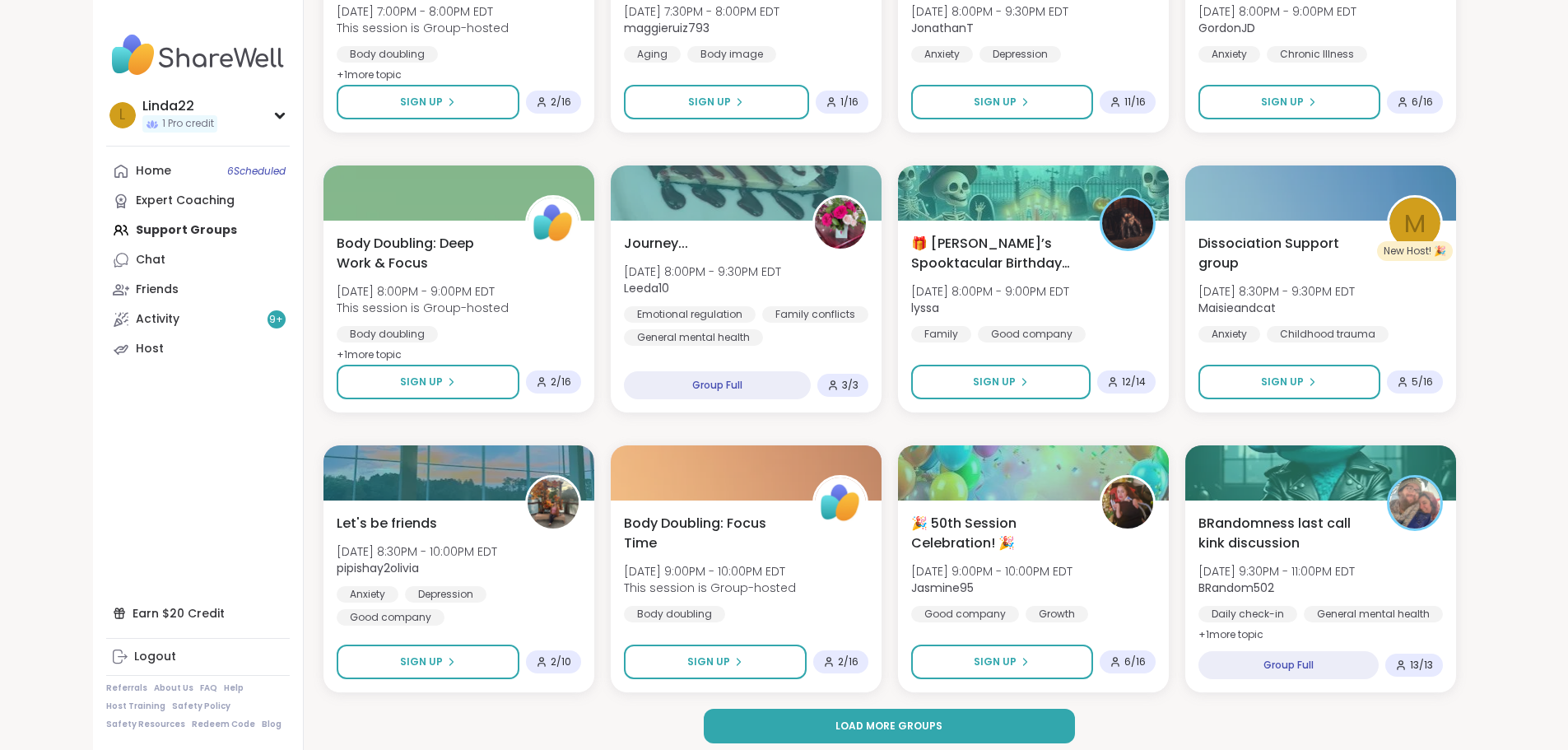
scroll to position [2100, 0]
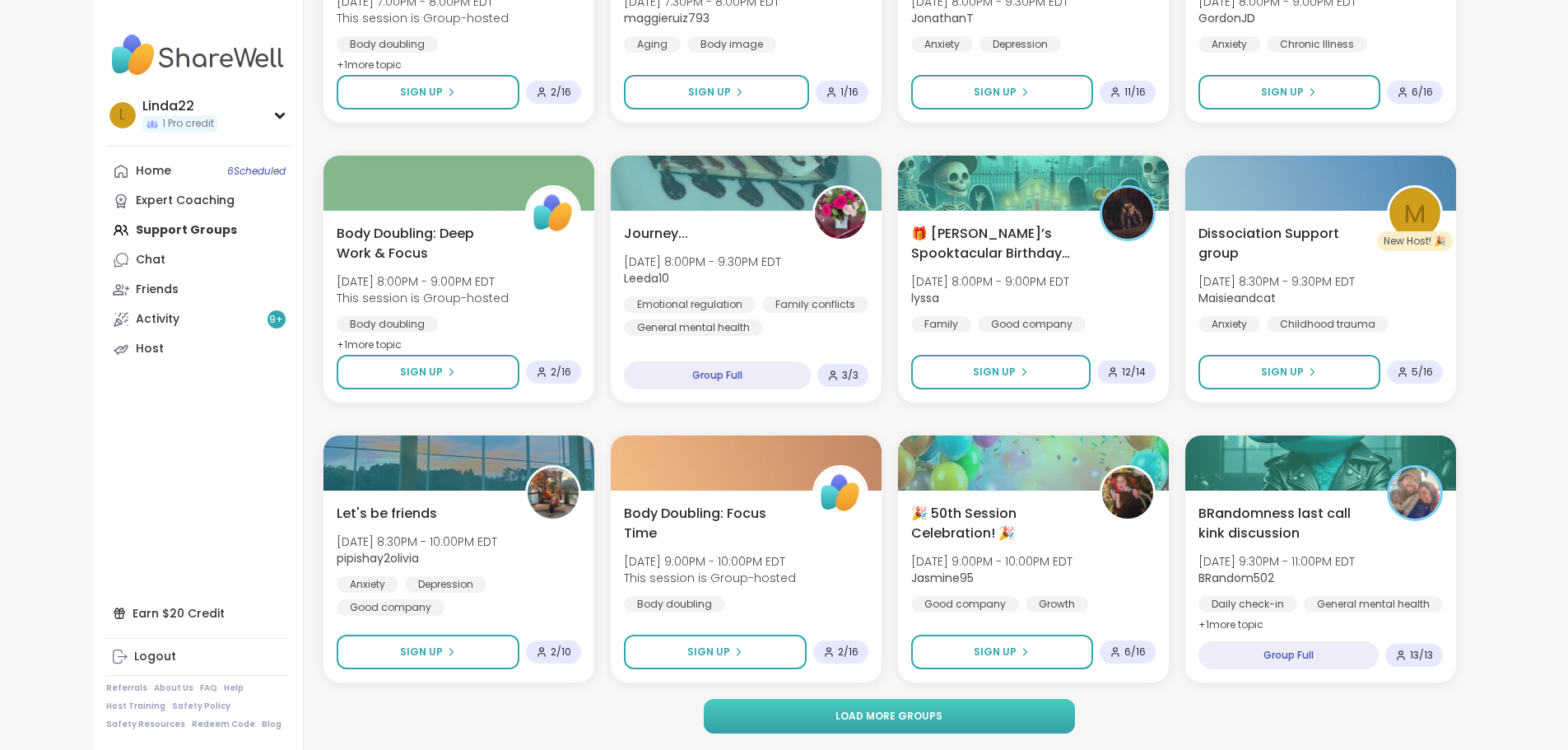
click at [736, 703] on button "Load more groups" at bounding box center [889, 716] width 371 height 35
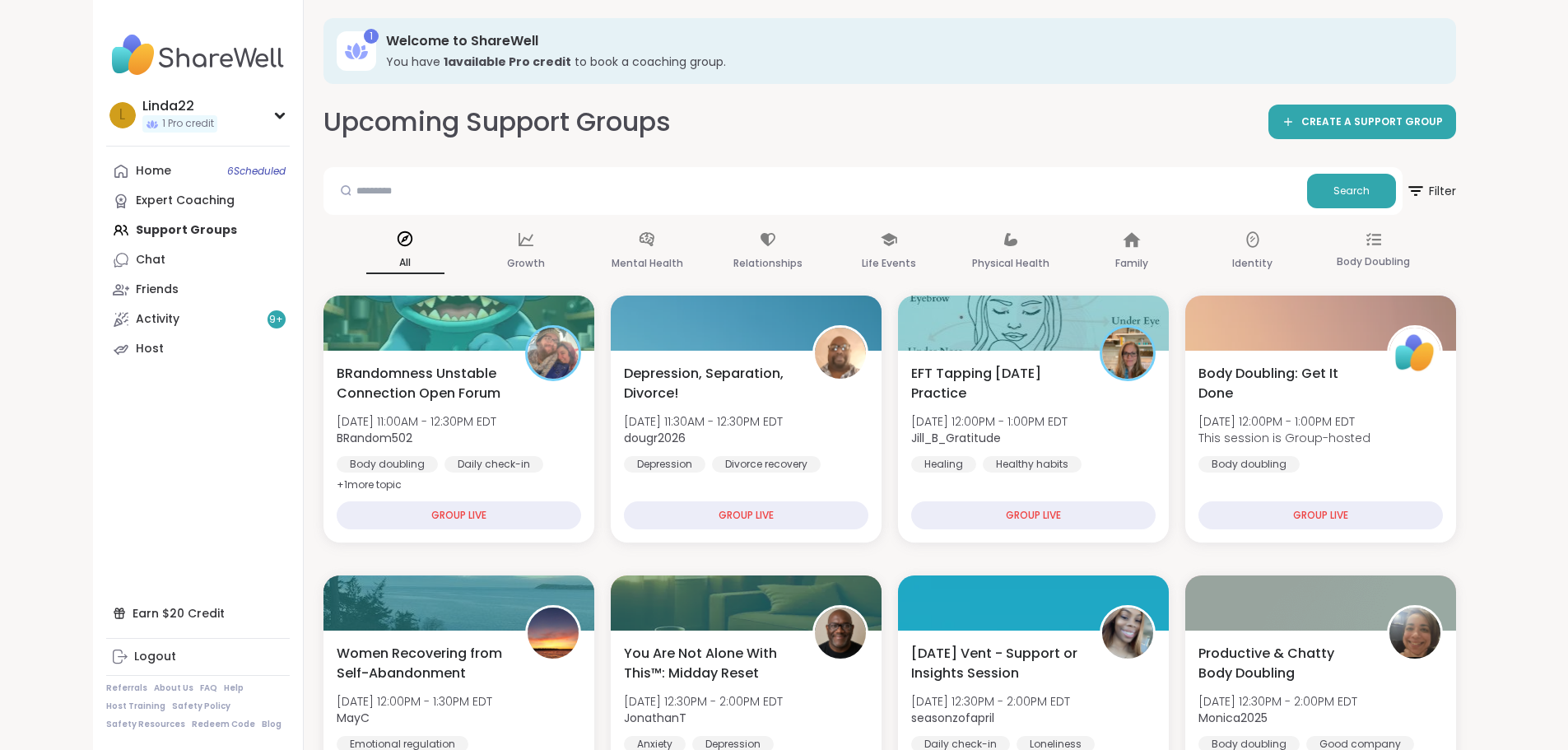
scroll to position [0, 0]
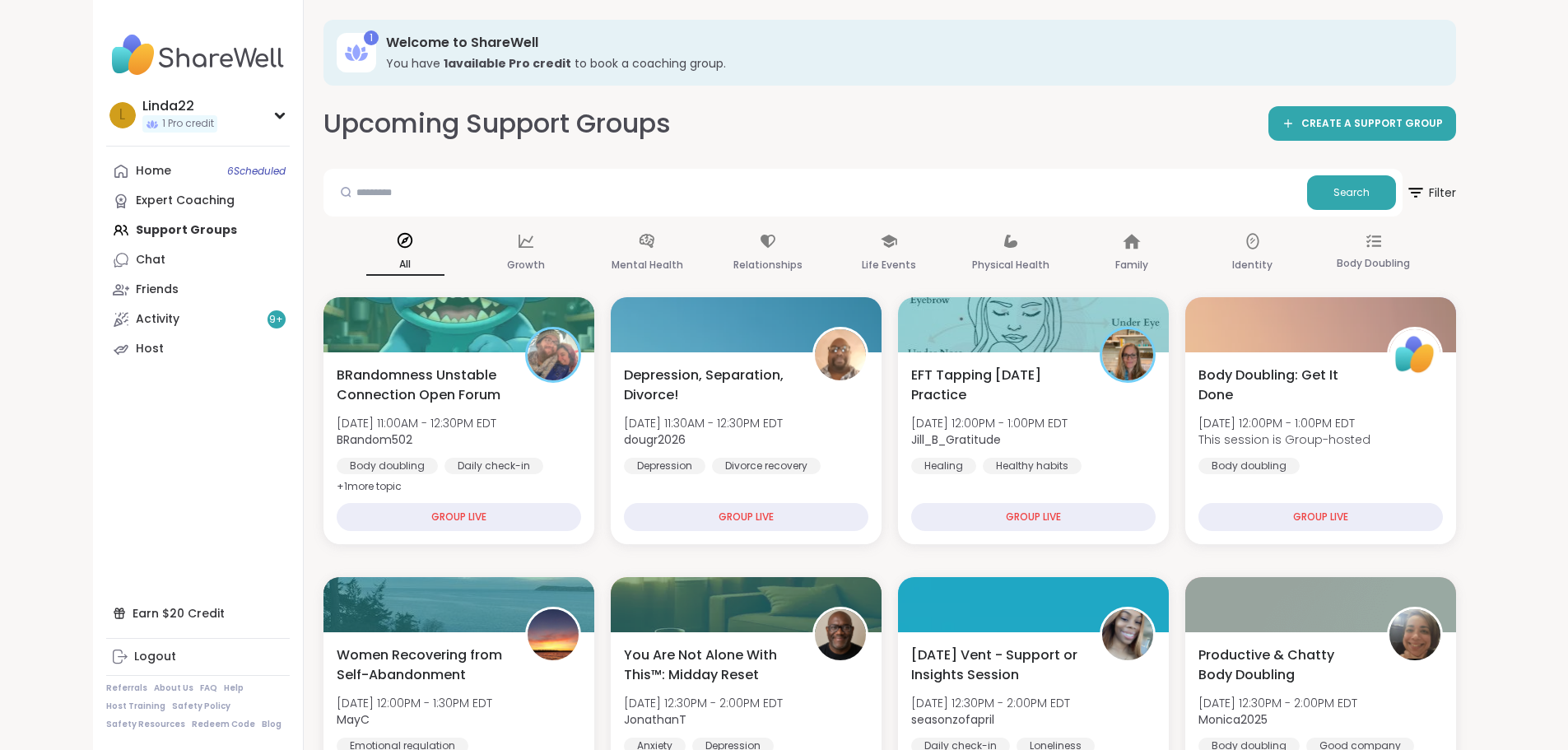
click at [785, 138] on div "Upcoming Support Groups CREATE A SUPPORT GROUP" at bounding box center [890, 123] width 1132 height 37
click at [106, 134] on div "L Linda22 1 Pro credit" at bounding box center [197, 115] width 184 height 42
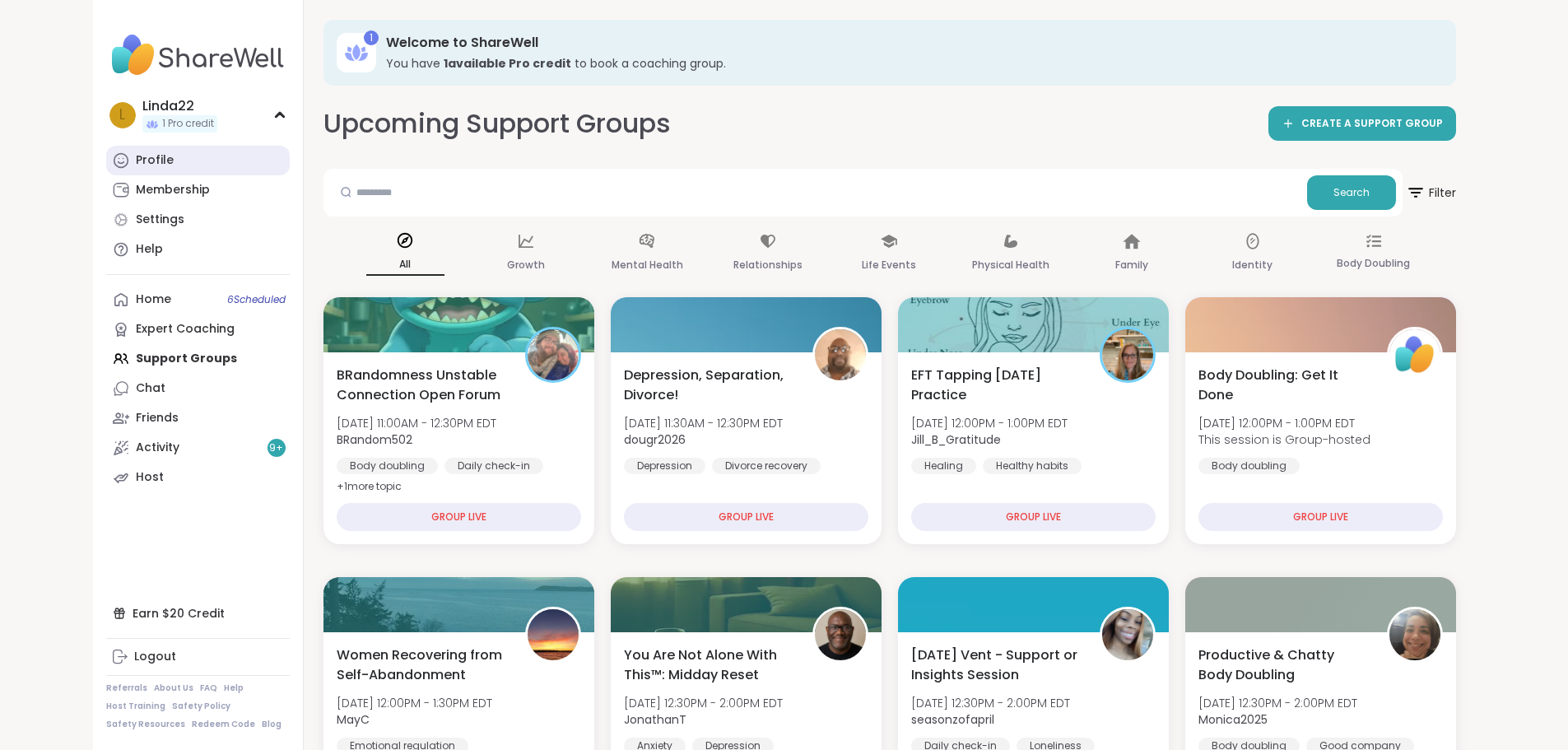
click at [106, 161] on link "Profile" at bounding box center [197, 160] width 184 height 30
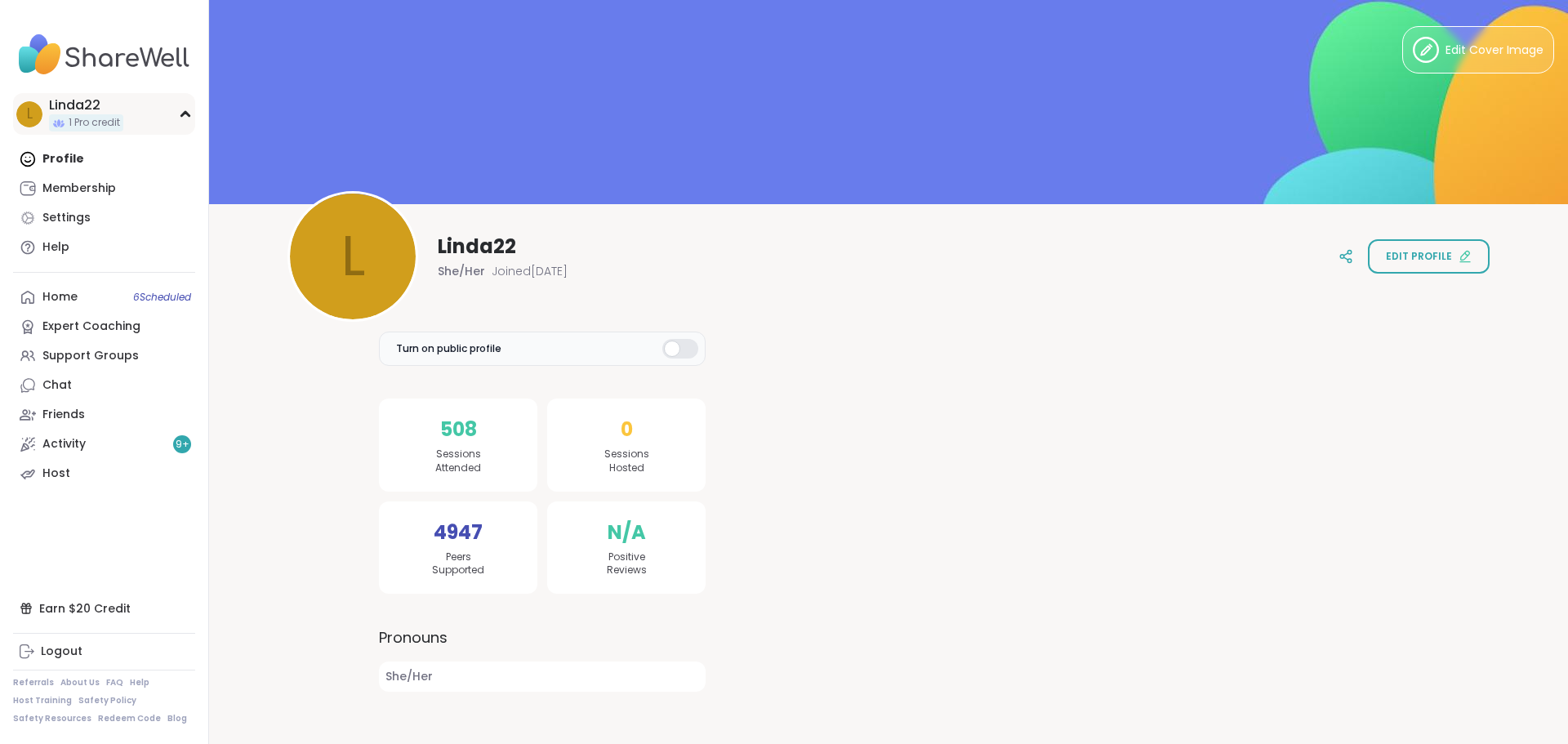
click at [104, 124] on span "1 Pro credit" at bounding box center [94, 123] width 52 height 14
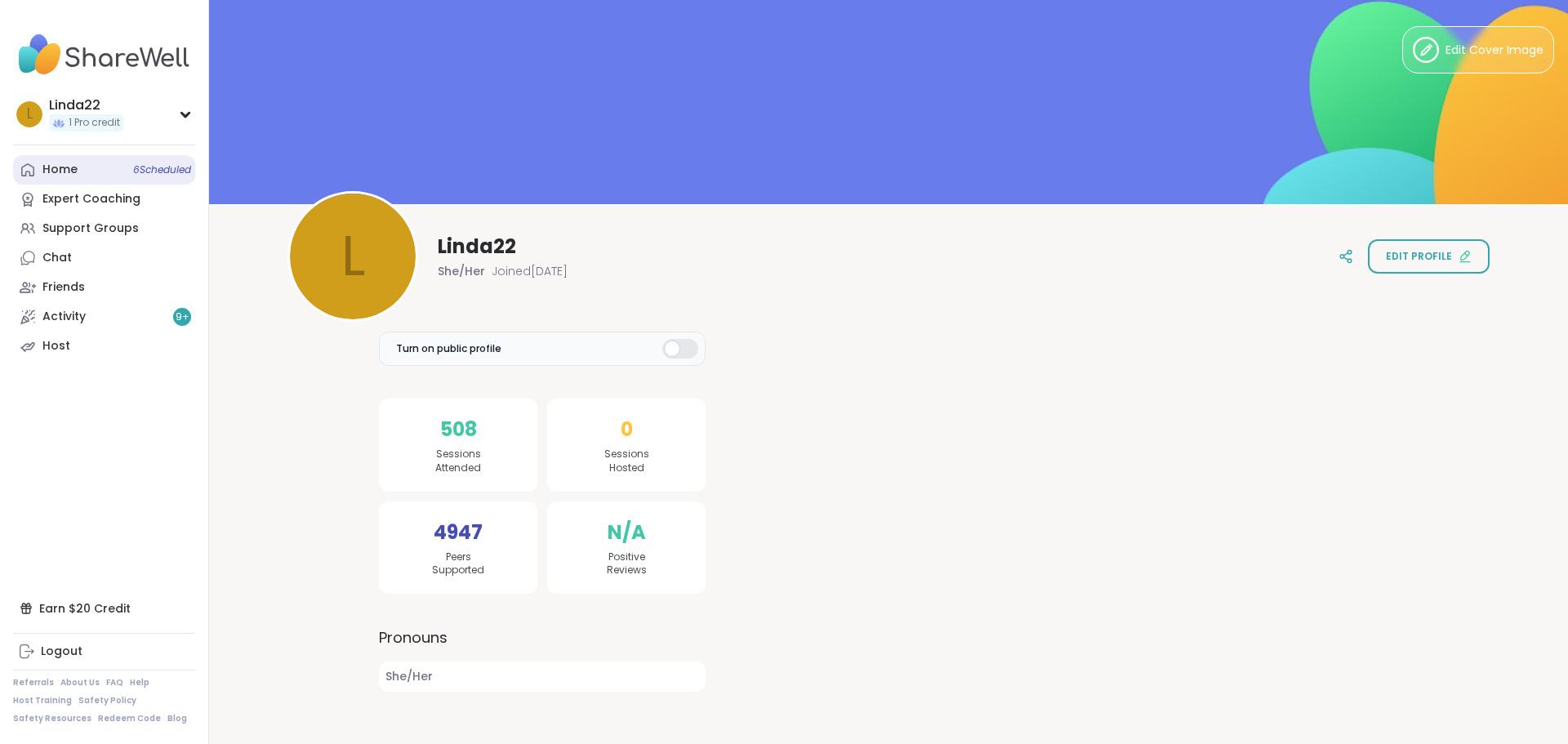
click at [94, 163] on link "Home 6 Scheduled" at bounding box center [104, 169] width 182 height 29
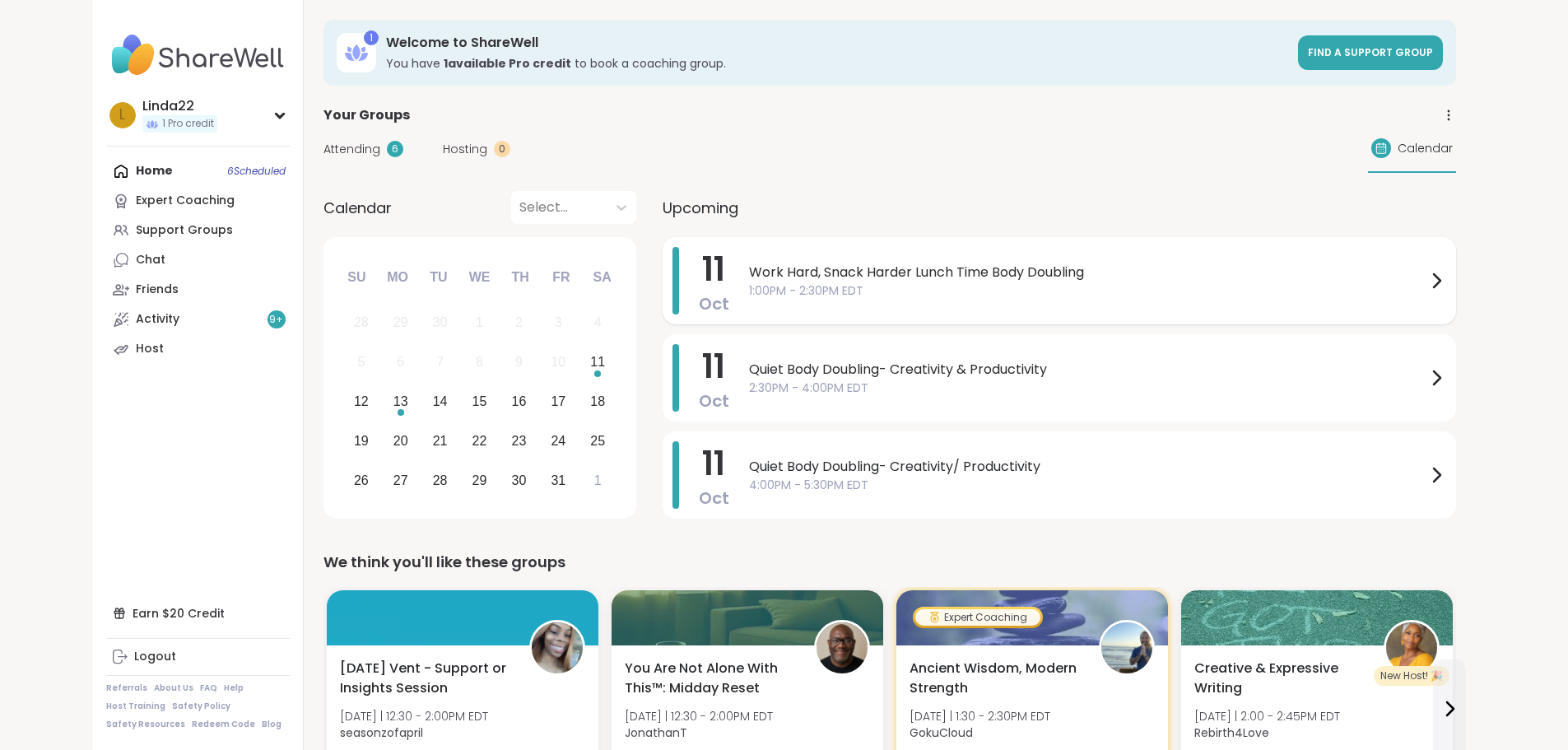
click at [749, 300] on div "Work Hard, Snack Harder Lunch Time Body Doubling 1:00PM - 2:30PM EDT" at bounding box center [1097, 280] width 697 height 67
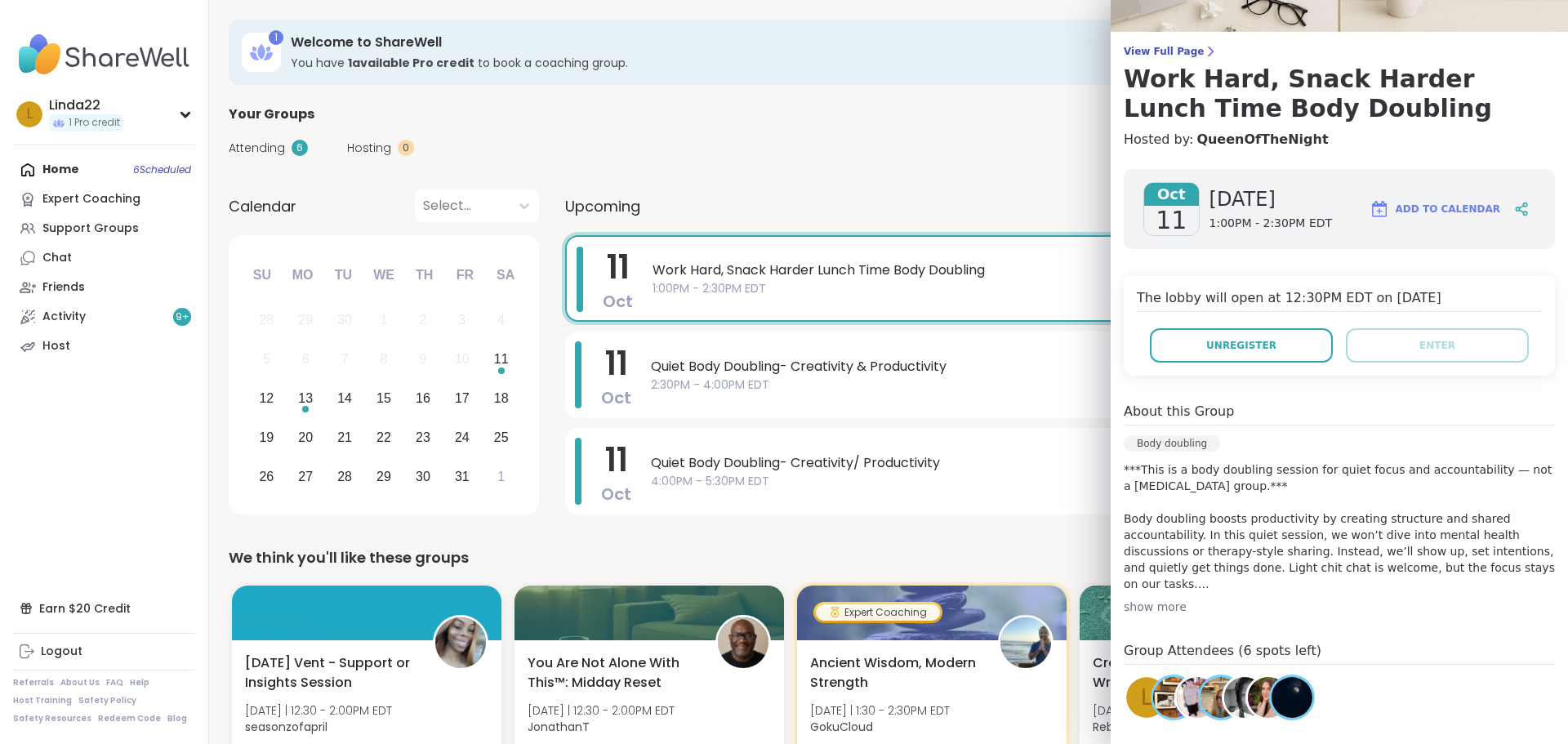
scroll to position [226, 0]
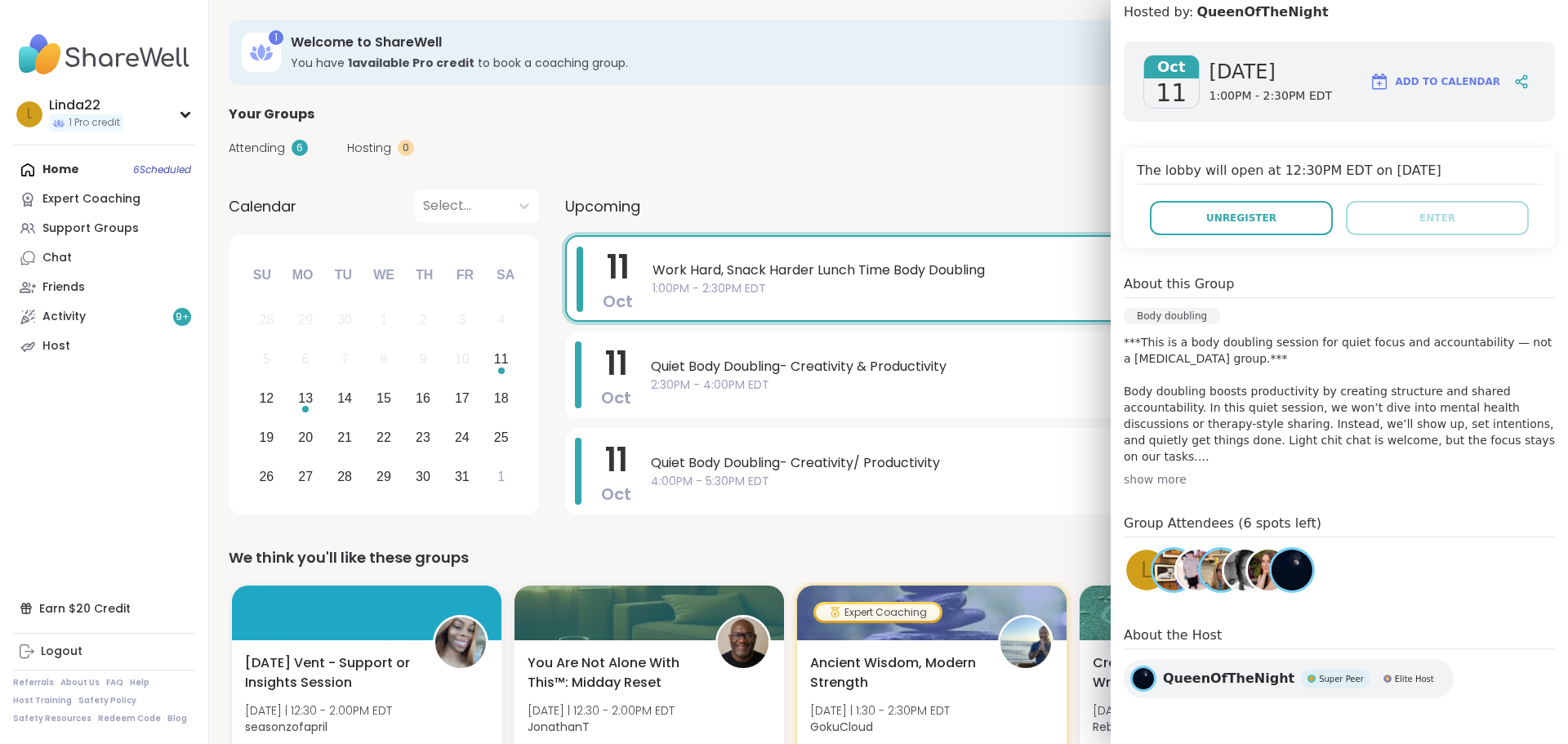
click at [944, 160] on div "Attending 6 Hosting 0 Calendar" at bounding box center [888, 147] width 1320 height 47
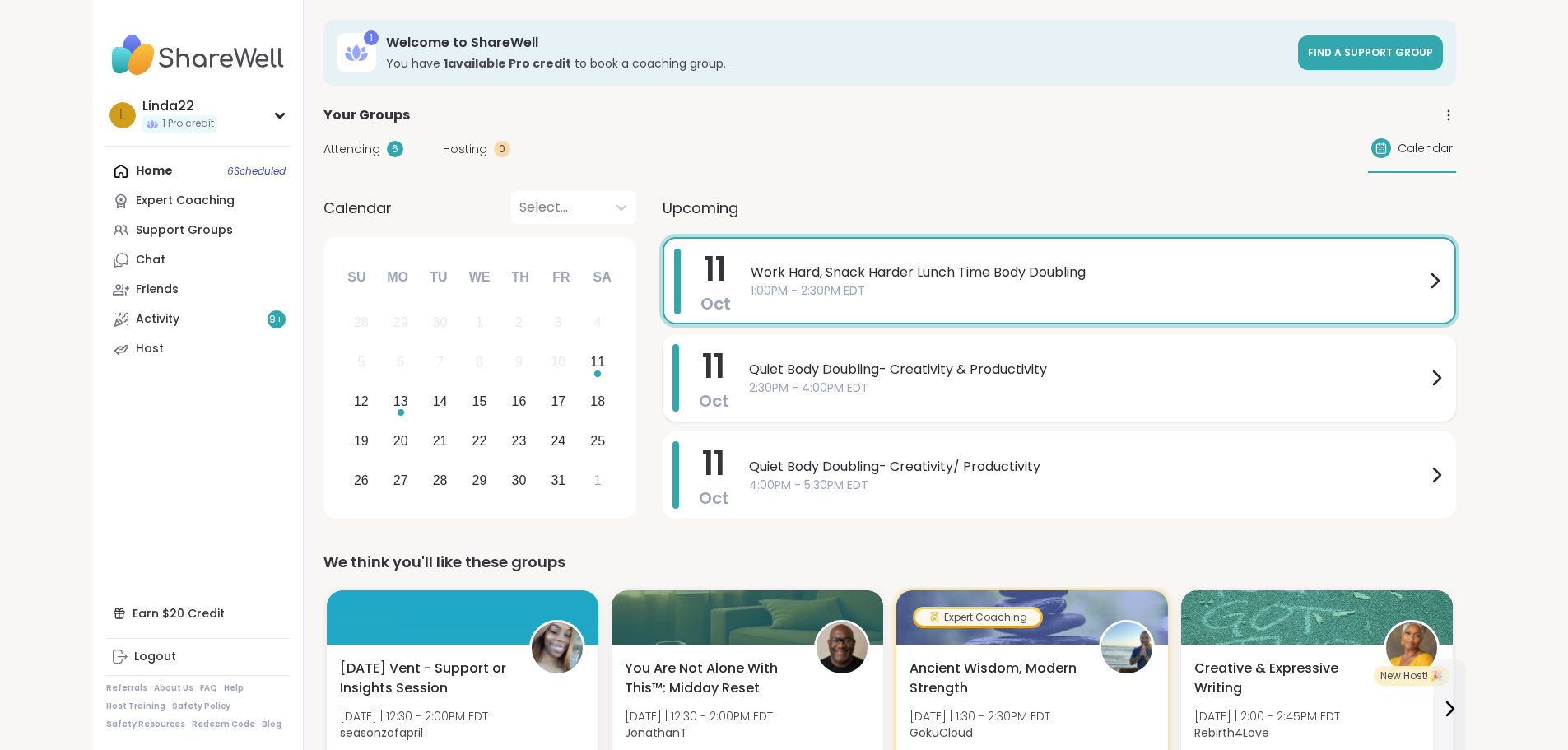
click at [865, 382] on span "2:30PM - 4:00PM EDT" at bounding box center [1087, 388] width 677 height 17
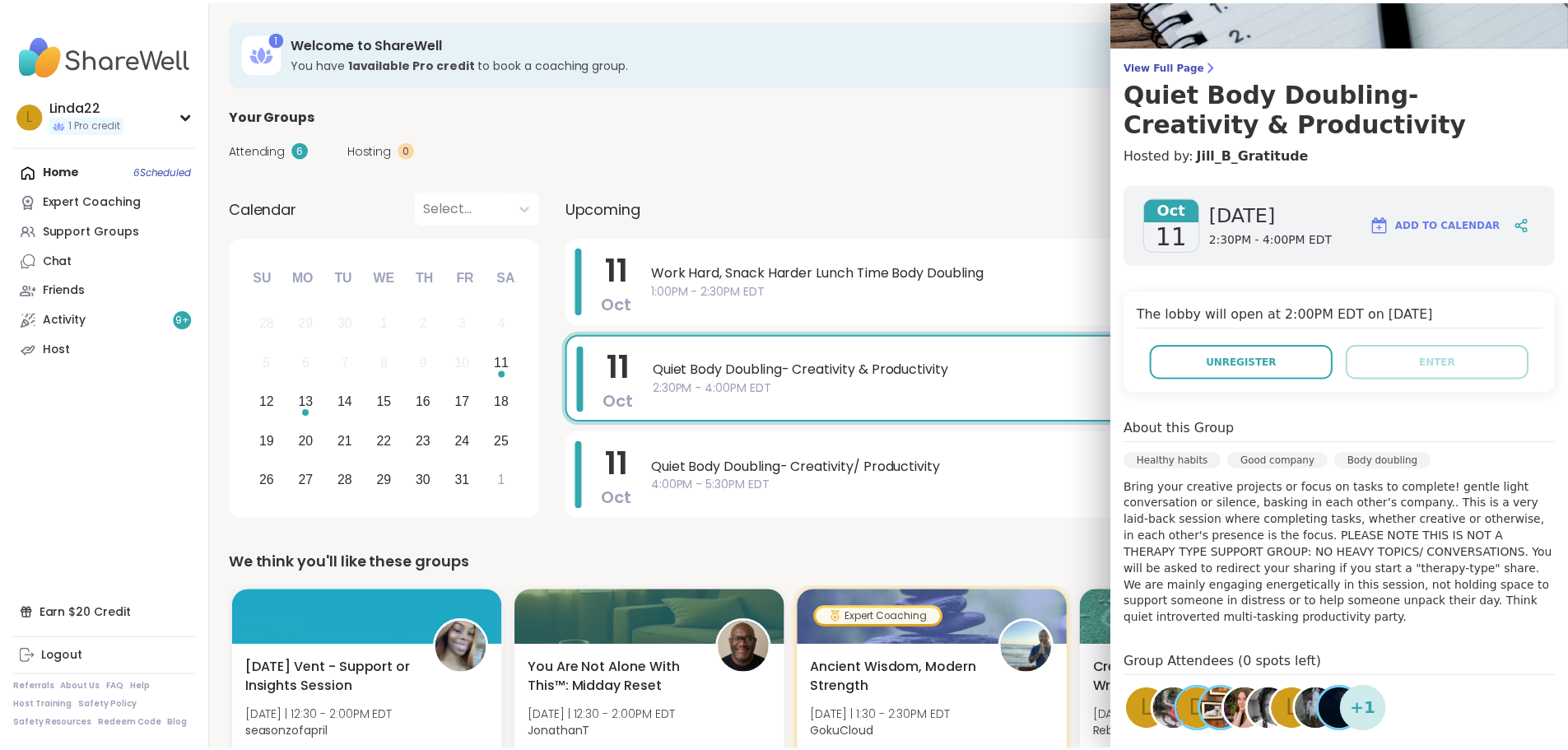
scroll to position [238, 0]
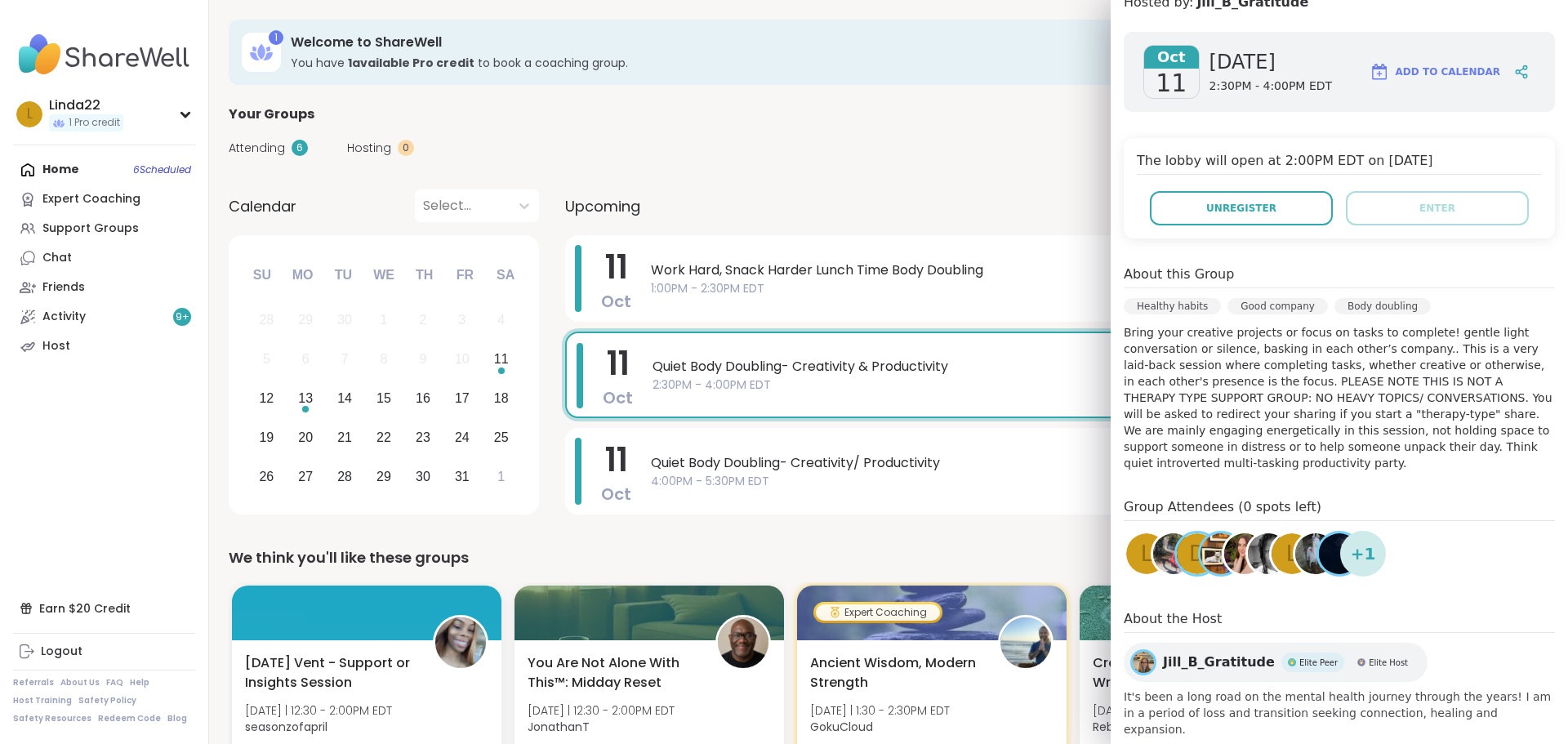
click at [1189, 544] on span "d" at bounding box center [1197, 554] width 16 height 32
click at [834, 489] on span "4:00PM - 5:30PM EDT" at bounding box center [1084, 481] width 868 height 17
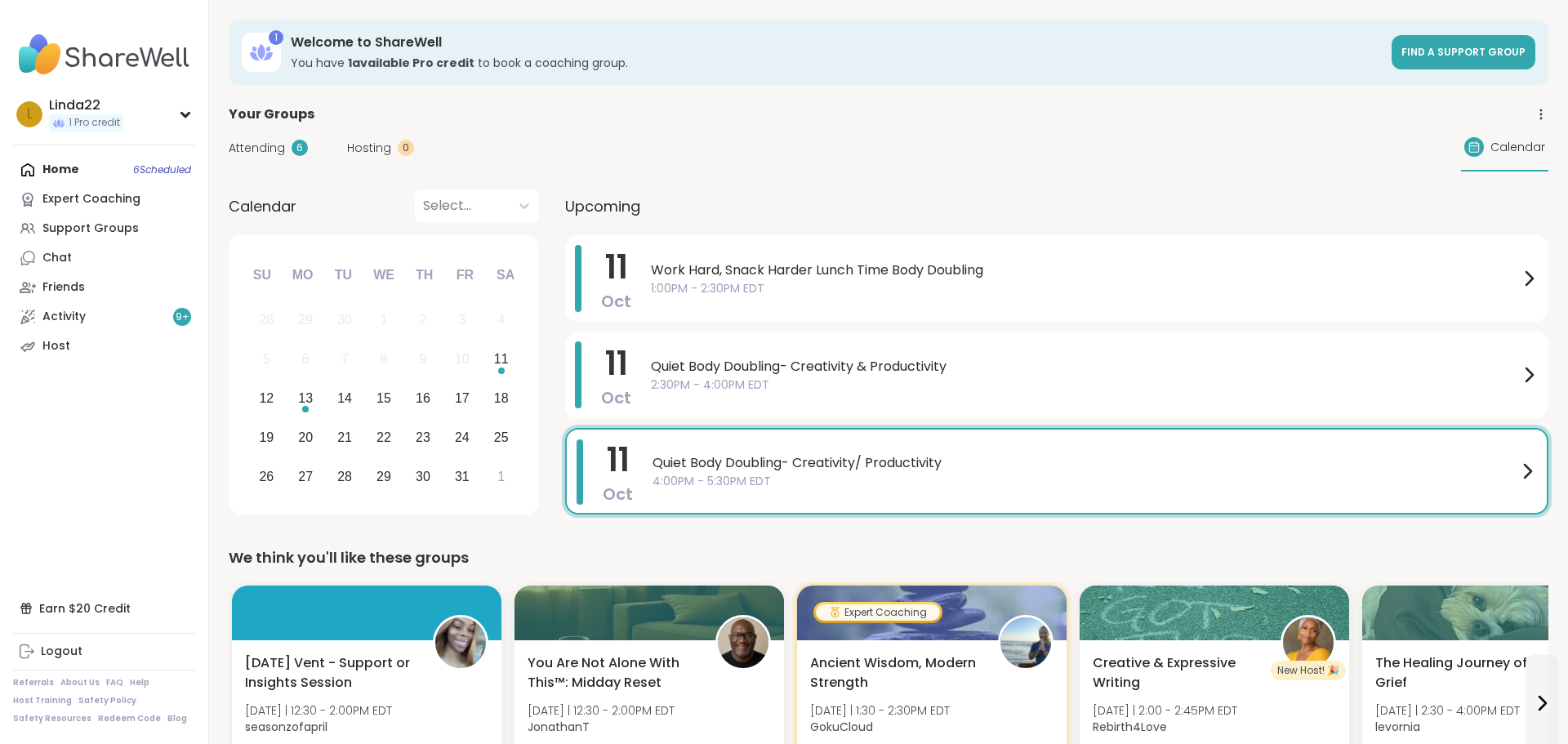
click at [881, 142] on div "Attending 6 Hosting 0 Calendar" at bounding box center [888, 147] width 1320 height 47
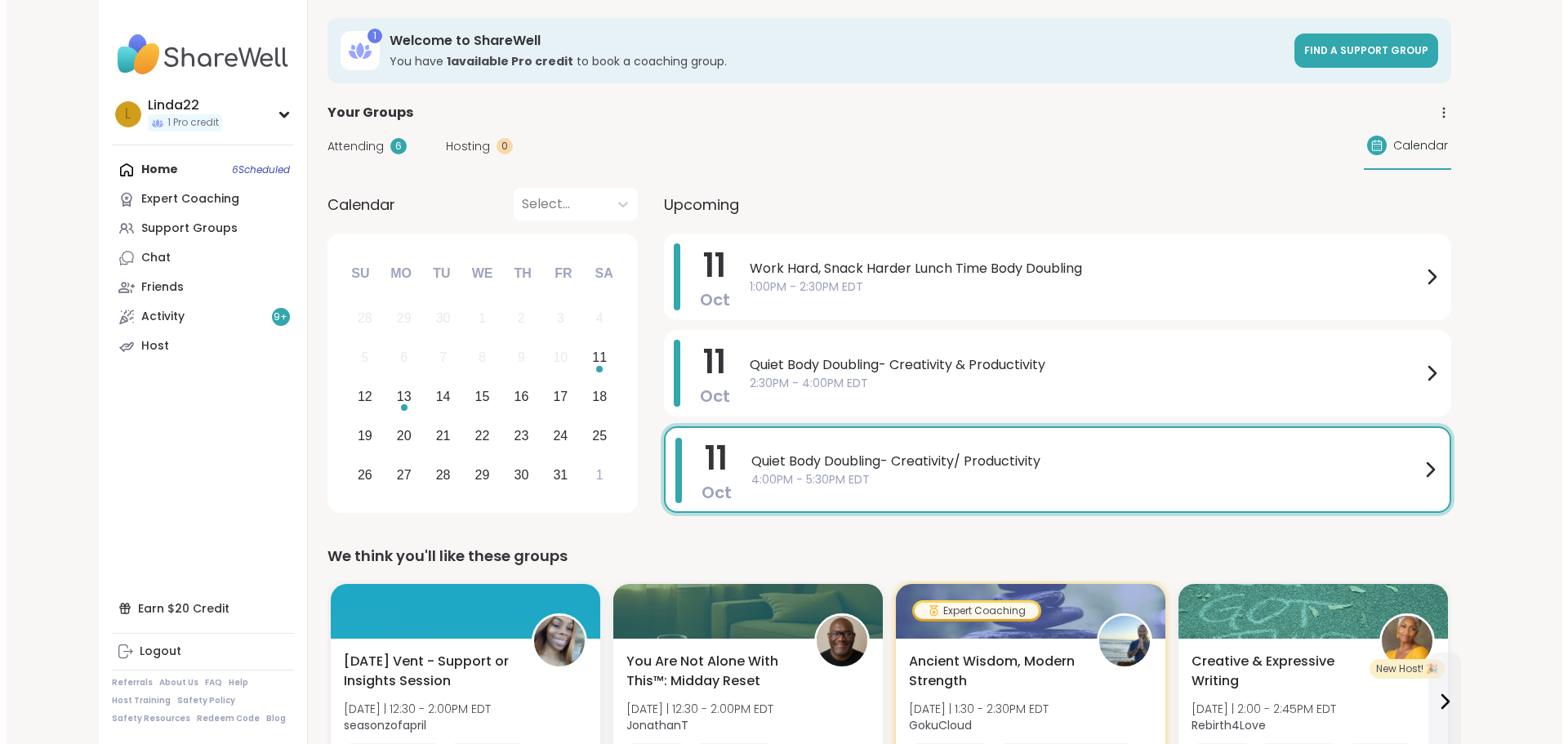
scroll to position [0, 0]
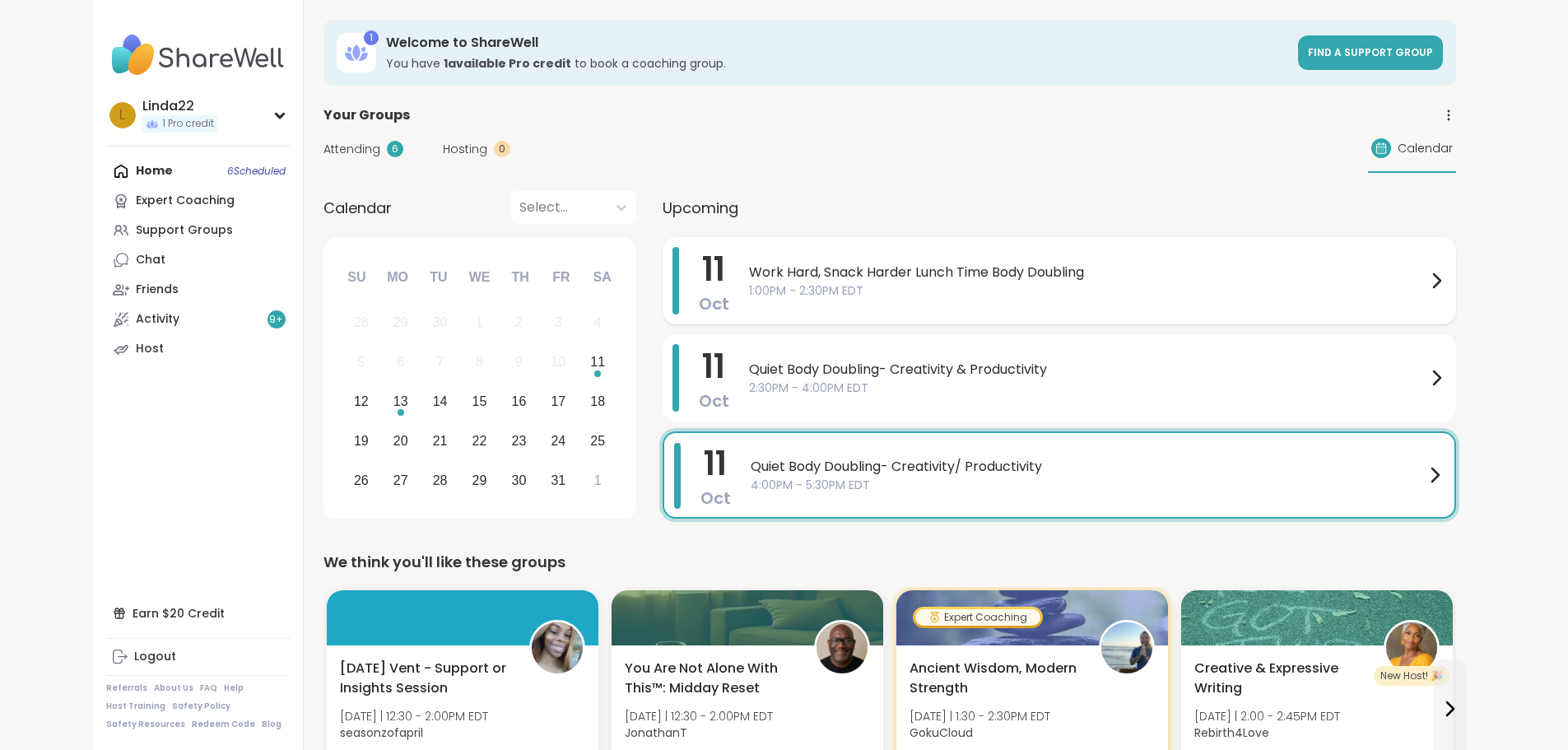
click at [749, 253] on div "Work Hard, Snack Harder Lunch Time Body Doubling 1:00PM - 2:30PM EDT" at bounding box center [1097, 280] width 697 height 67
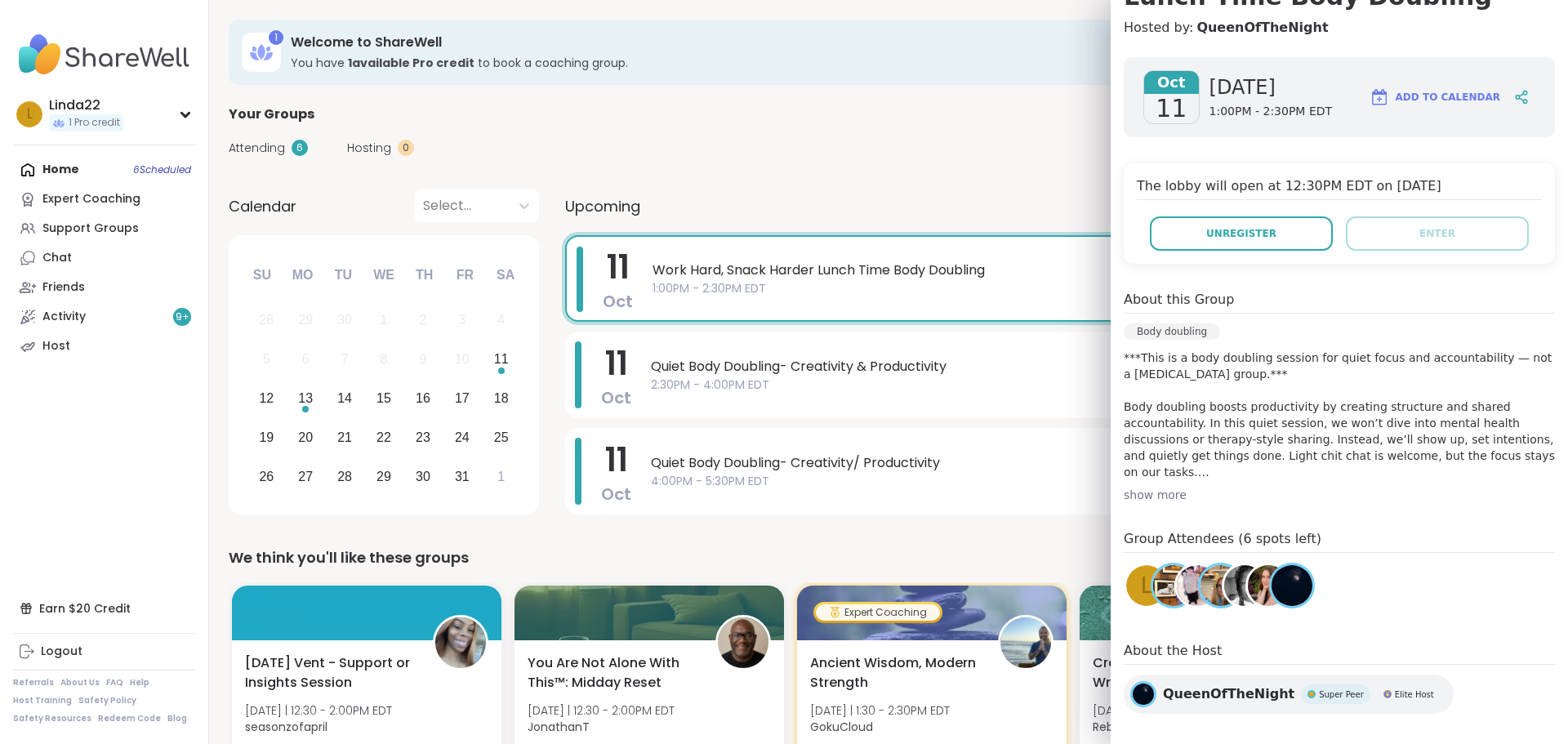
scroll to position [226, 0]
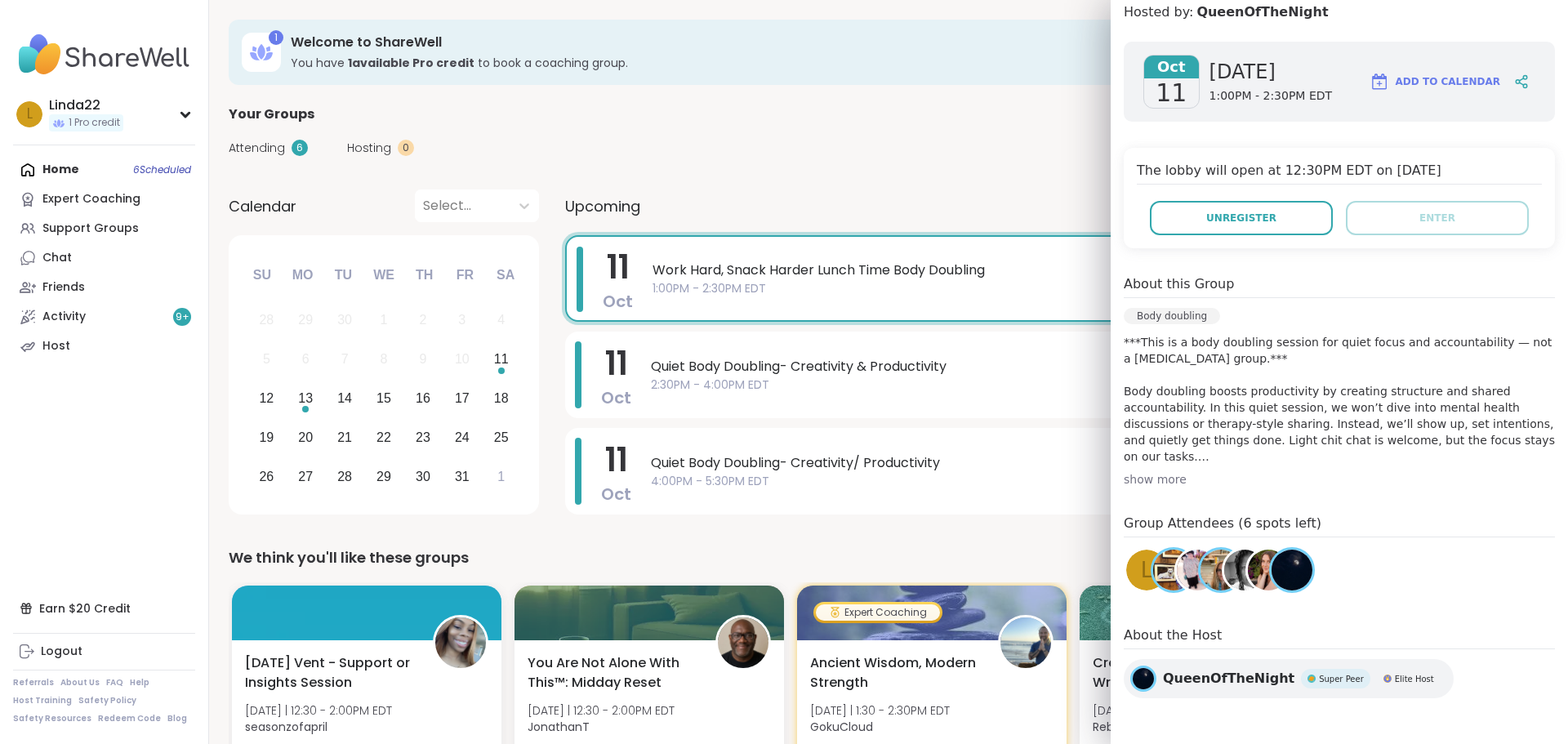
click at [844, 124] on div "Attending 6 Hosting 0 Calendar" at bounding box center [888, 147] width 1320 height 47
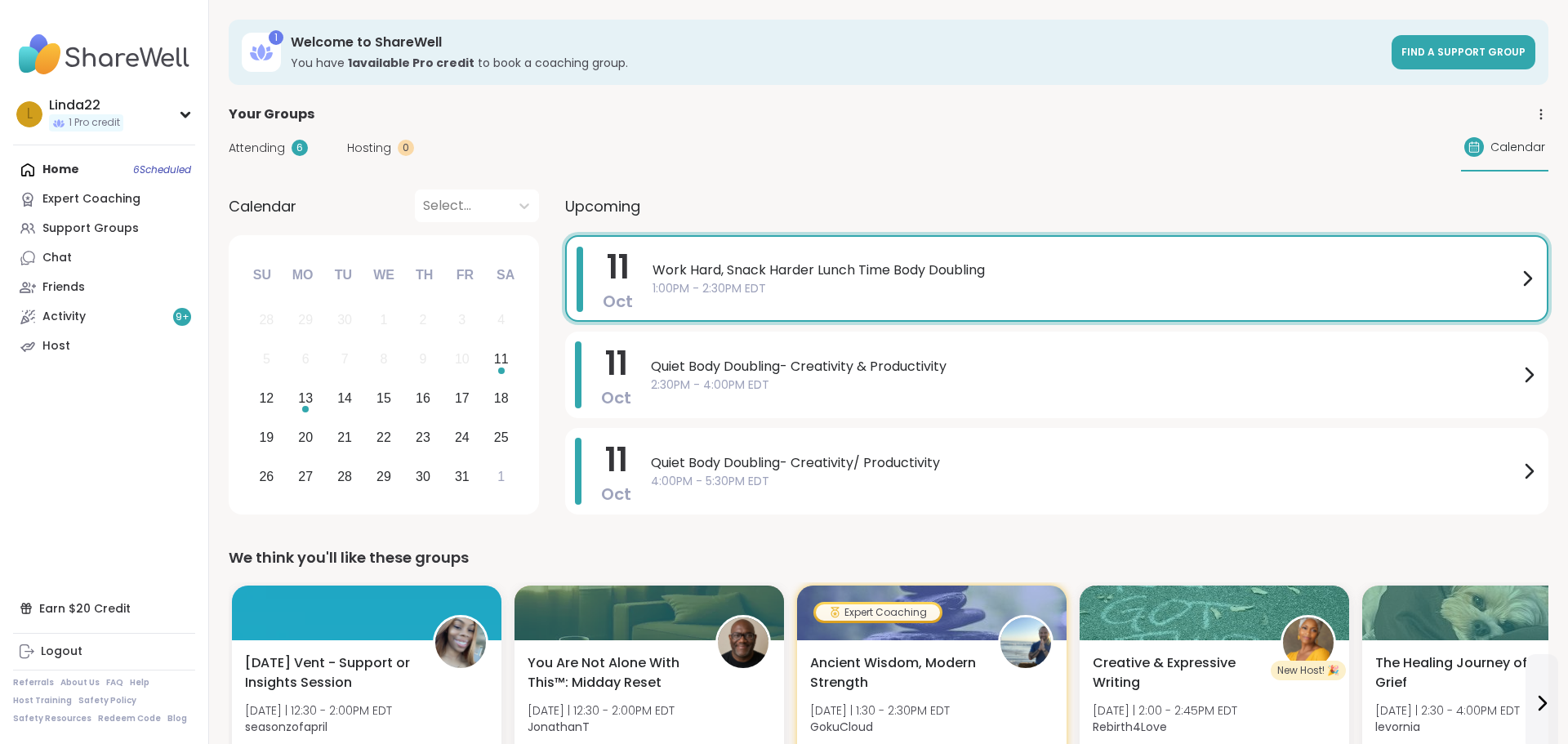
click at [844, 124] on div "Attending 6 Hosting 0 Calendar" at bounding box center [888, 147] width 1320 height 47
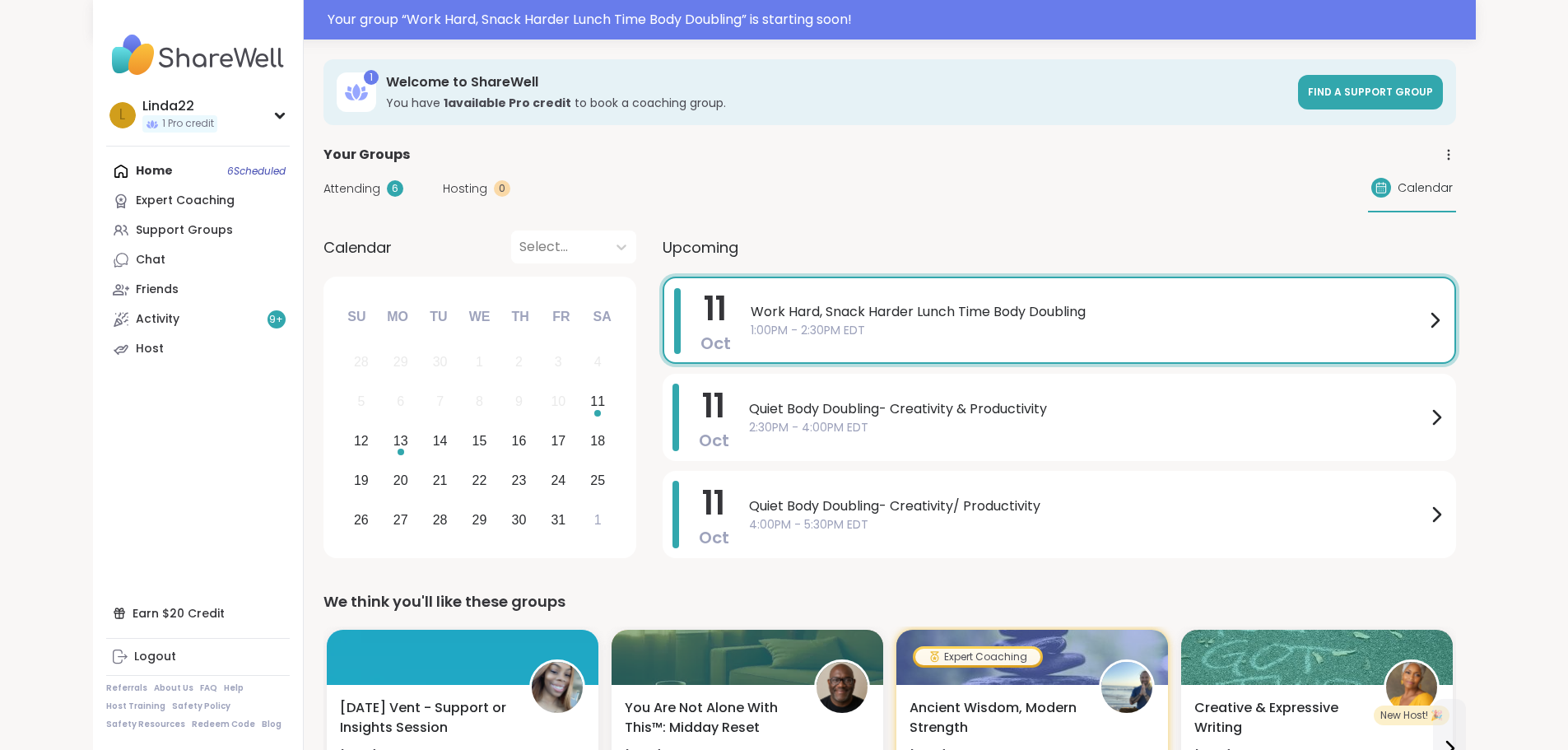
click at [814, 310] on span "Work Hard, Snack Harder Lunch Time Body Doubling" at bounding box center [1087, 312] width 674 height 20
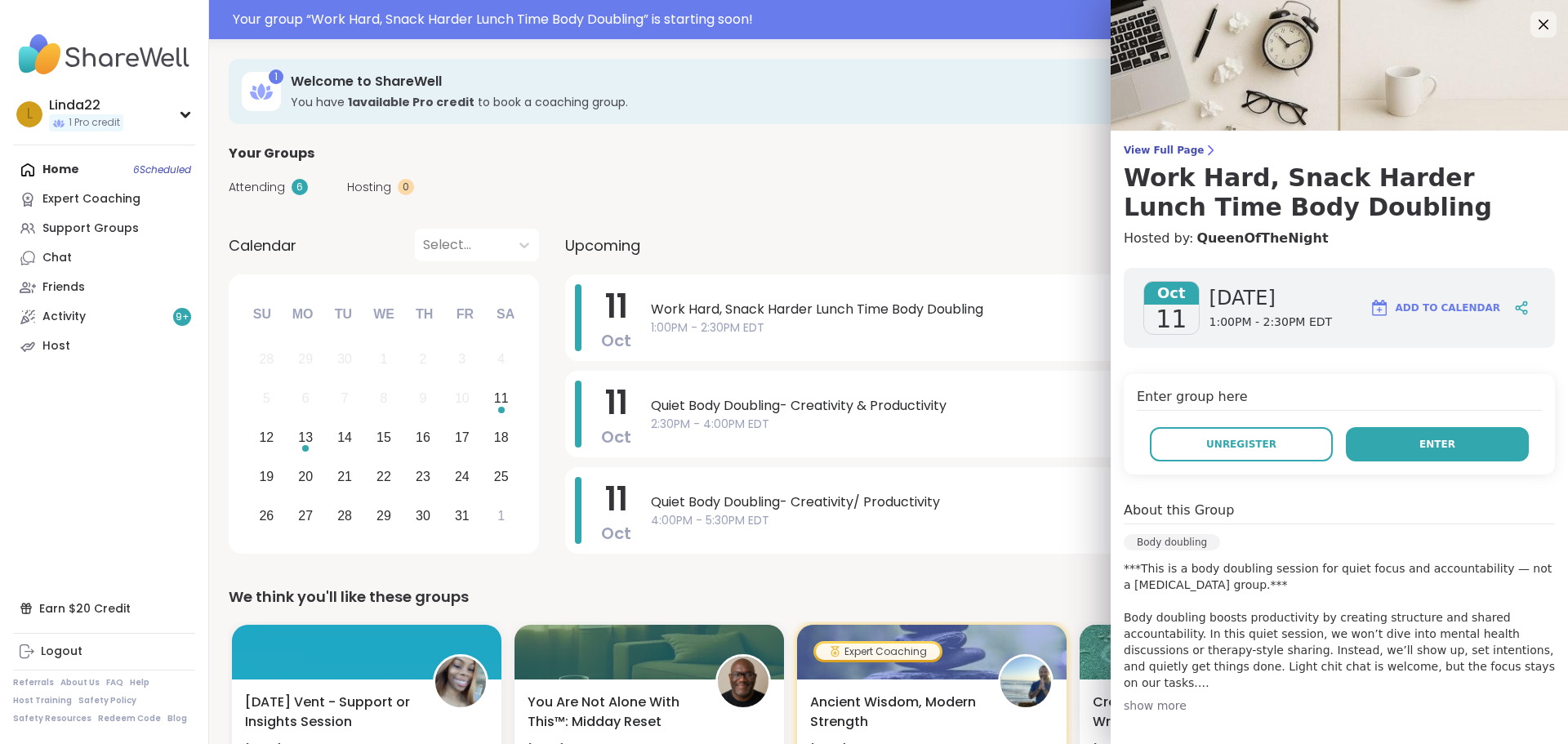
click at [1419, 444] on span "Enter" at bounding box center [1437, 444] width 36 height 15
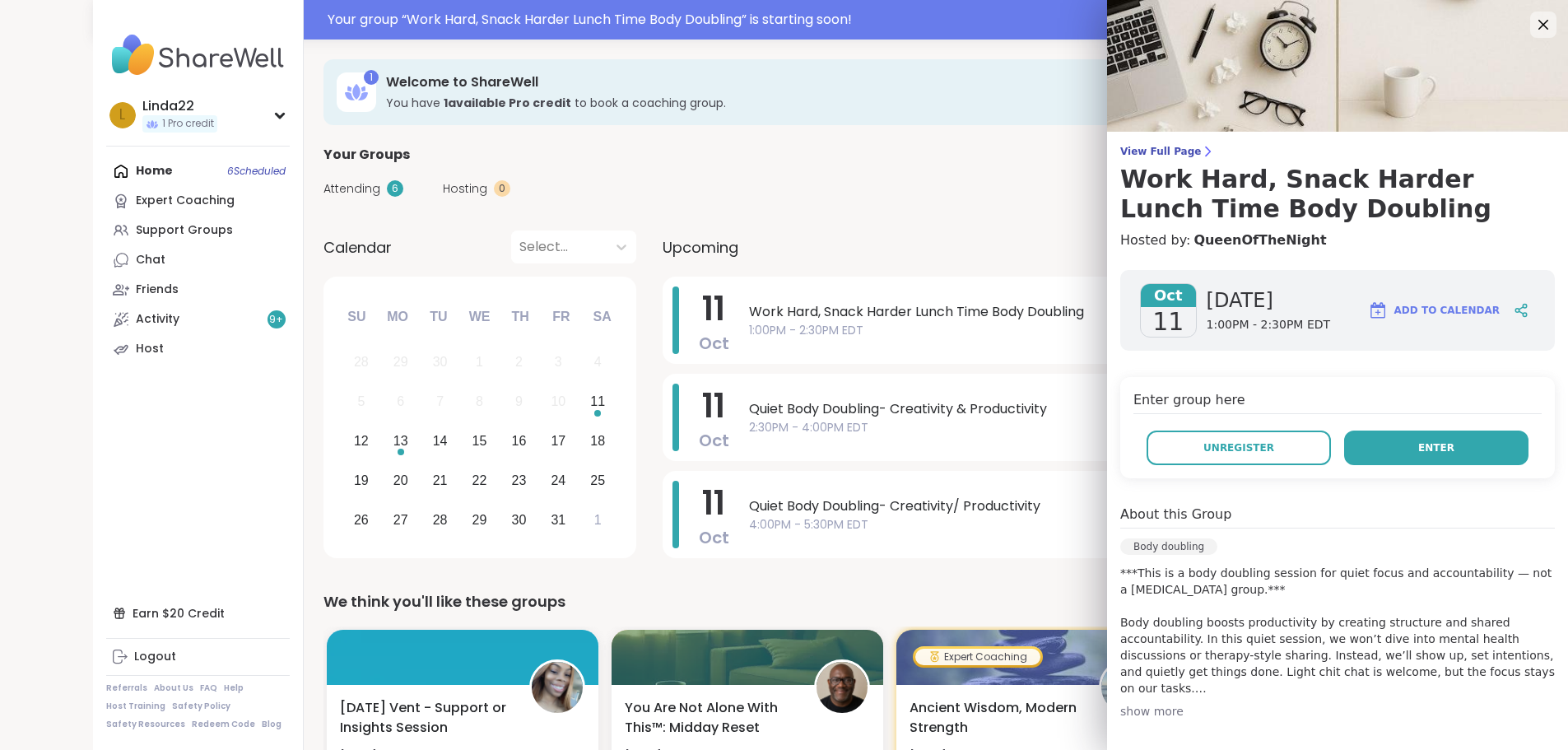
click at [1390, 460] on button "Enter" at bounding box center [1436, 448] width 185 height 35
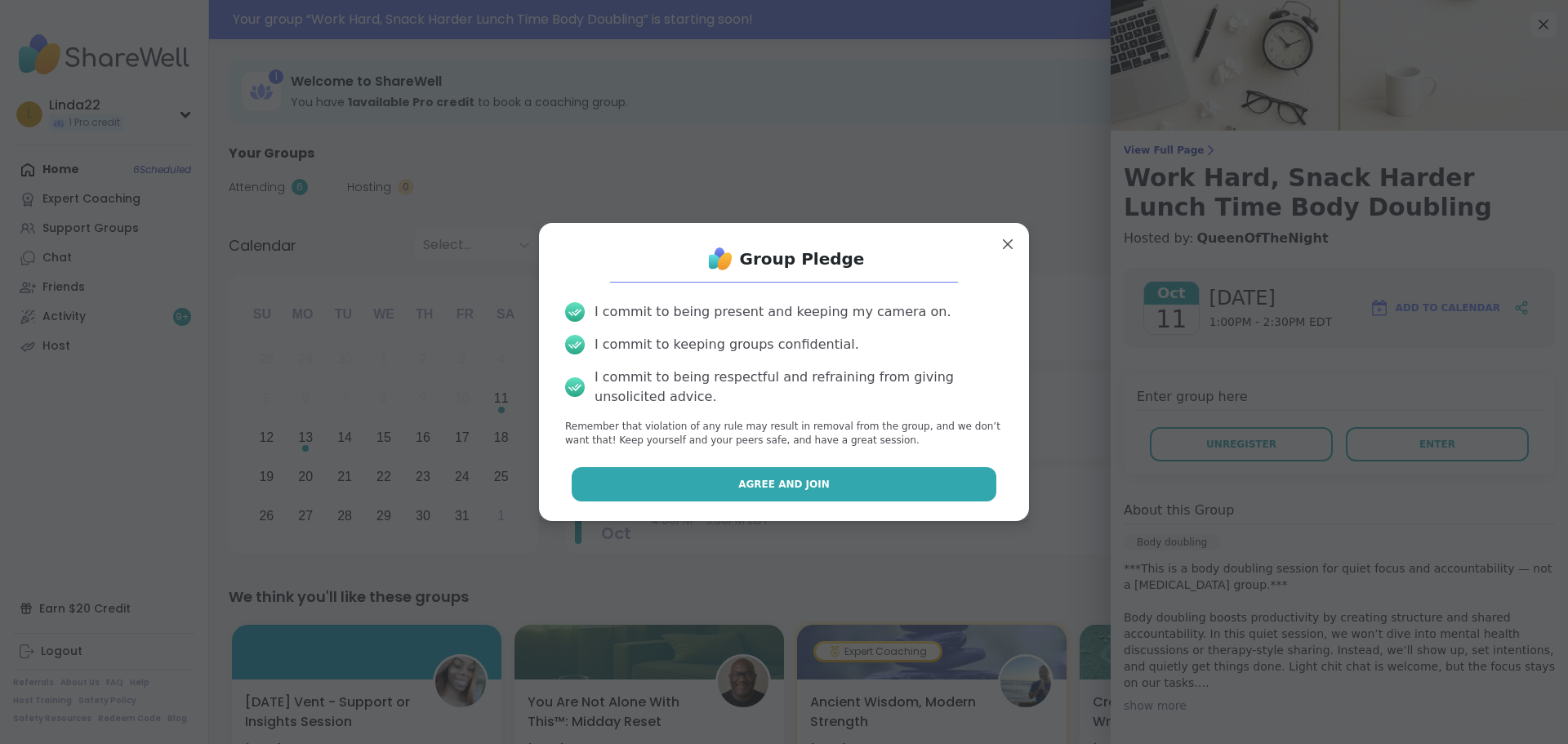
click at [885, 490] on button "Agree and Join" at bounding box center [784, 484] width 425 height 35
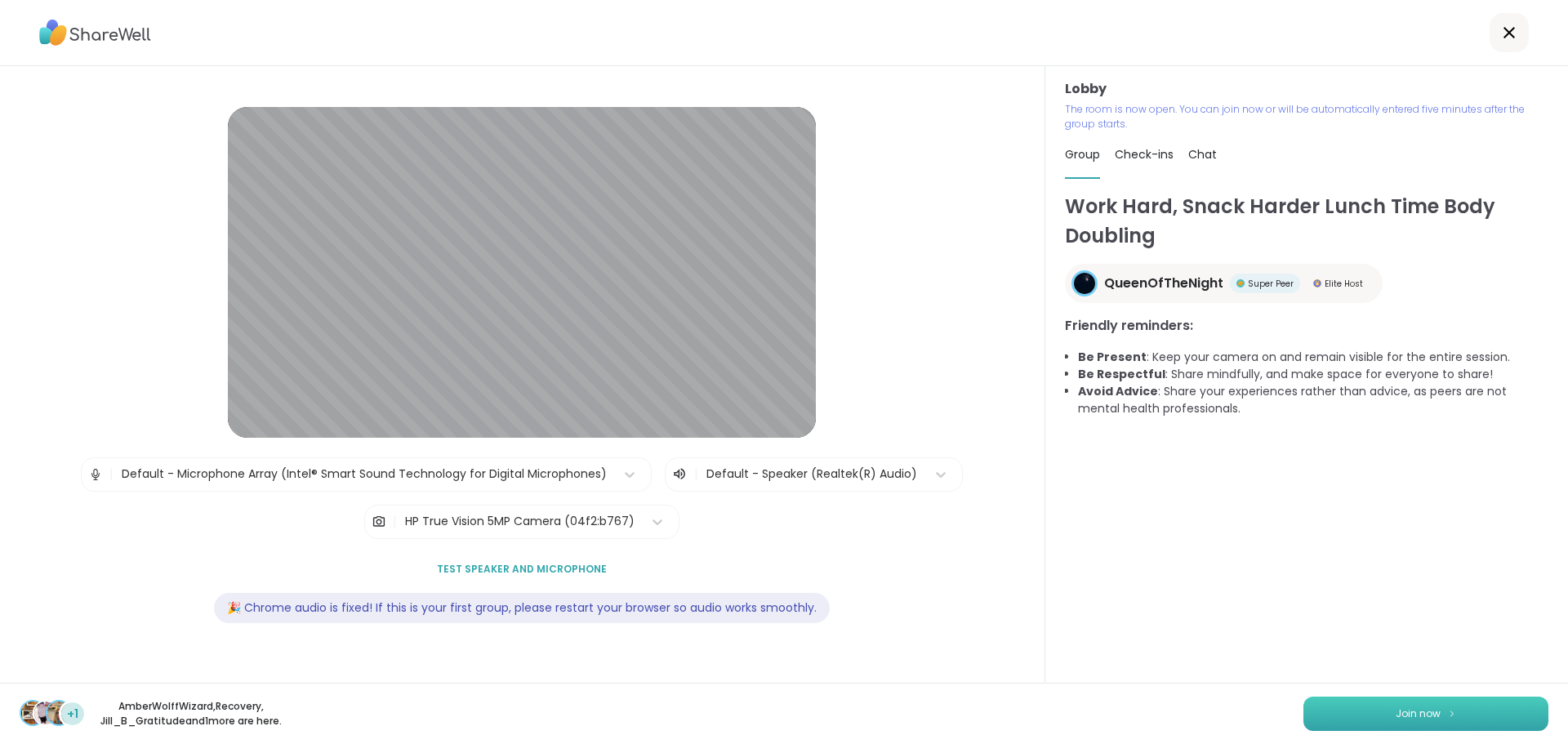
click at [1340, 715] on button "Join now" at bounding box center [1425, 714] width 245 height 35
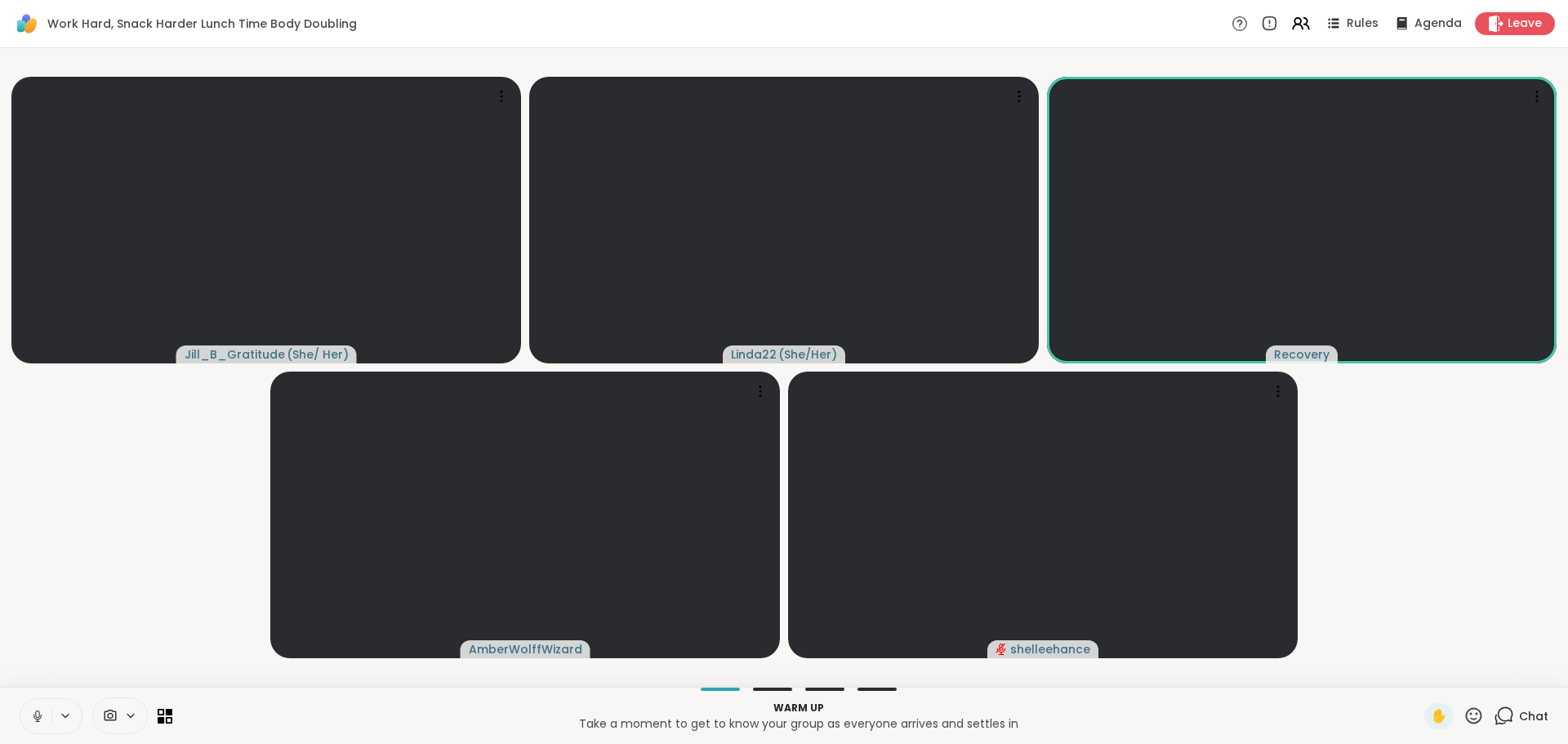
click at [31, 717] on icon at bounding box center [37, 716] width 15 height 15
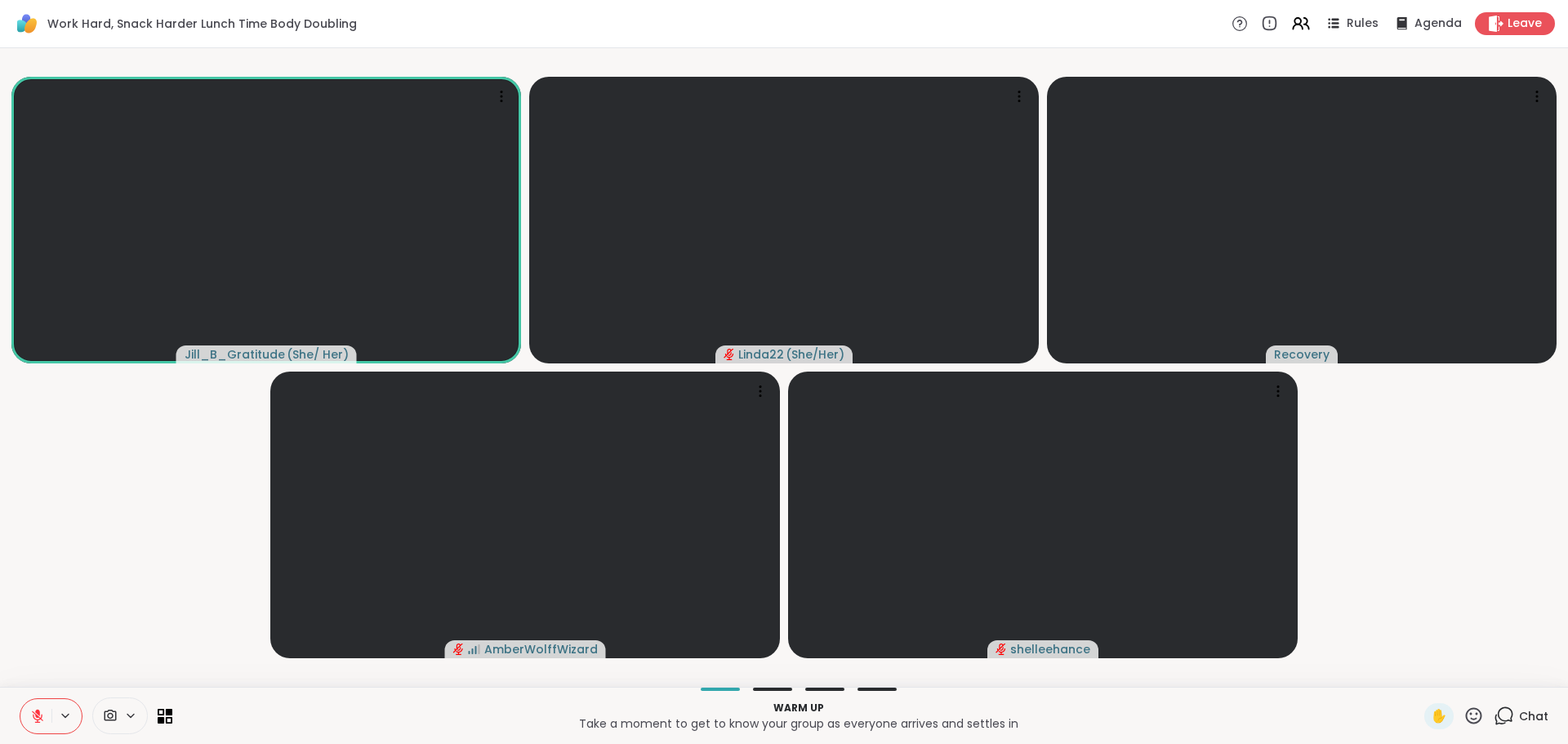
click at [1519, 708] on span "Chat" at bounding box center [1533, 716] width 29 height 16
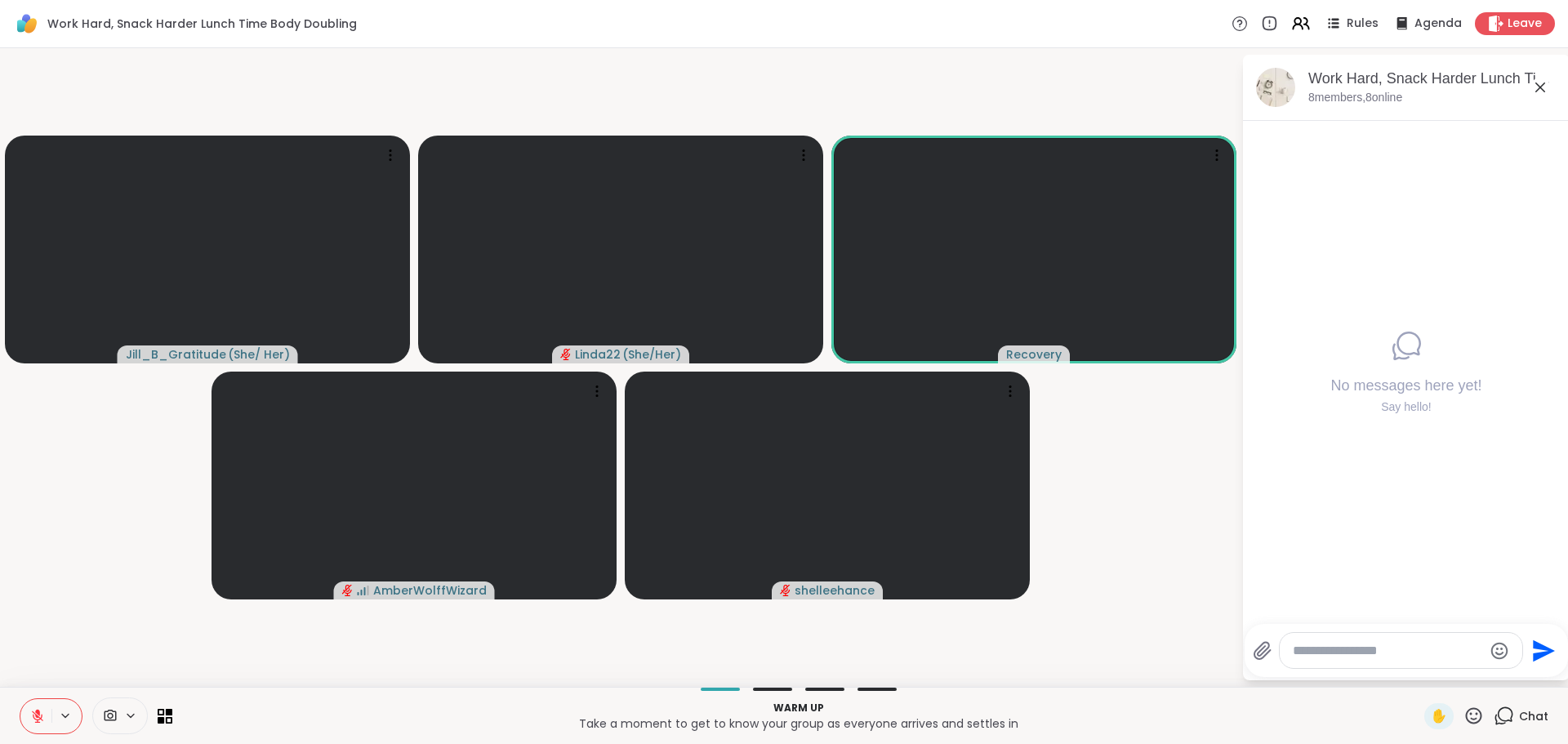
click at [1405, 644] on textarea "Type your message" at bounding box center [1387, 651] width 190 height 16
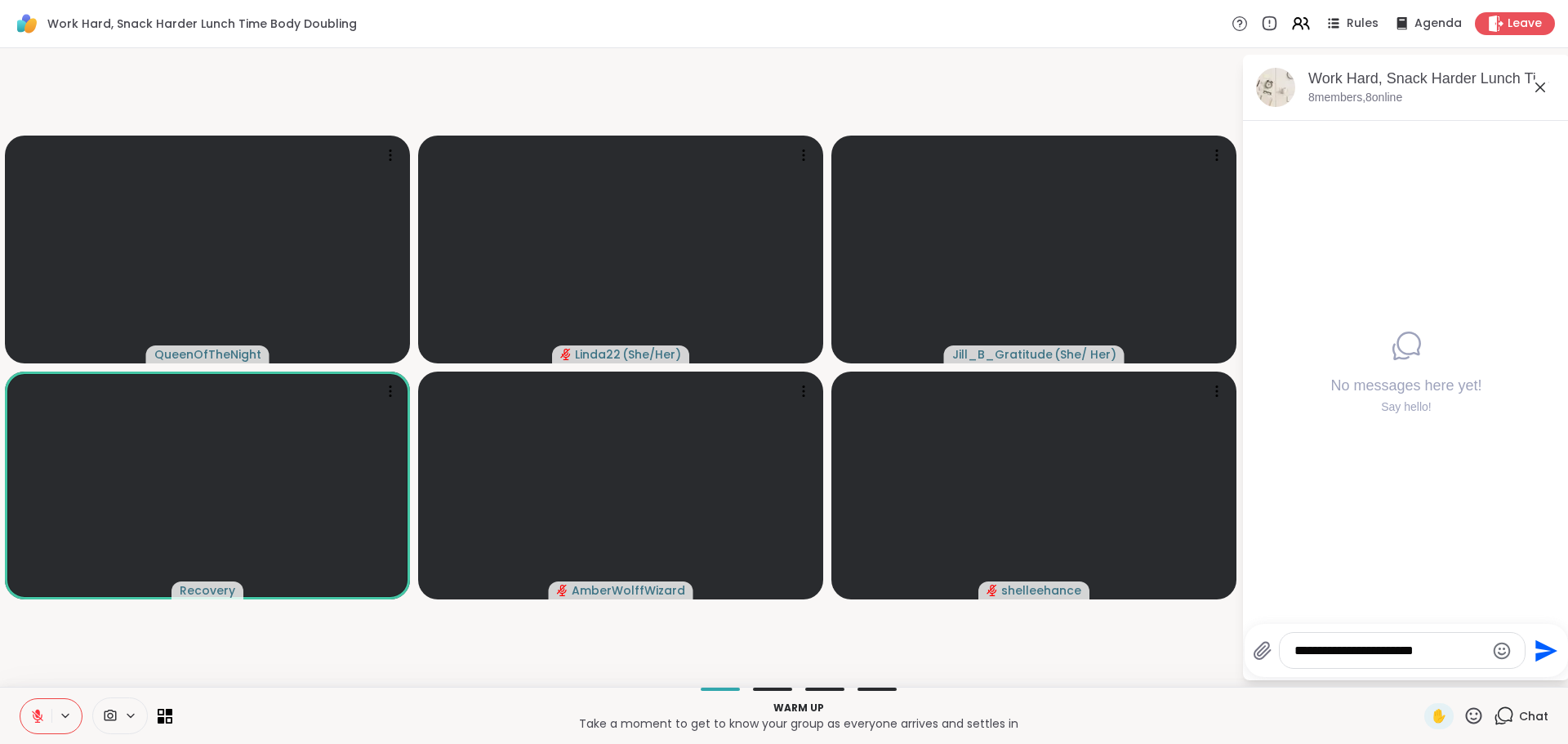
type textarea "**********"
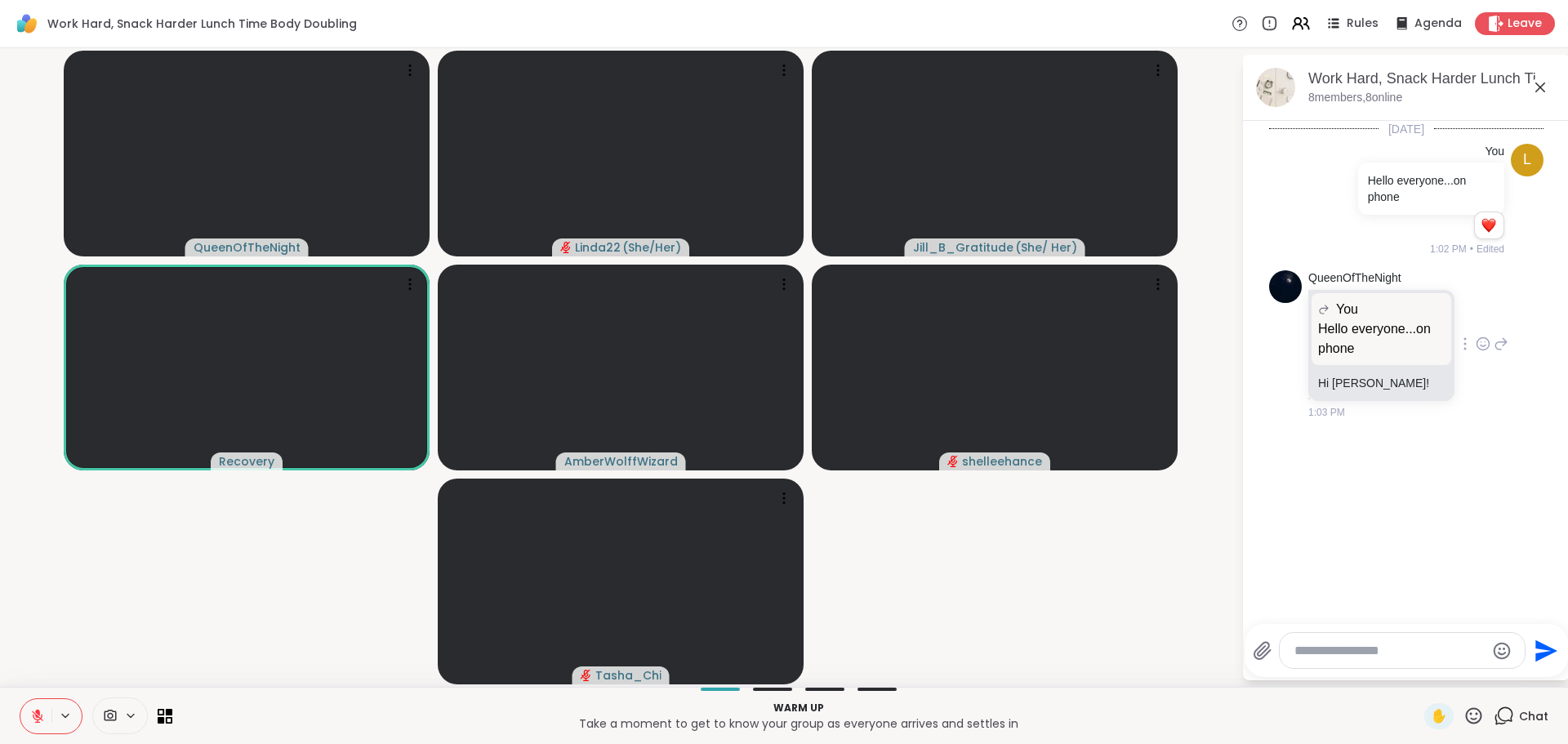
click at [1477, 338] on icon at bounding box center [1483, 344] width 12 height 12
click at [1475, 321] on div "Select Reaction: Heart" at bounding box center [1483, 318] width 15 height 15
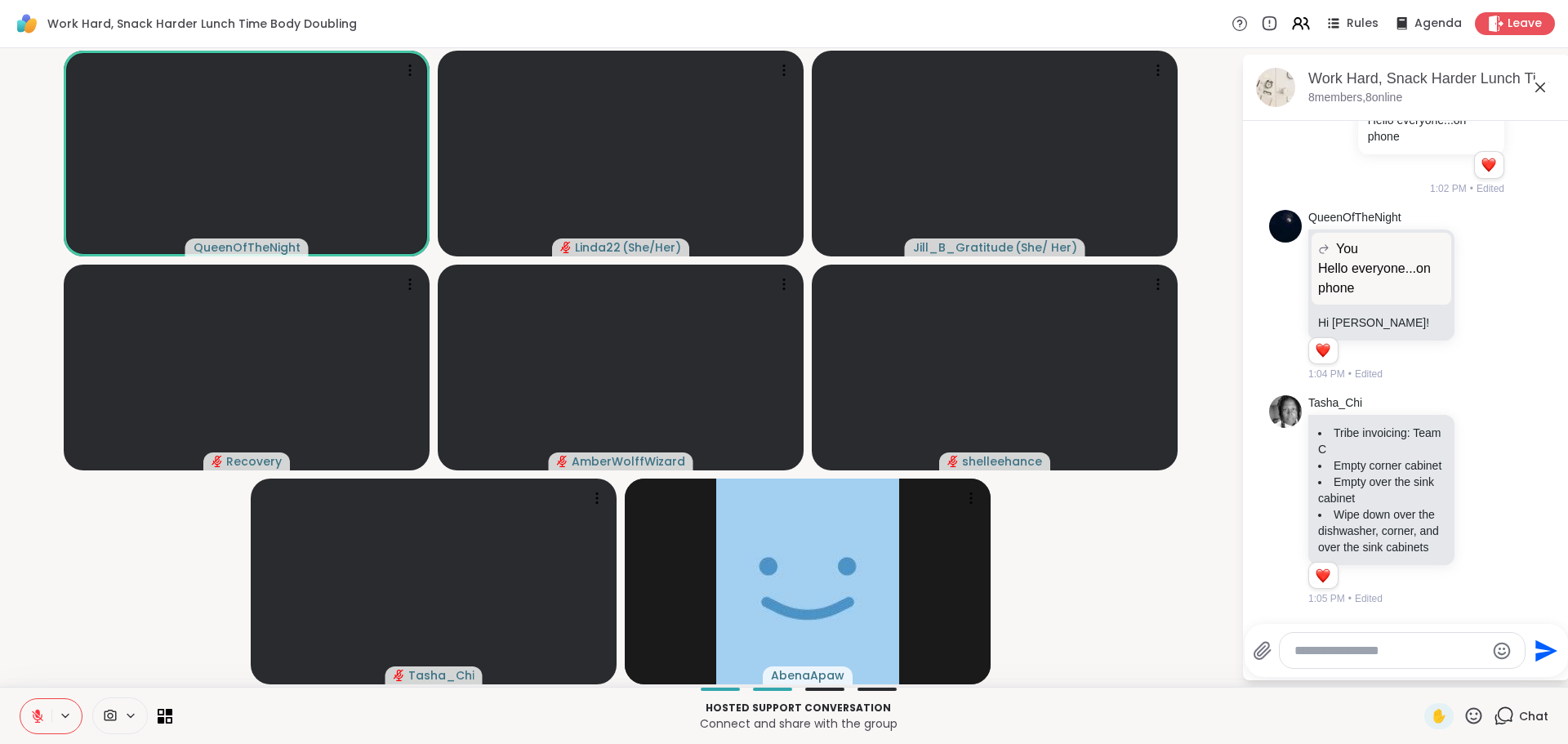
scroll to position [93, 0]
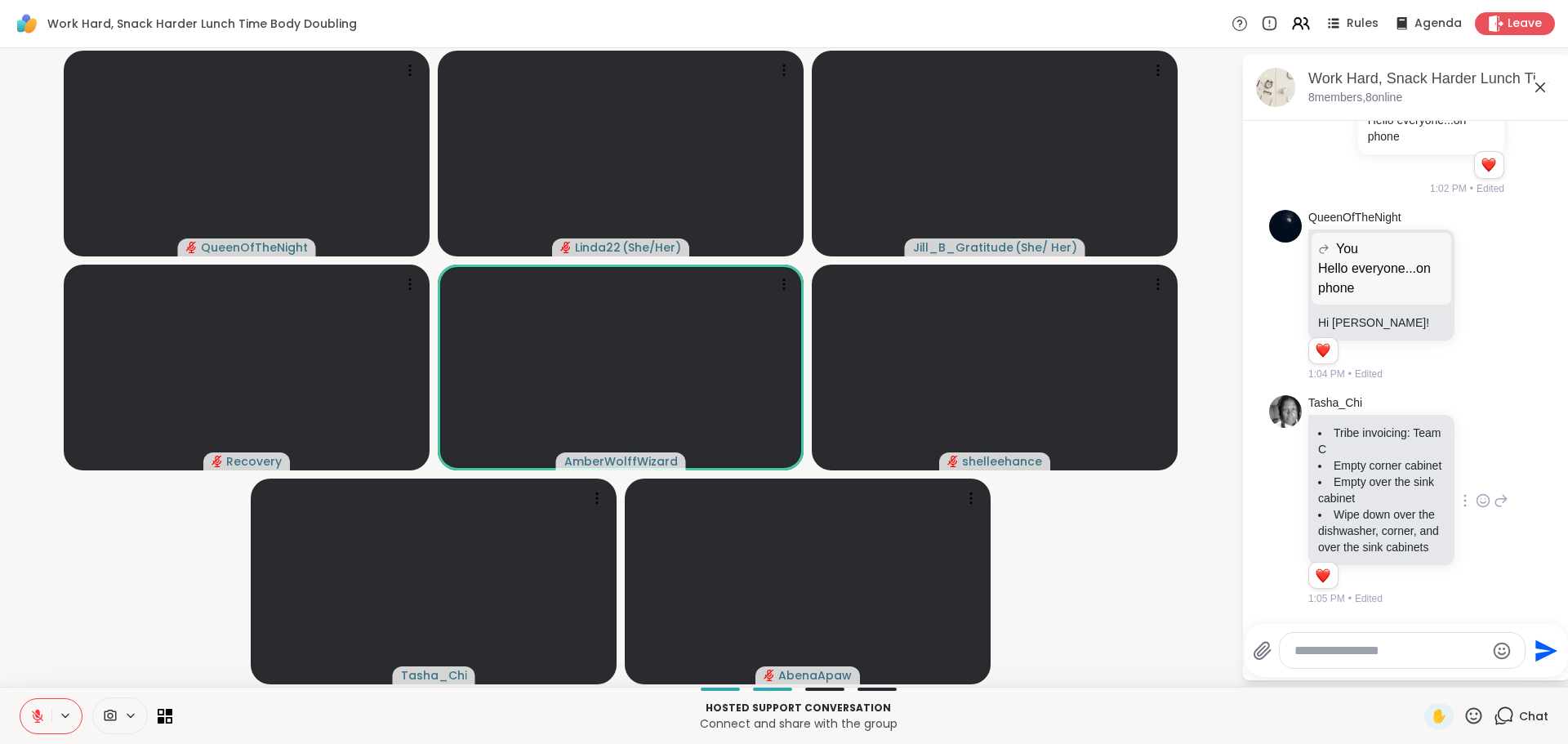
click at [1475, 492] on icon at bounding box center [1483, 500] width 15 height 16
click at [1475, 467] on div "Select Reaction: Heart" at bounding box center [1483, 474] width 15 height 15
click at [1211, 588] on video-player-container "QueenOfTheNight Linda22 ( She/Her ) Jill_B_Gratitude ( She/ Her ) Recovery Ambe…" at bounding box center [620, 367] width 1222 height 626
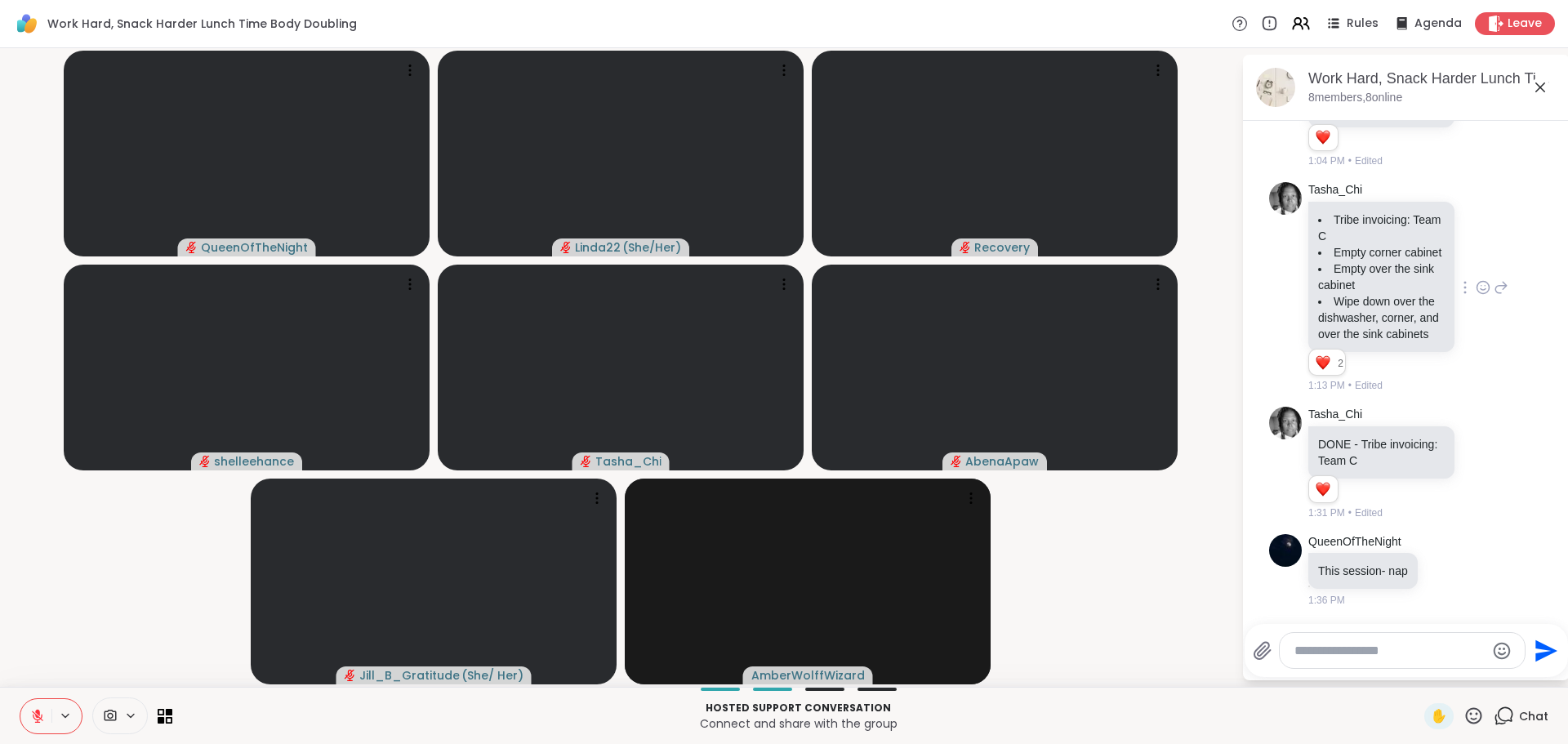
scroll to position [393, 0]
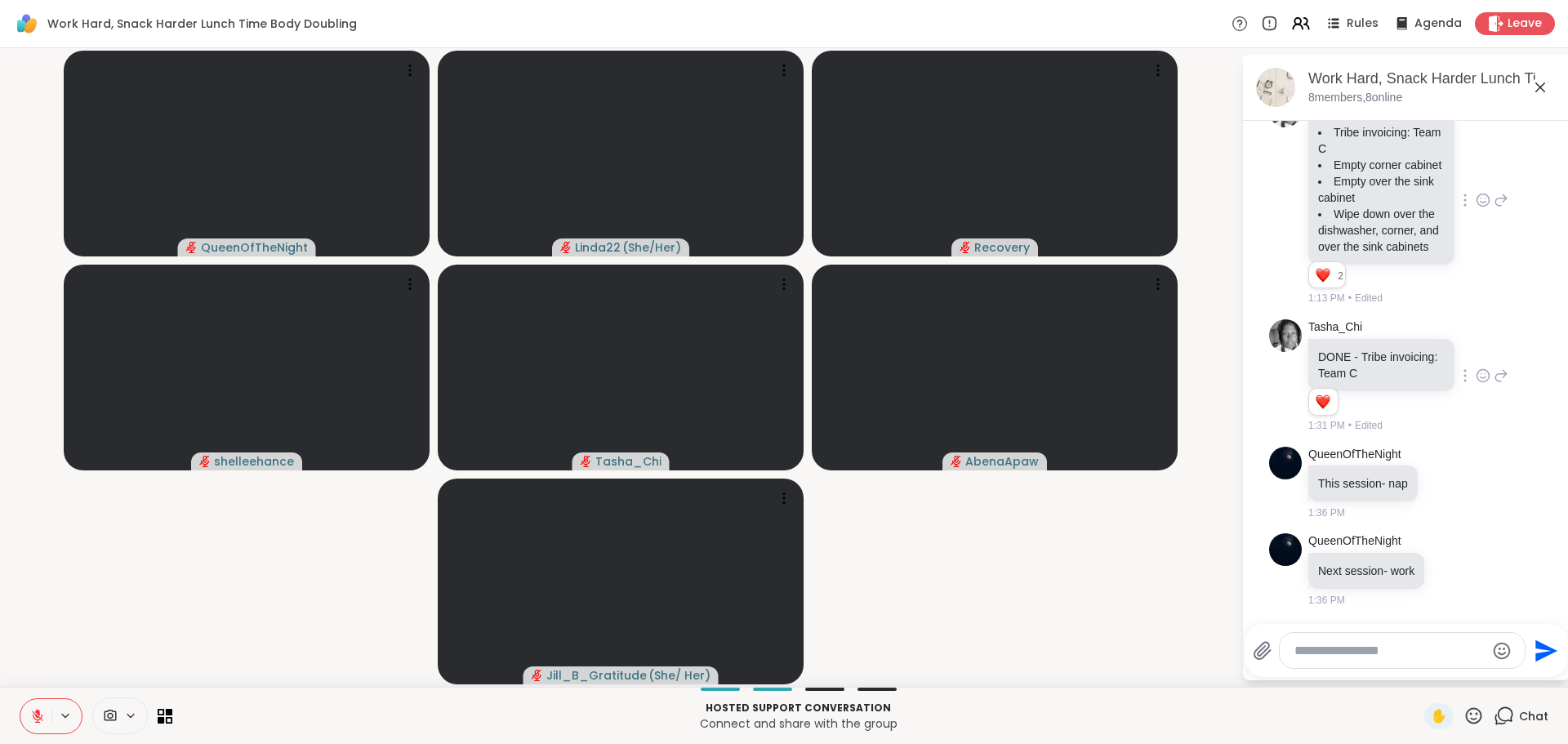
click at [1475, 378] on icon at bounding box center [1483, 376] width 15 height 16
click at [1475, 352] on div "Select Reaction: Heart" at bounding box center [1483, 349] width 15 height 15
click at [1444, 480] on icon at bounding box center [1446, 482] width 15 height 16
click at [1440, 460] on div "Select Reaction: Heart" at bounding box center [1446, 457] width 15 height 15
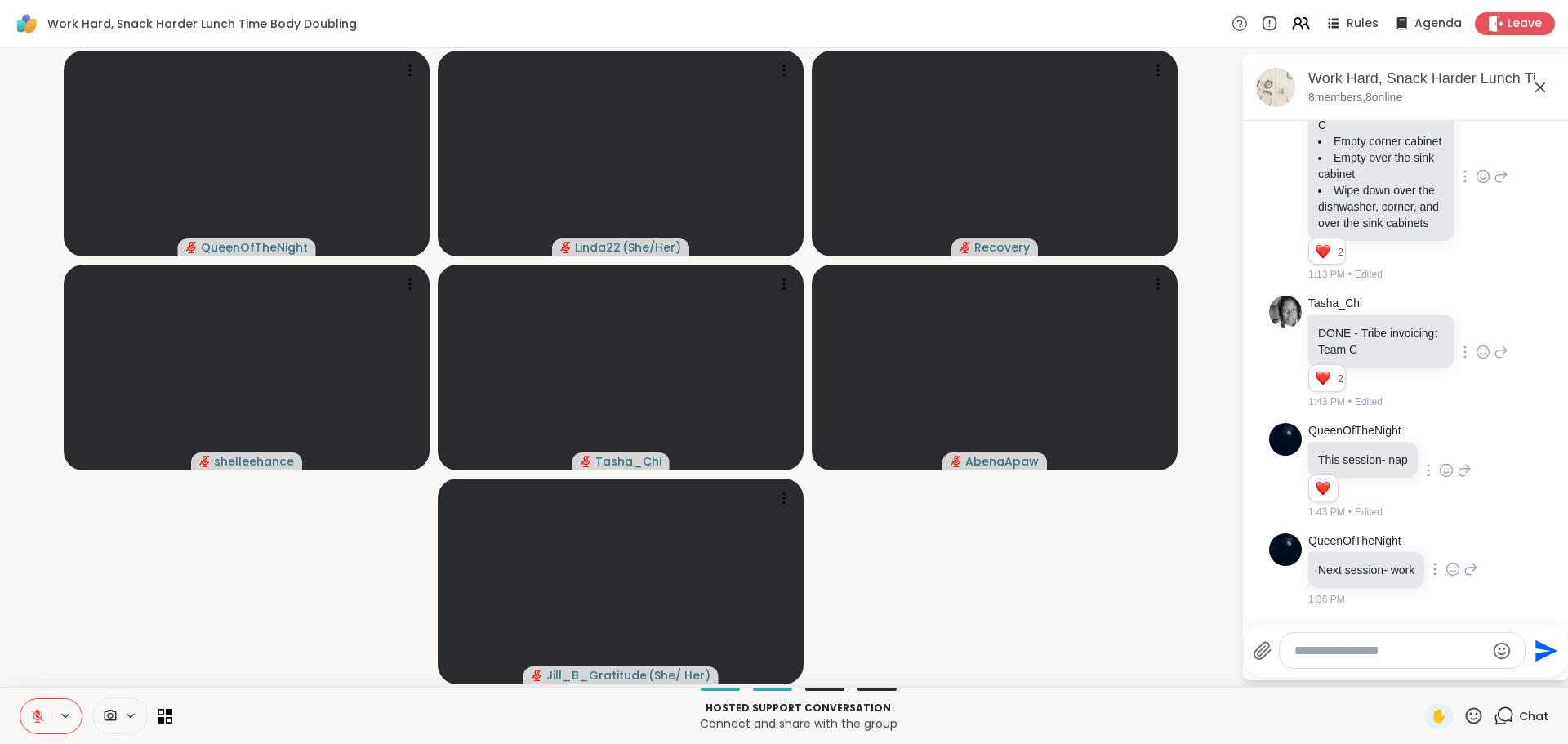
click at [1449, 578] on icon at bounding box center [1452, 569] width 15 height 16
click at [1442, 559] on button "Select Reaction: Heart" at bounding box center [1452, 543] width 33 height 33
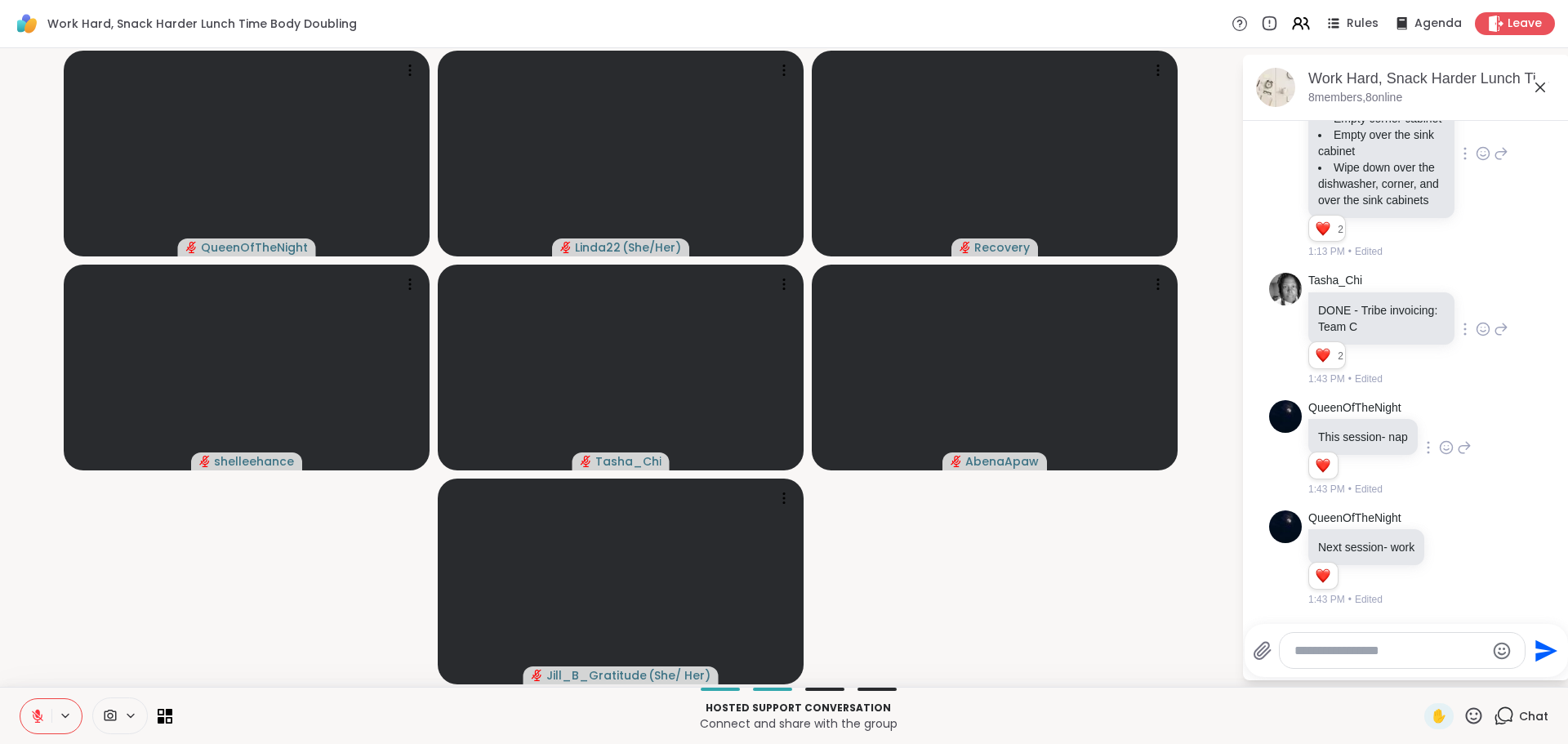
click at [1187, 584] on video-player-container "QueenOfTheNight Linda22 ( She/Her ) Recovery shelleehance Tasha_Chi AbenaApaw J…" at bounding box center [620, 367] width 1222 height 626
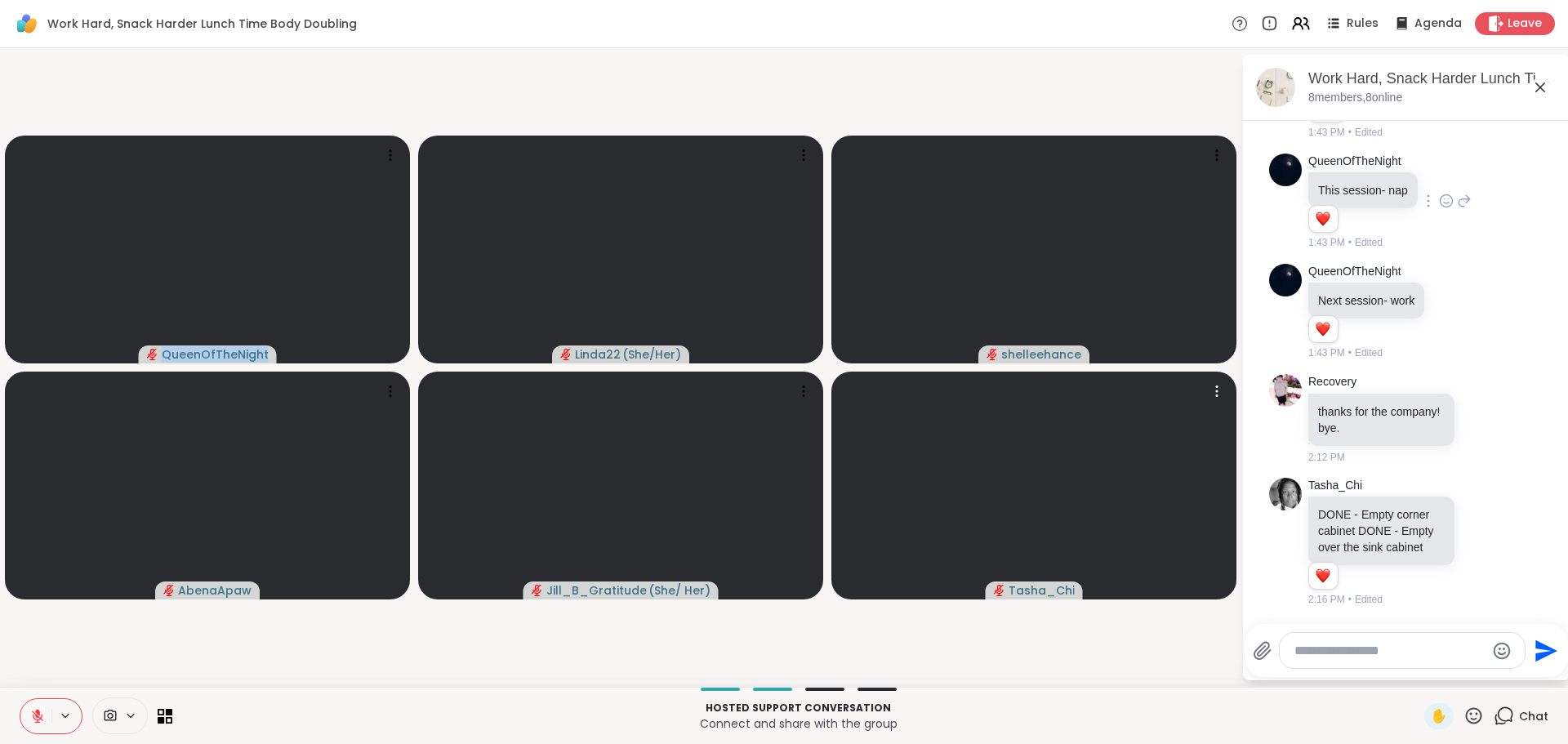
scroll to position [703, 0]
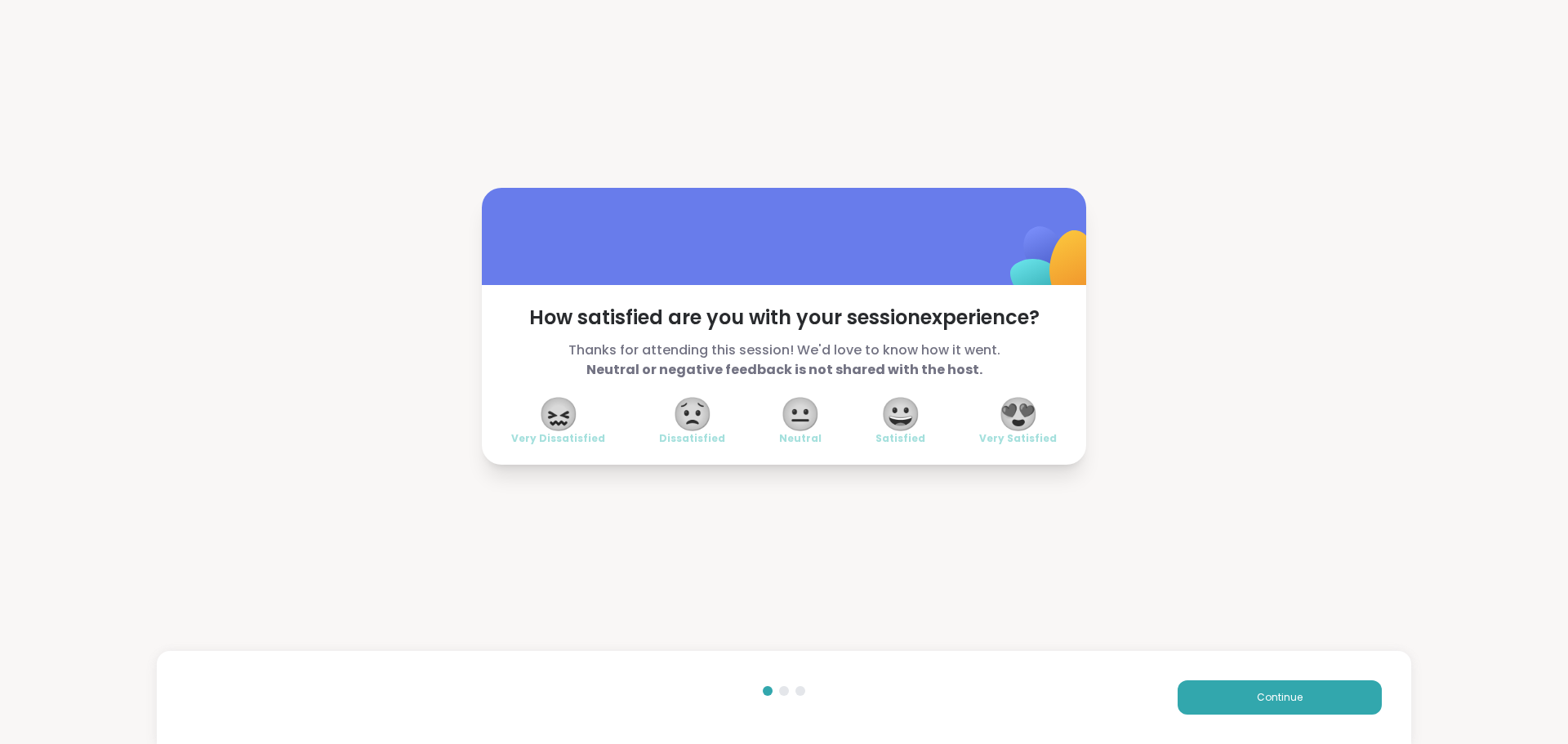
click at [1022, 413] on span "😍" at bounding box center [1018, 414] width 41 height 29
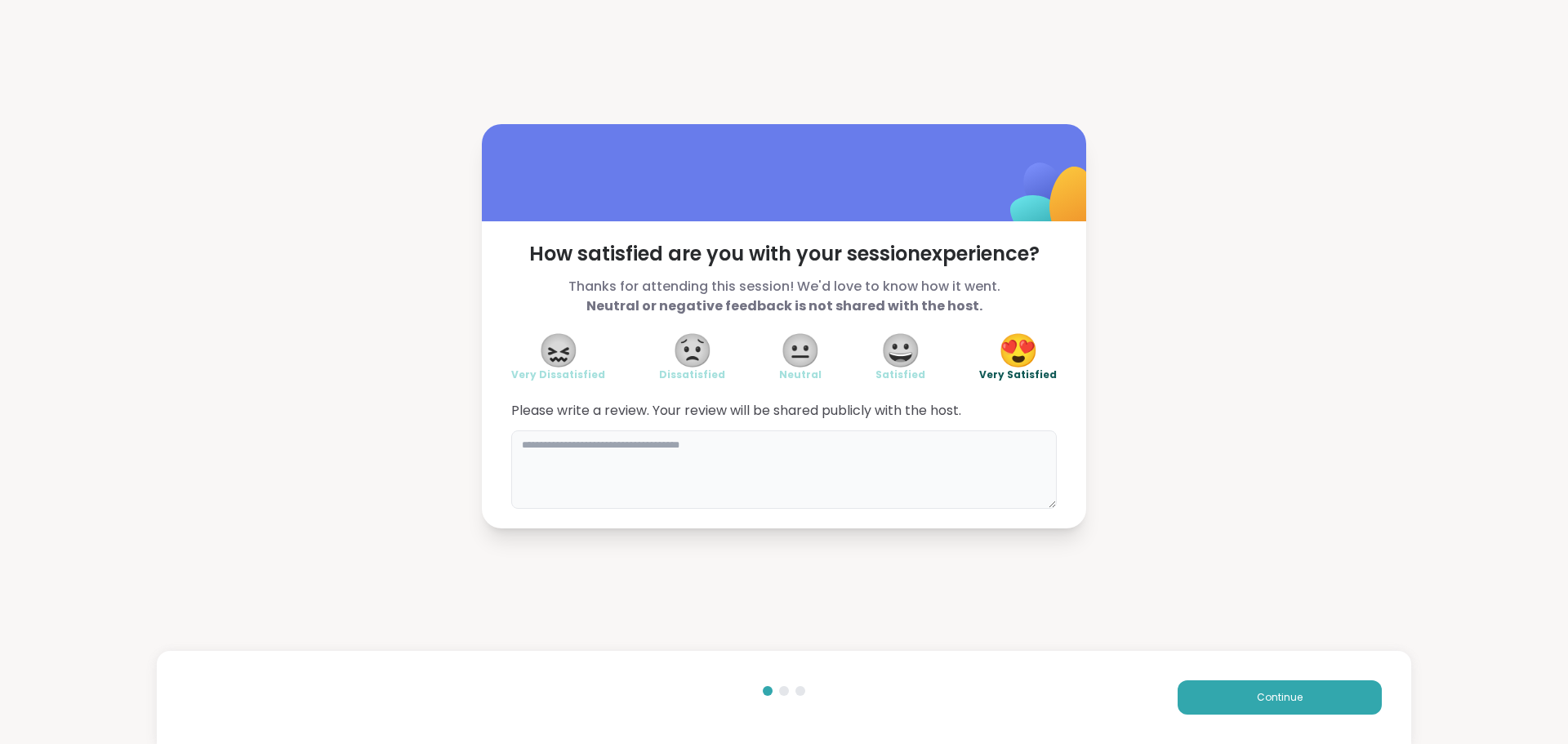
click at [938, 468] on textarea at bounding box center [783, 470] width 546 height 78
type textarea "**********"
click at [1296, 698] on button "Continue" at bounding box center [1279, 697] width 204 height 35
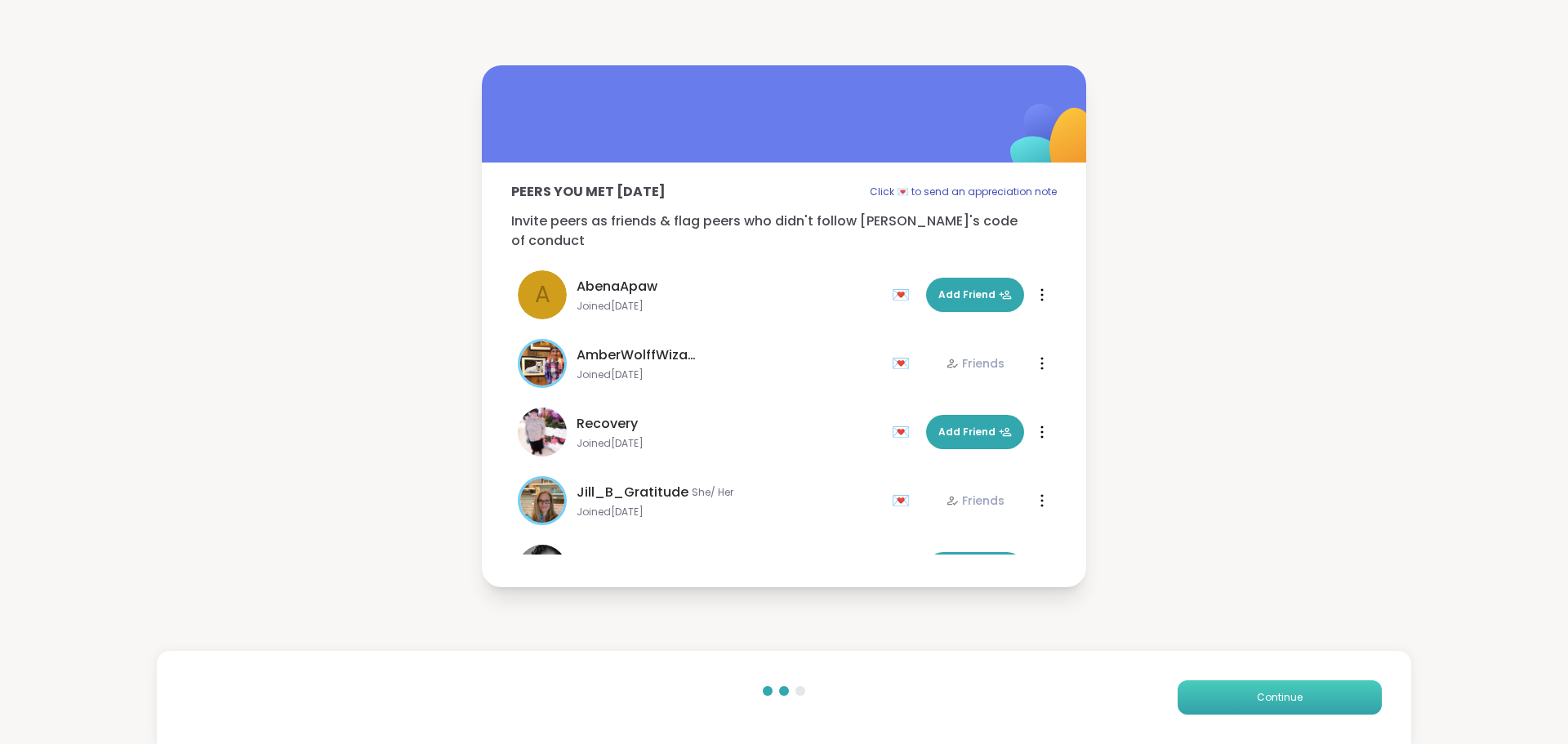
click at [1296, 698] on button "Continue" at bounding box center [1279, 697] width 204 height 35
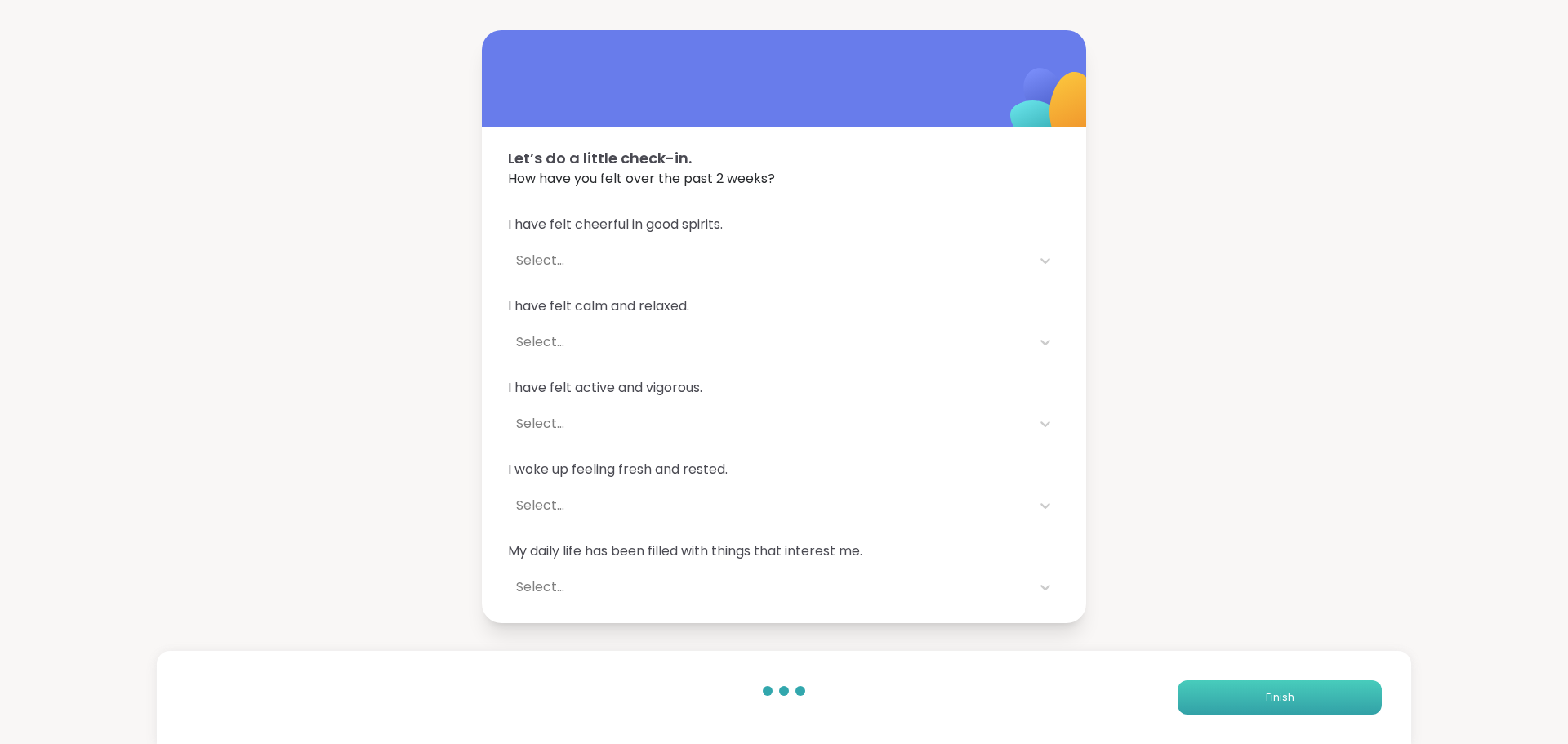
click at [1296, 698] on button "Finish" at bounding box center [1279, 697] width 204 height 35
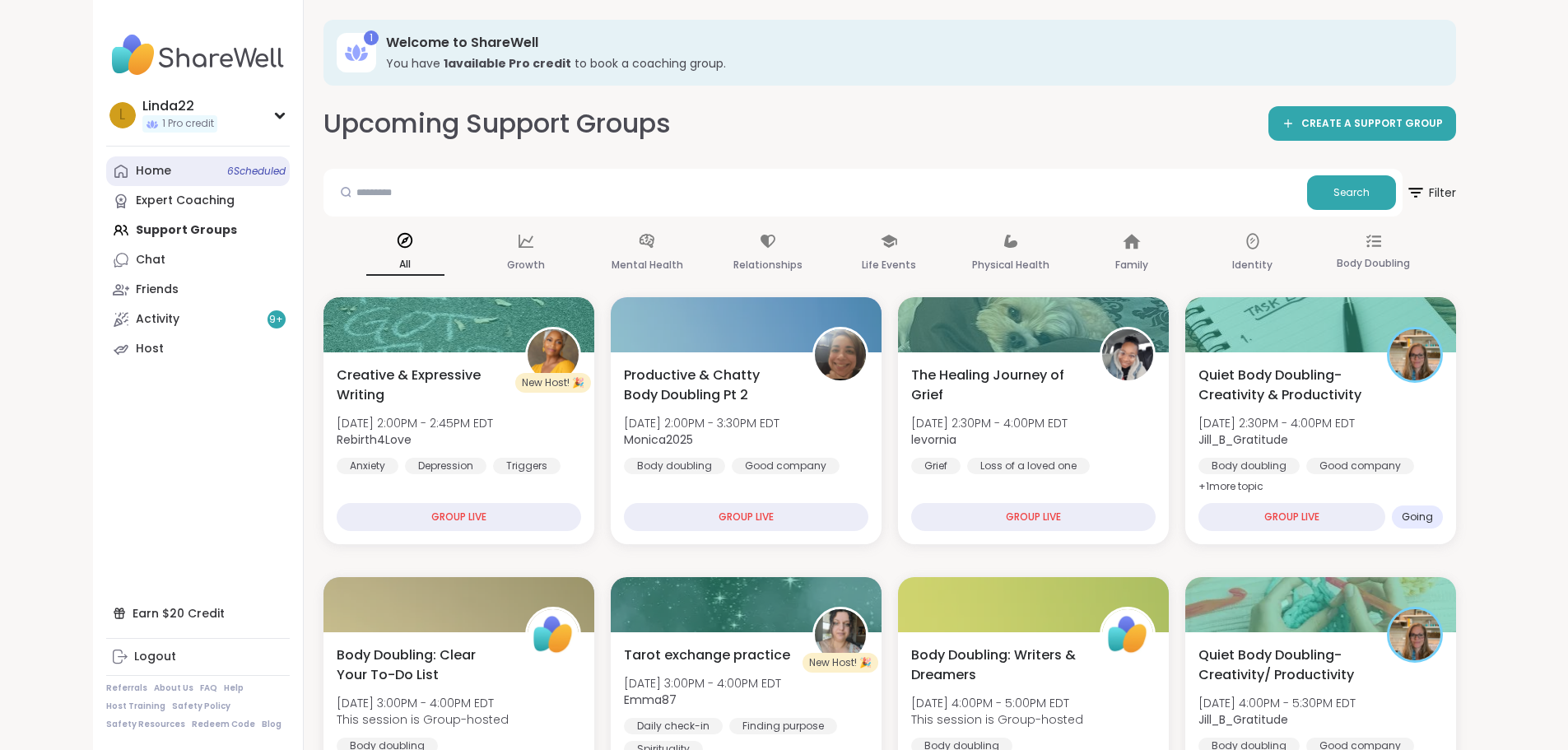
click at [227, 175] on span "6 Scheduled" at bounding box center [256, 170] width 58 height 13
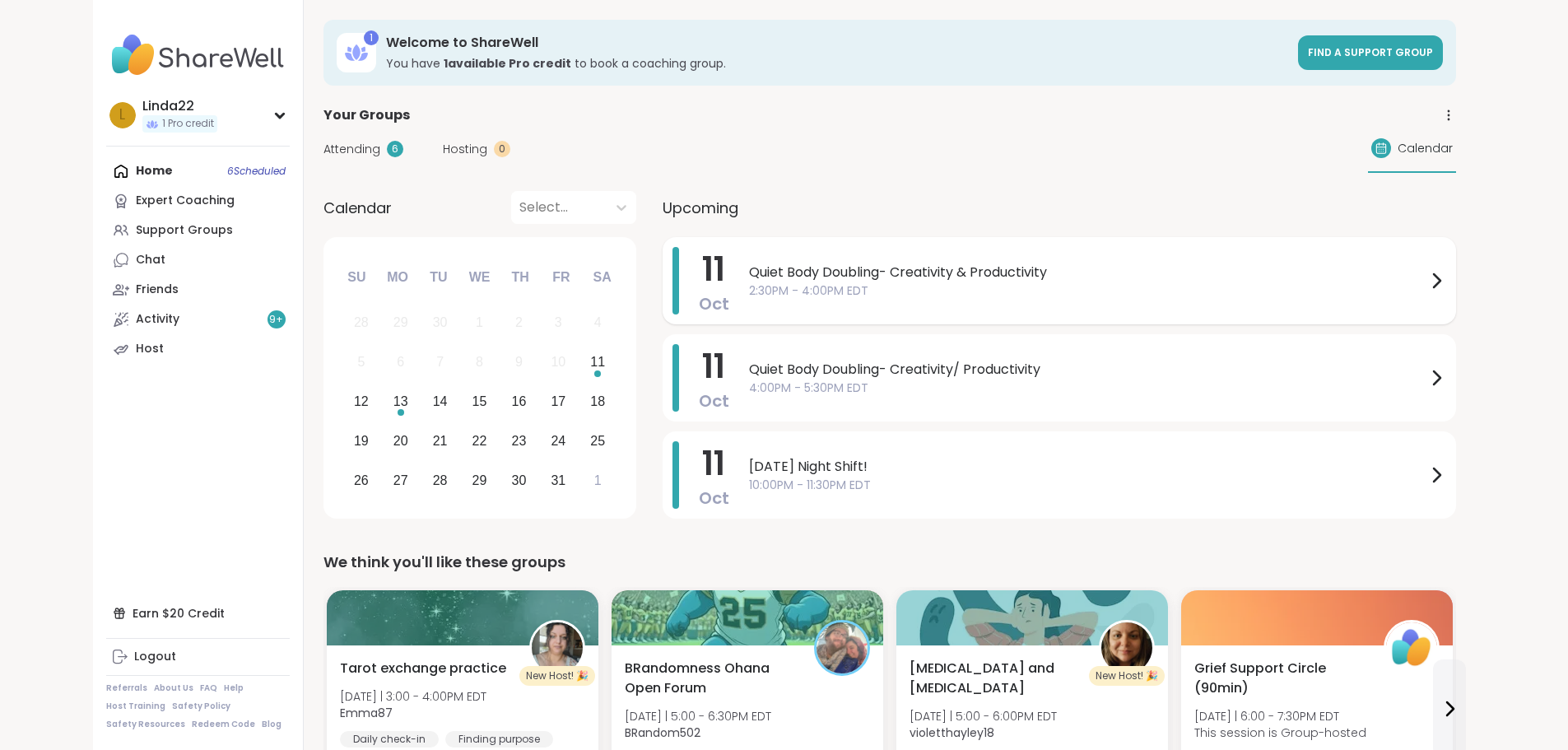
click at [764, 283] on span "2:30PM - 4:00PM EDT" at bounding box center [1087, 291] width 677 height 17
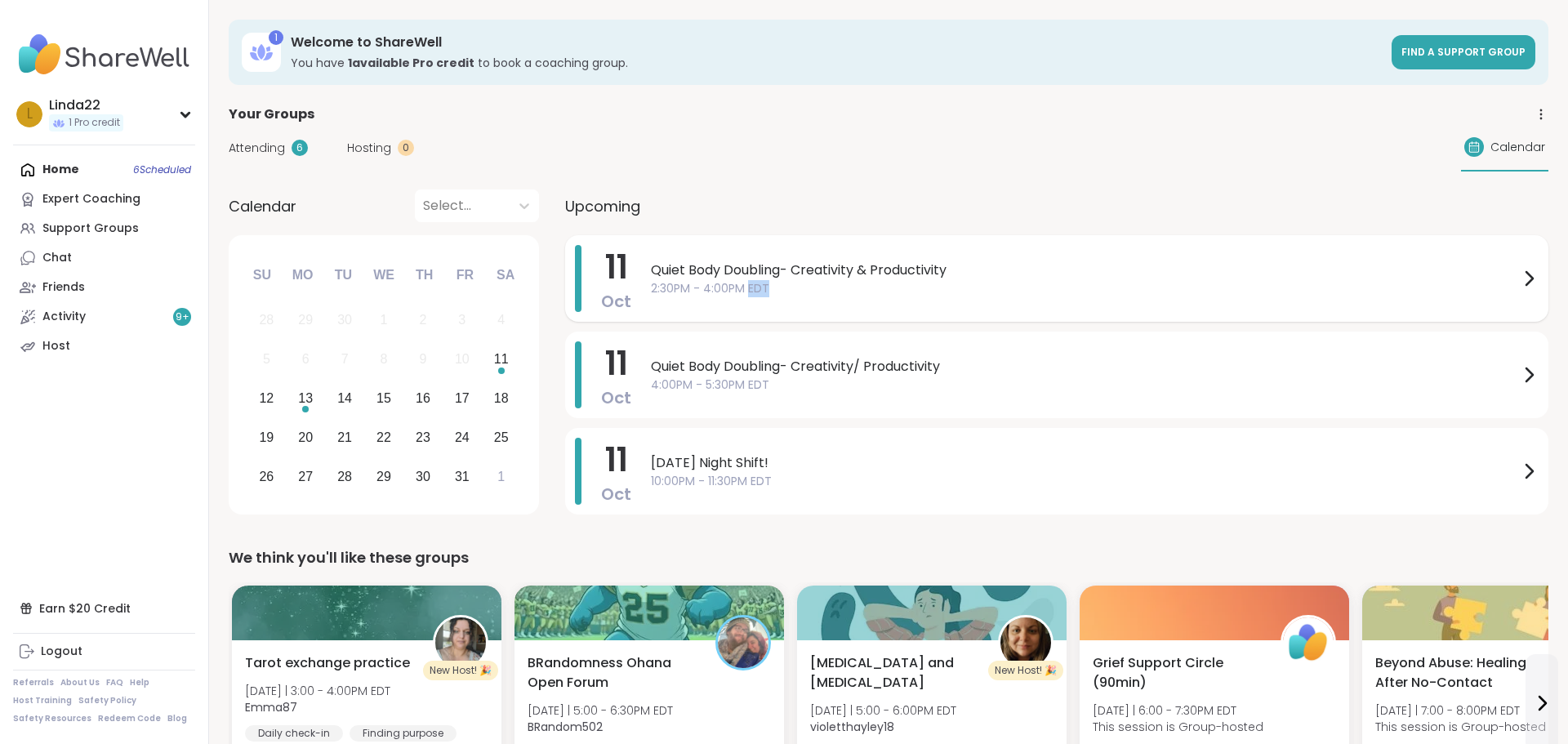
click at [758, 281] on span "2:30PM - 4:00PM EDT" at bounding box center [1084, 288] width 868 height 17
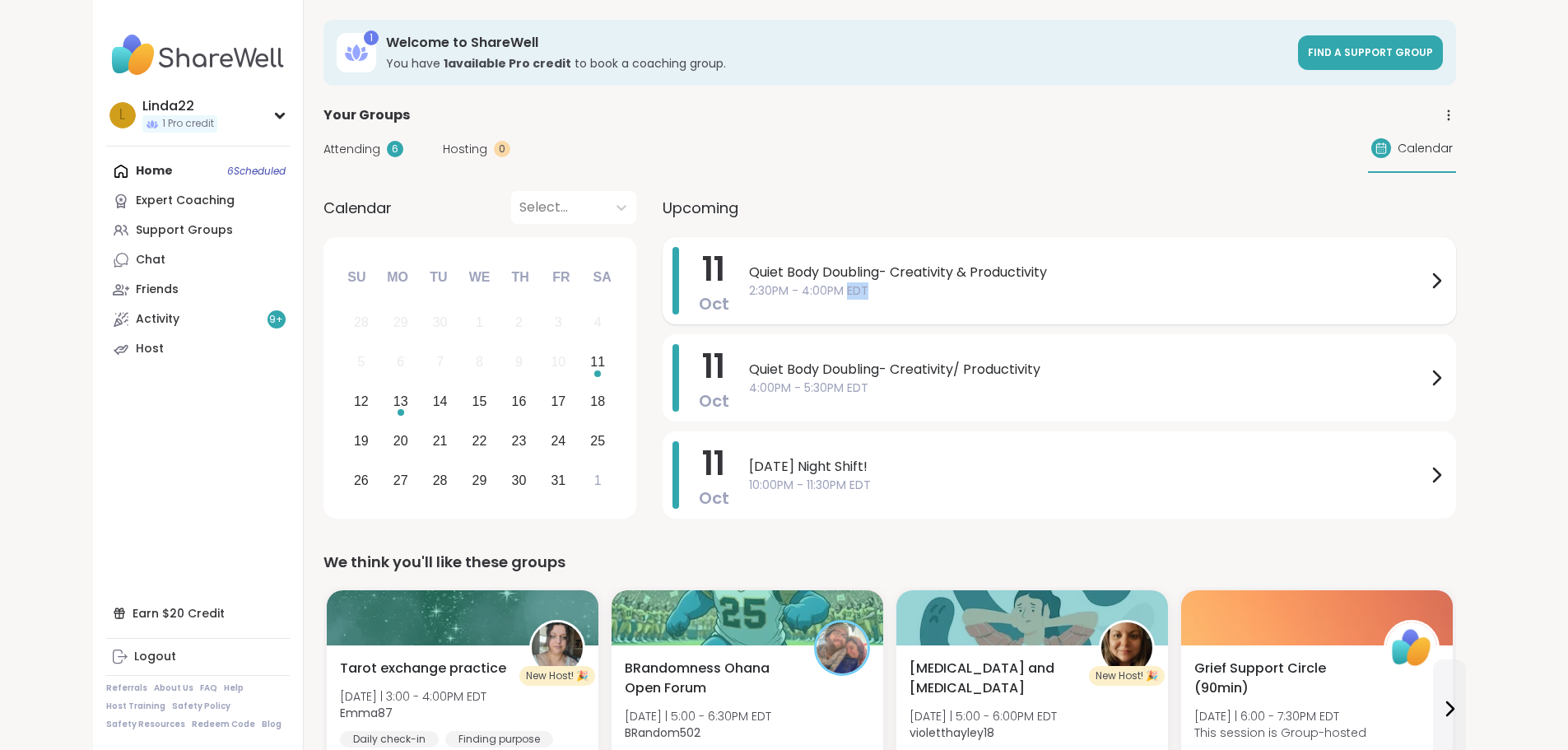
click at [767, 284] on span "2:30PM - 4:00PM EDT" at bounding box center [1087, 291] width 677 height 17
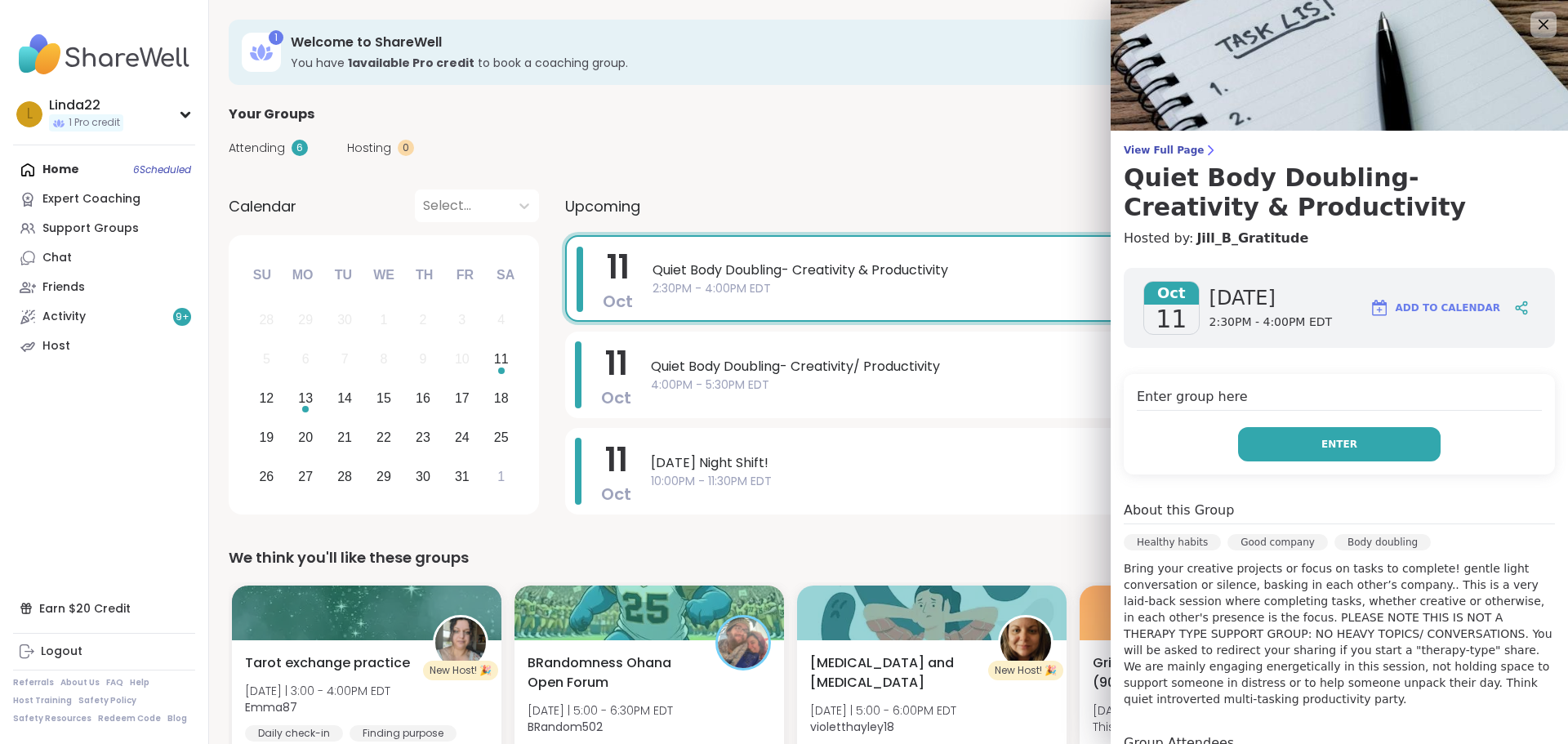
click at [1303, 431] on button "Enter" at bounding box center [1339, 444] width 203 height 35
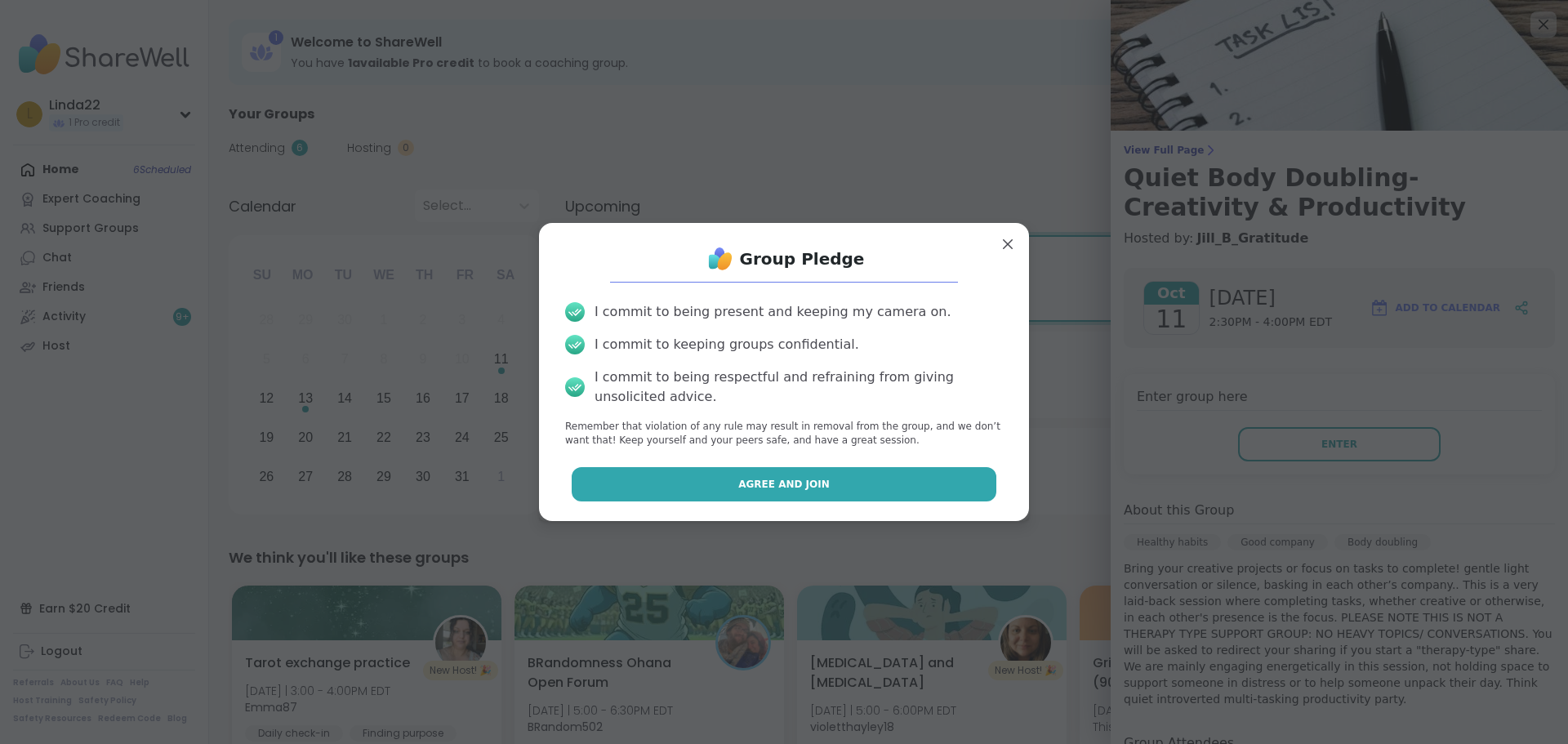
click at [957, 476] on button "Agree and Join" at bounding box center [784, 484] width 425 height 35
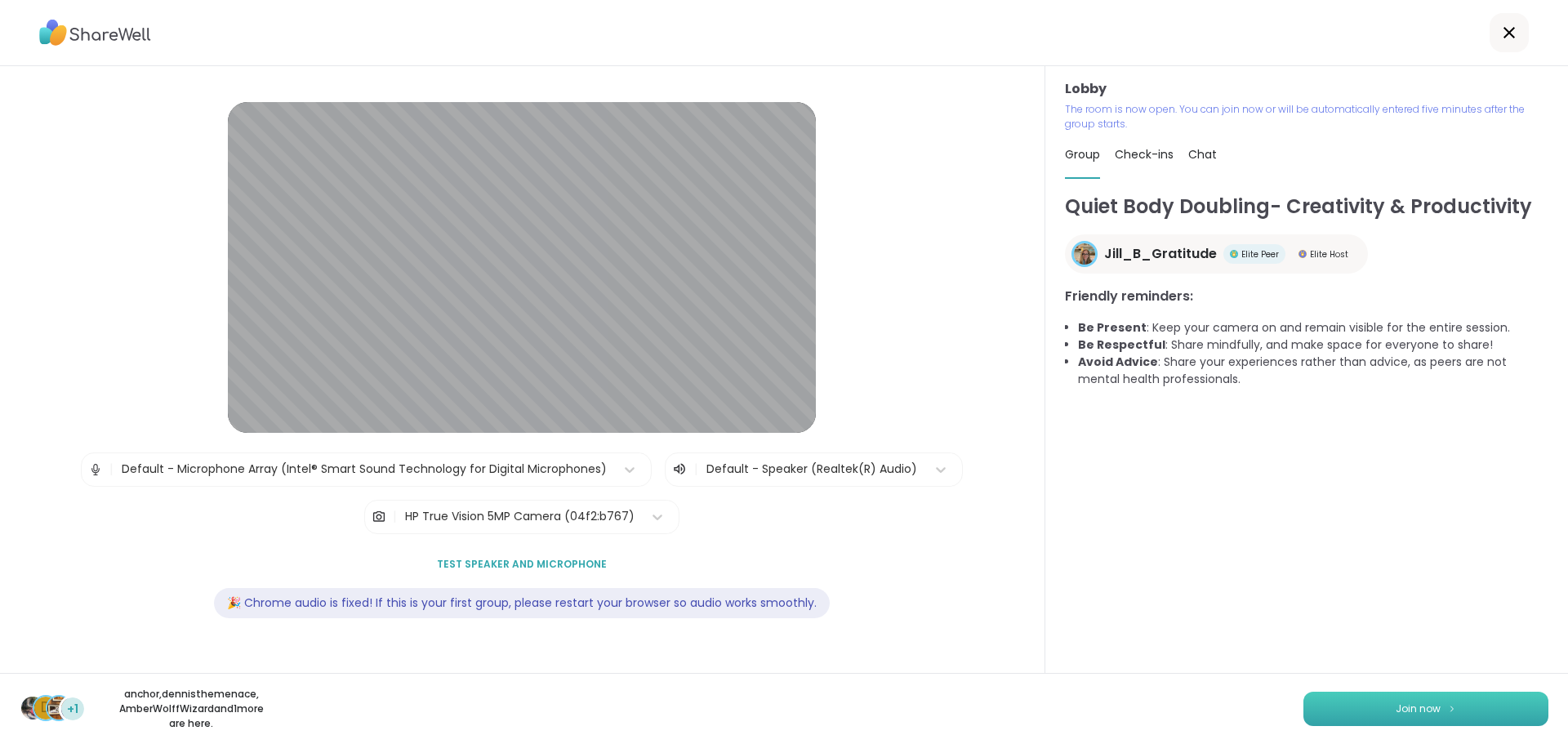
click at [1311, 699] on button "Join now" at bounding box center [1425, 708] width 245 height 35
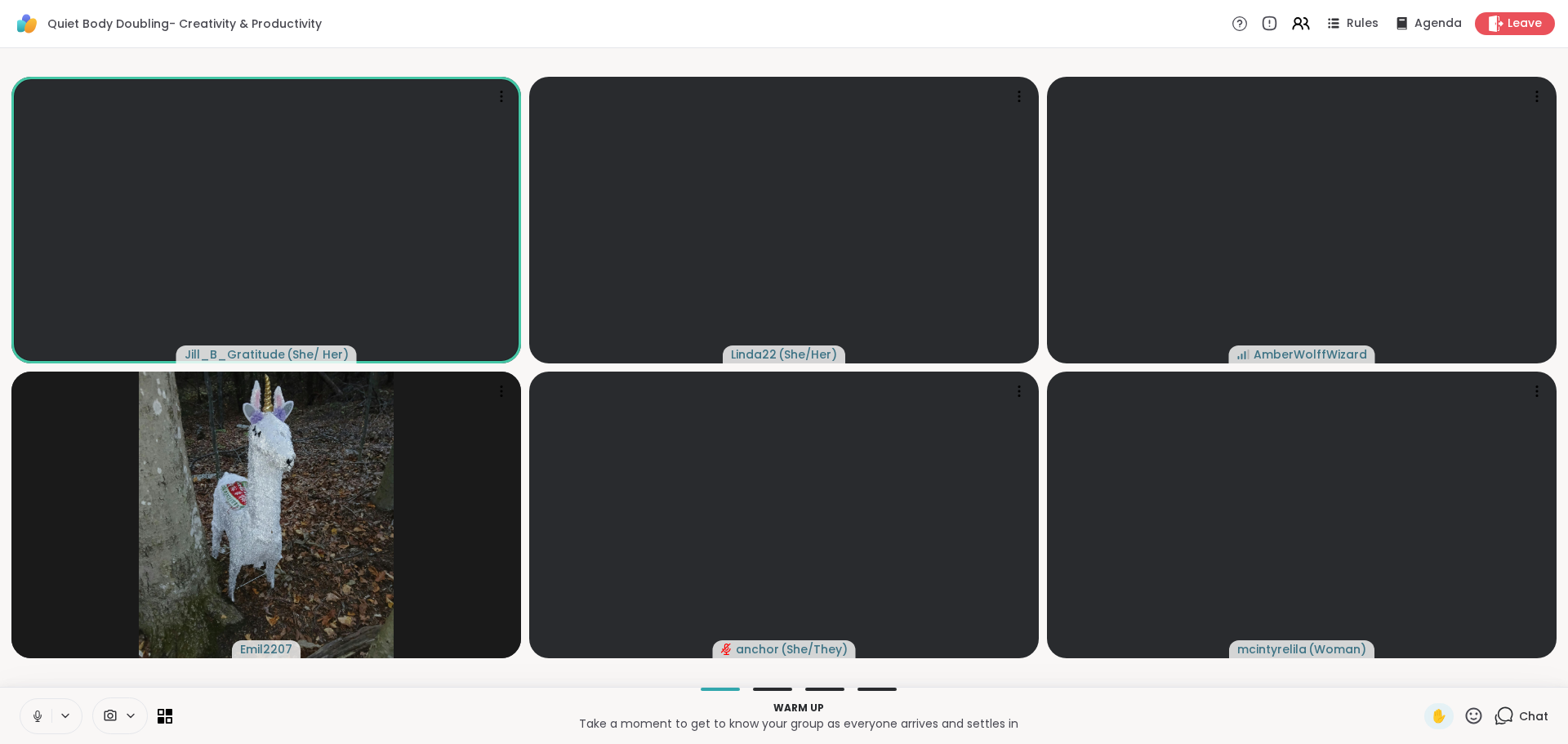
click at [1466, 708] on icon at bounding box center [1474, 716] width 16 height 16
click at [1418, 670] on span "❤️" at bounding box center [1426, 673] width 16 height 20
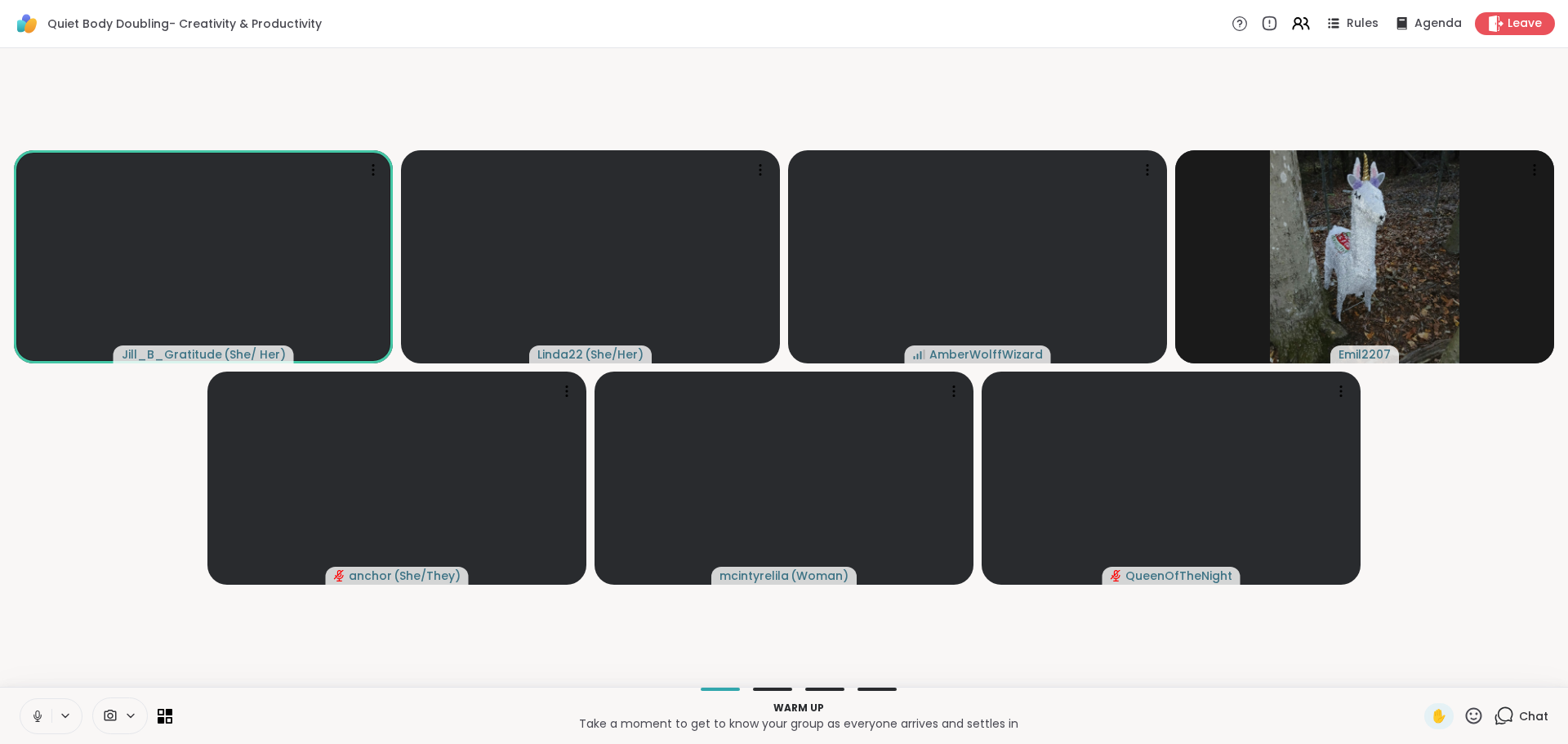
click at [33, 716] on icon at bounding box center [37, 716] width 15 height 15
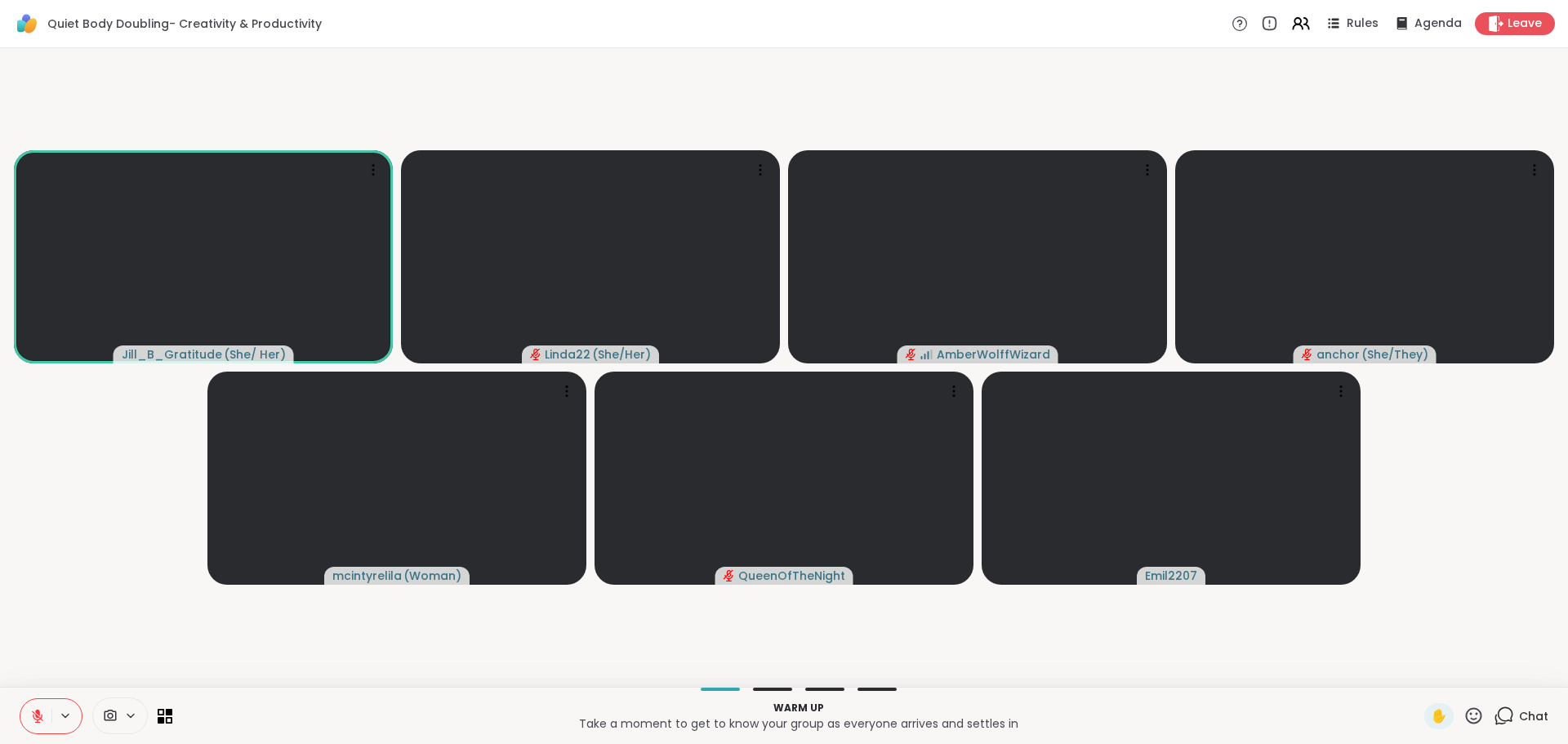
click at [1531, 723] on span "Chat" at bounding box center [1533, 716] width 29 height 16
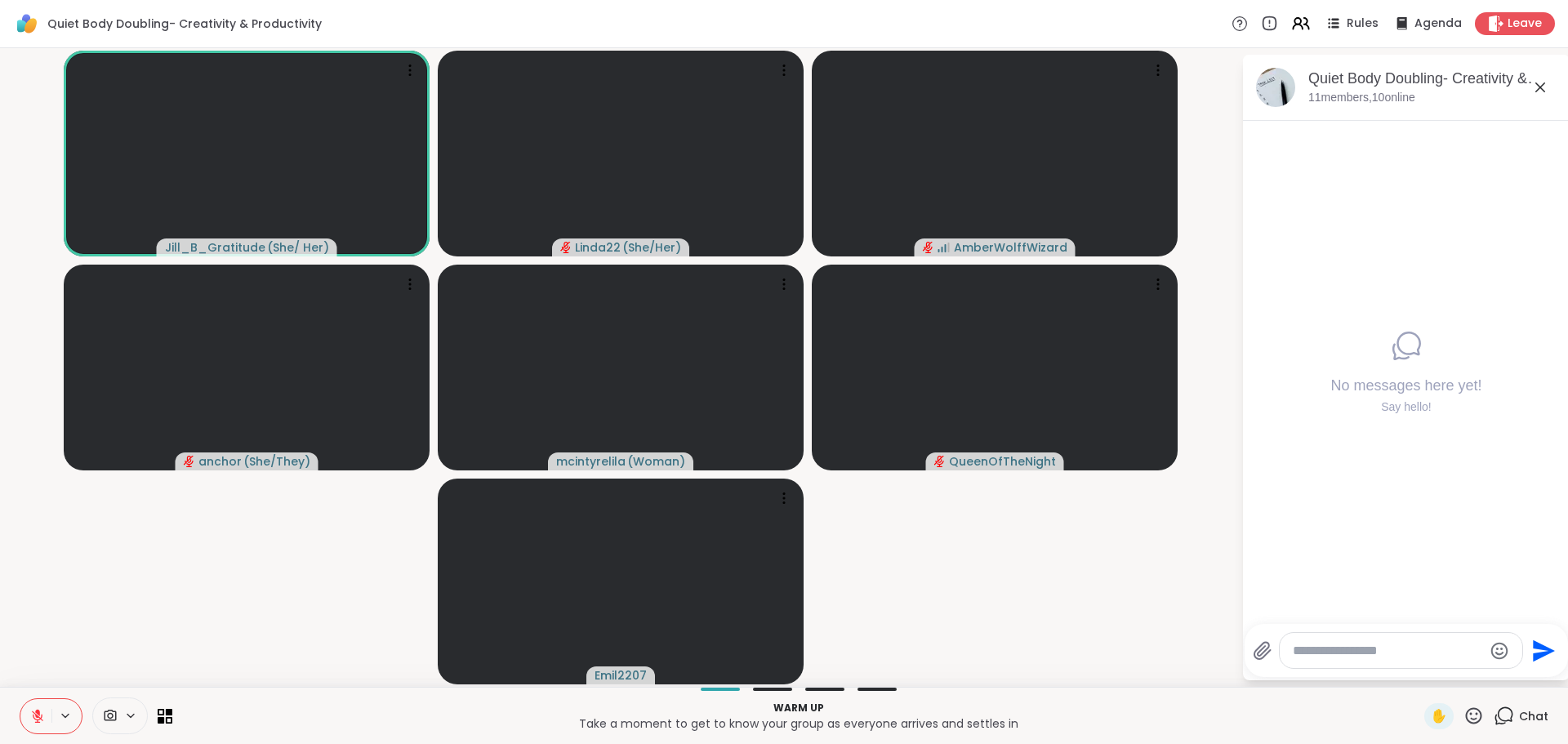
click at [1441, 645] on textarea "Type your message" at bounding box center [1387, 651] width 190 height 16
type textarea "**********"
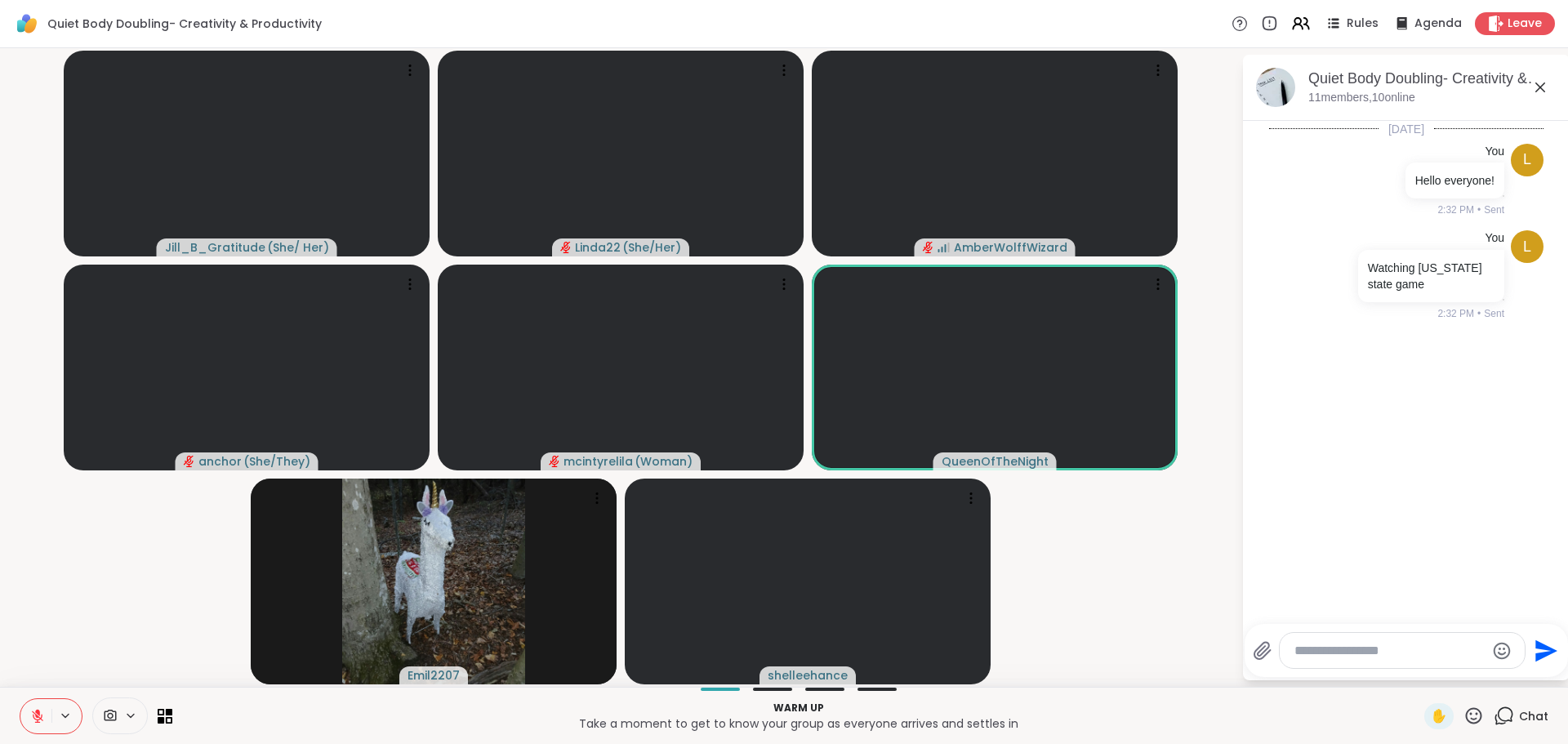
click at [1463, 709] on icon at bounding box center [1473, 716] width 20 height 20
click at [1418, 672] on span "❤️" at bounding box center [1426, 673] width 16 height 20
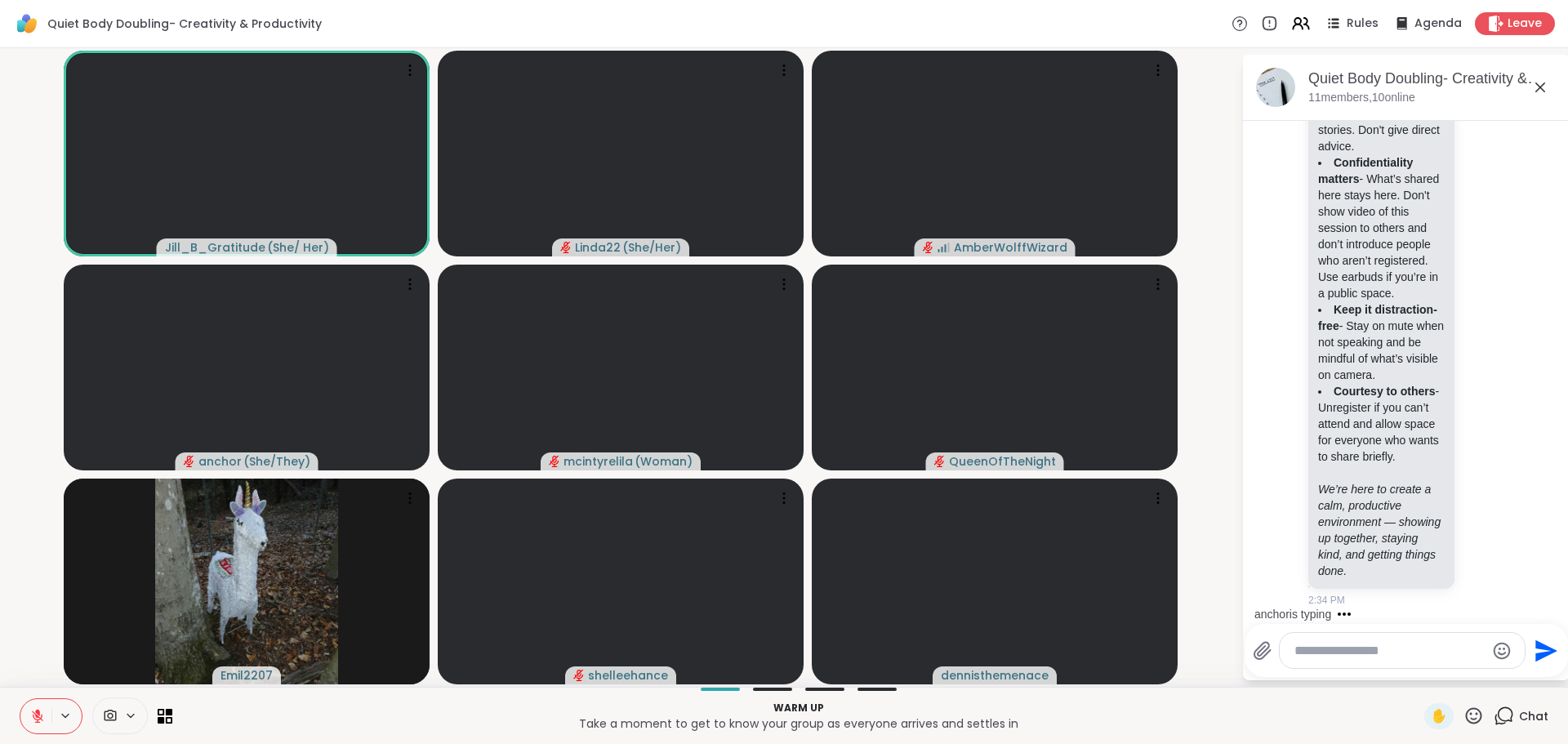
scroll to position [720, 0]
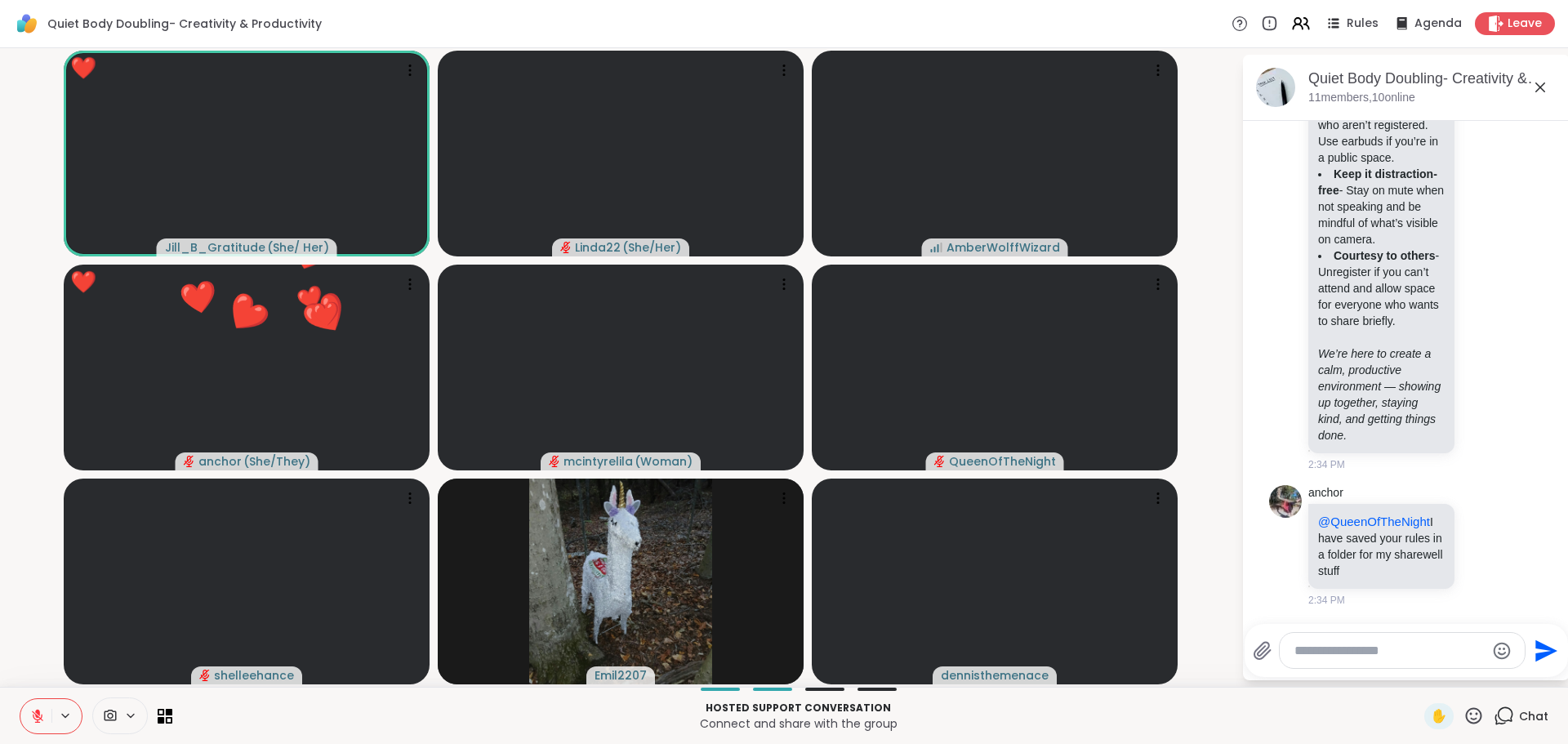
click at [1463, 715] on icon at bounding box center [1473, 716] width 20 height 20
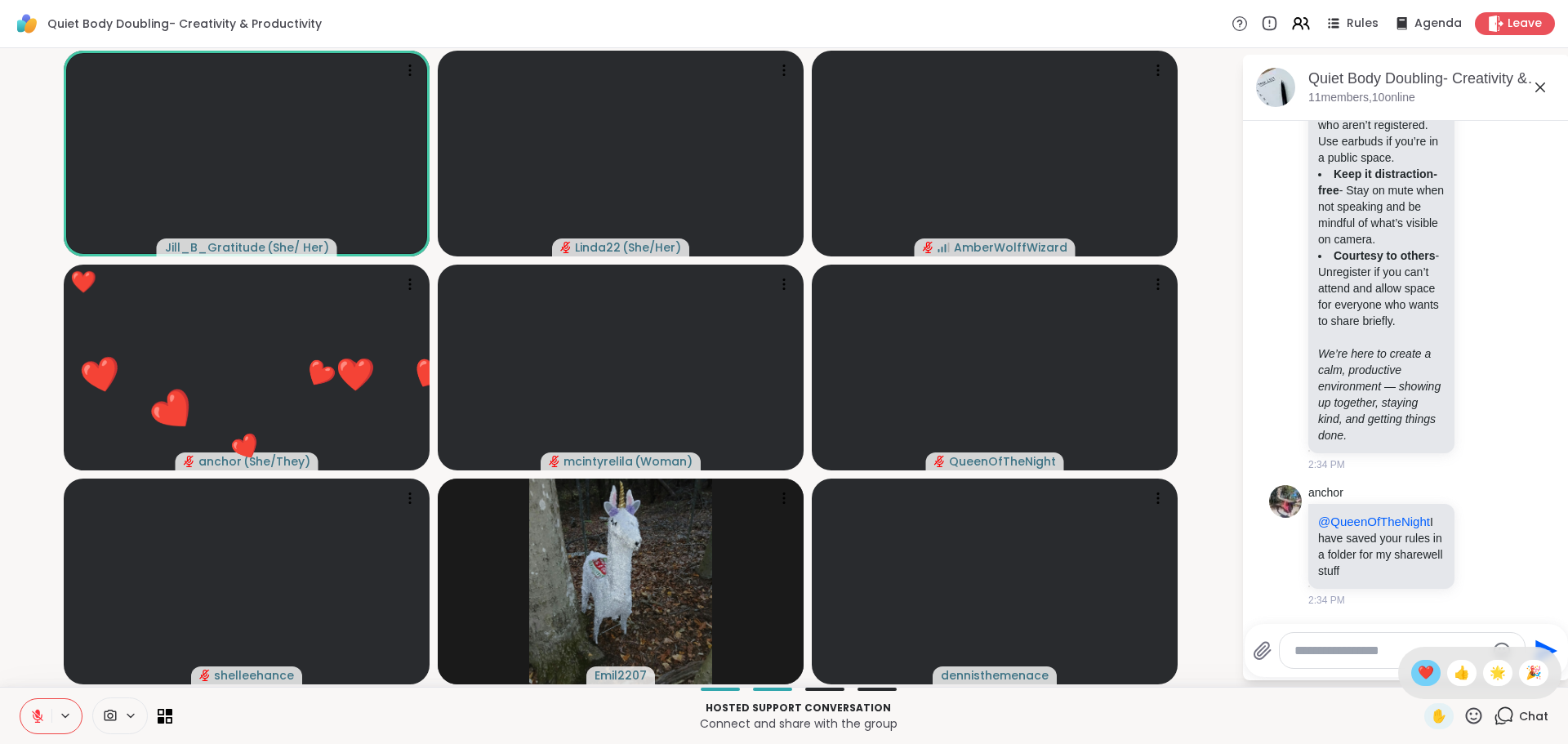
click at [1418, 665] on span "❤️" at bounding box center [1426, 673] width 16 height 20
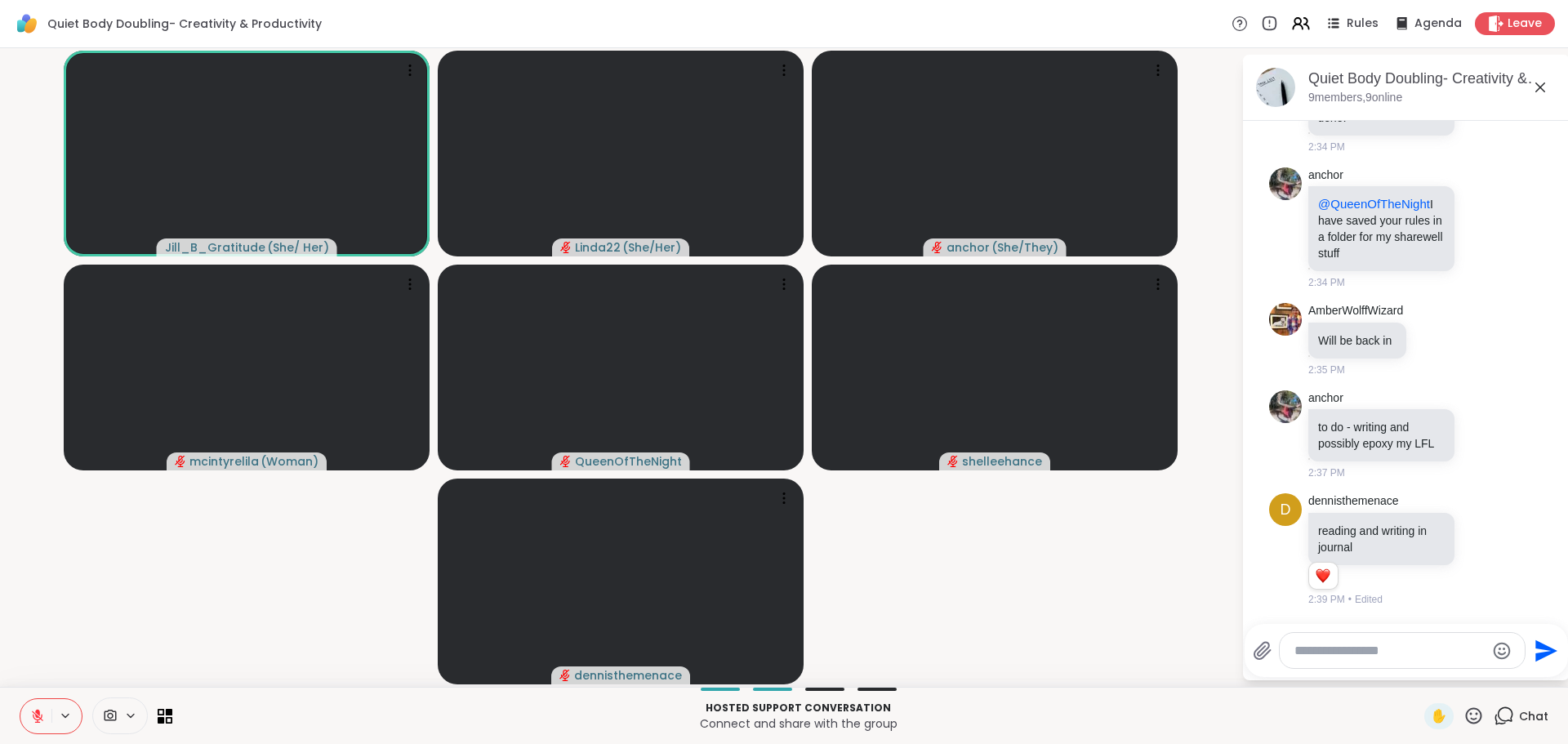
scroll to position [1054, 0]
